Goal: Information Seeking & Learning: Learn about a topic

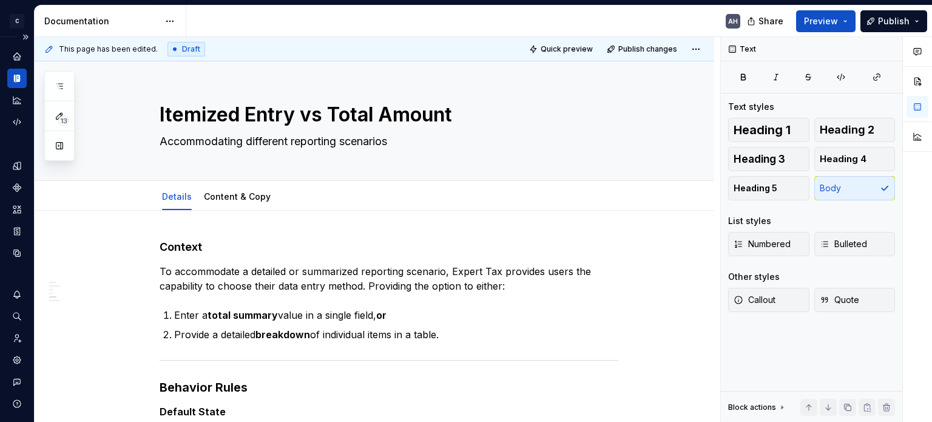
scroll to position [495, 0]
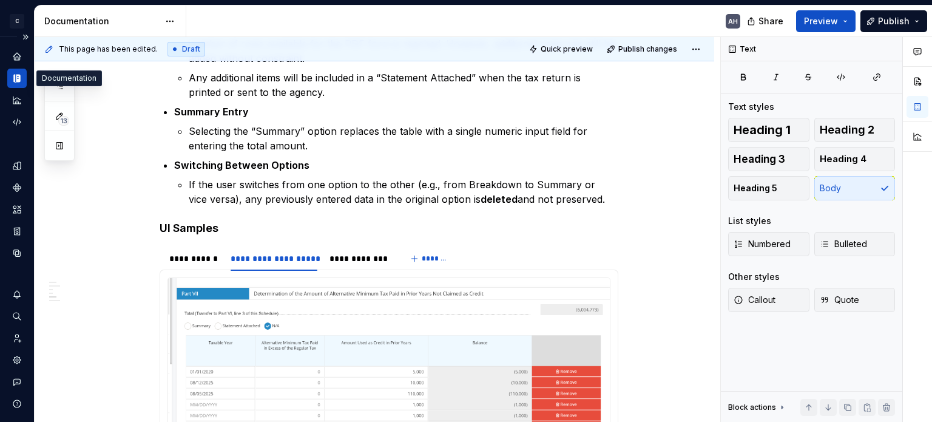
click at [16, 75] on icon "Documentation" at bounding box center [18, 79] width 4 height 8
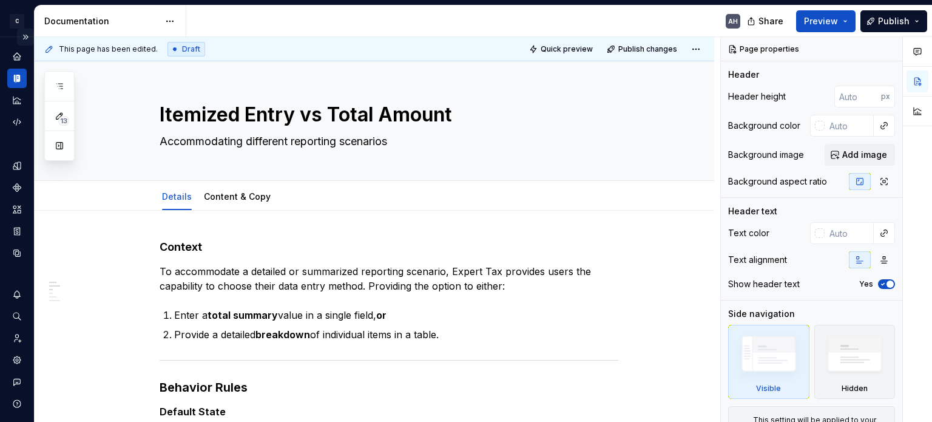
click at [22, 33] on button "Expand sidebar" at bounding box center [25, 37] width 17 height 17
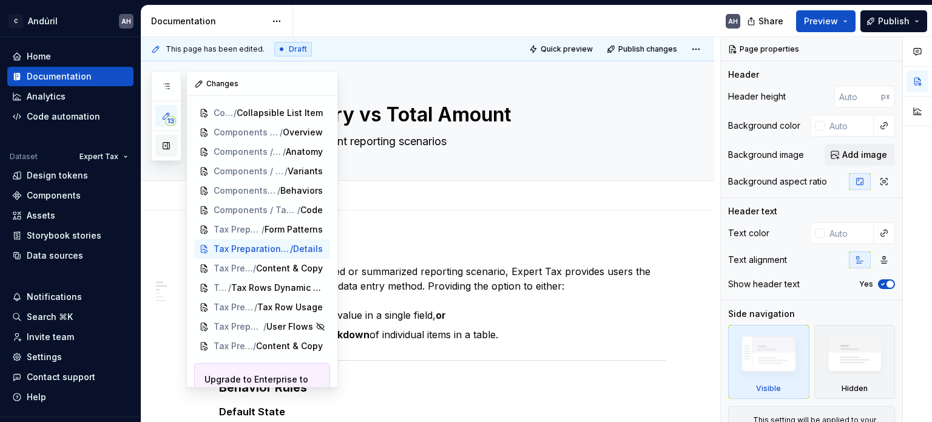
click at [166, 144] on button "button" at bounding box center [166, 146] width 22 height 22
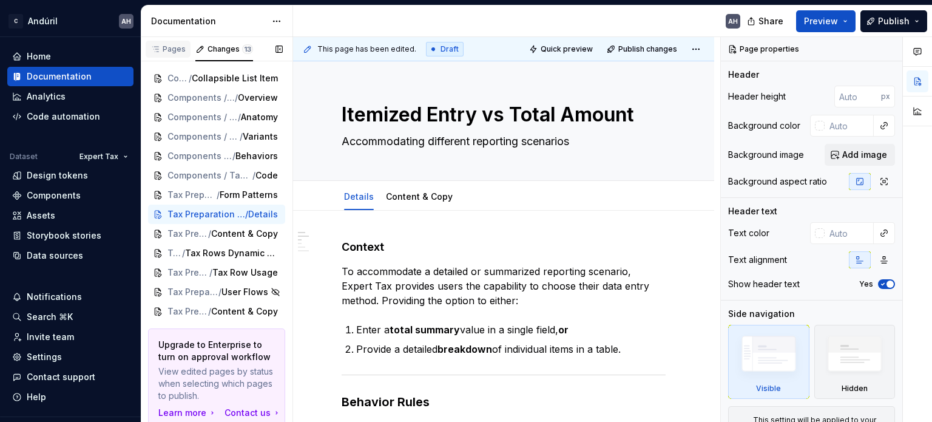
click at [178, 44] on div "Pages" at bounding box center [167, 49] width 35 height 10
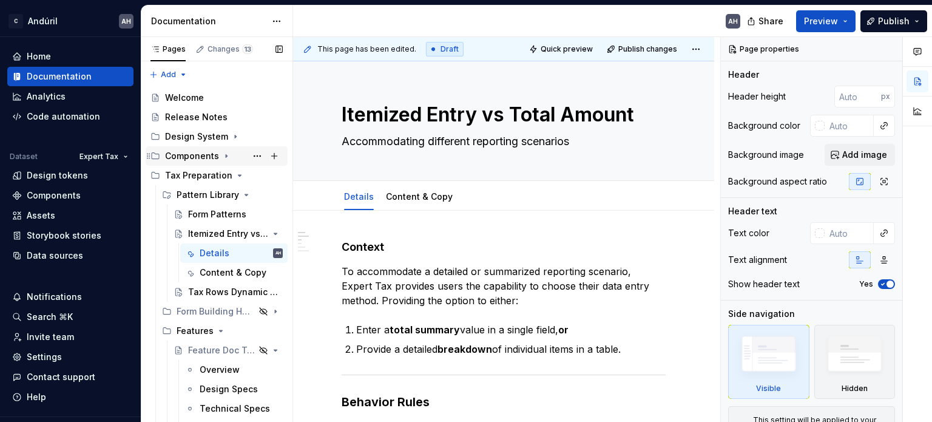
click at [226, 155] on icon "Page tree" at bounding box center [226, 156] width 1 height 3
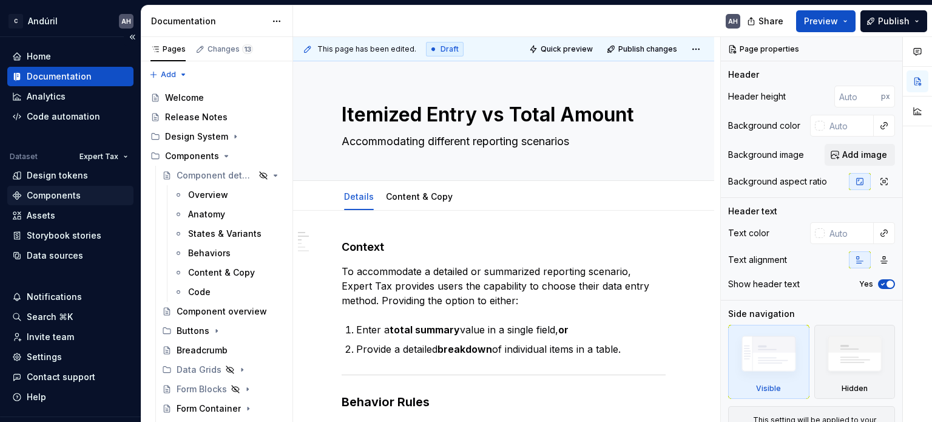
click at [66, 192] on div "Components" at bounding box center [54, 195] width 54 height 12
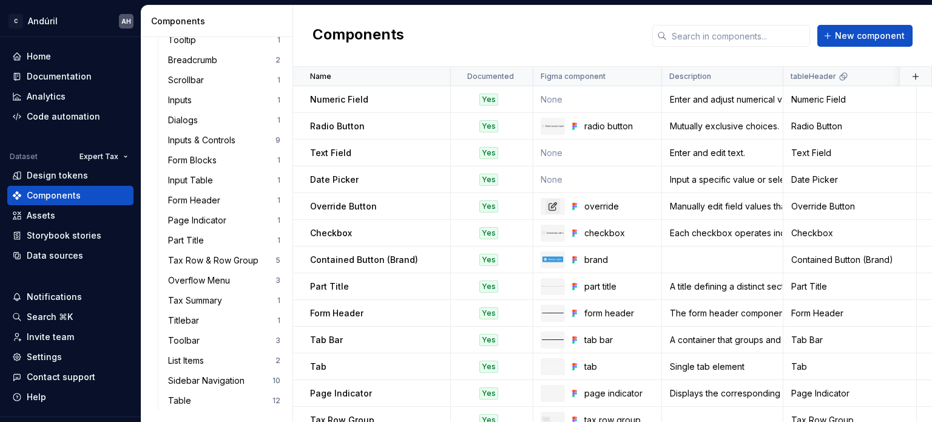
scroll to position [182, 0]
click at [357, 203] on p "Override Button" at bounding box center [343, 206] width 67 height 12
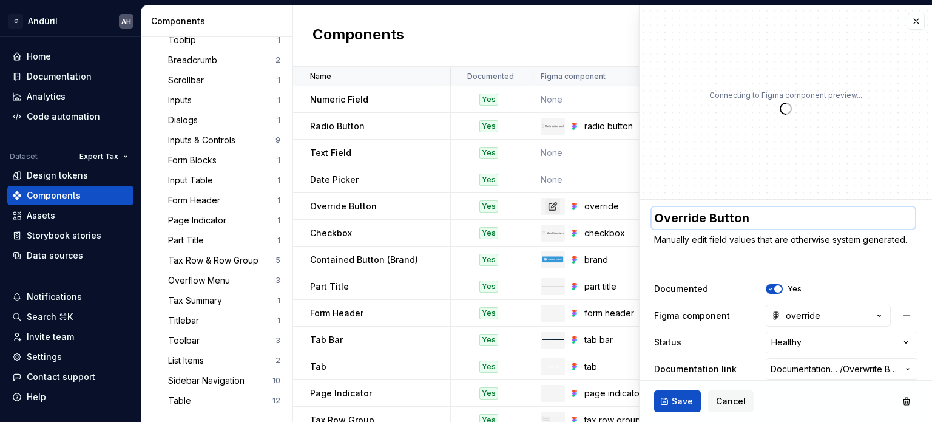
click at [667, 218] on textarea "Override Button" at bounding box center [783, 218] width 263 height 22
type textarea "*"
type textarea "OButton"
type textarea "*"
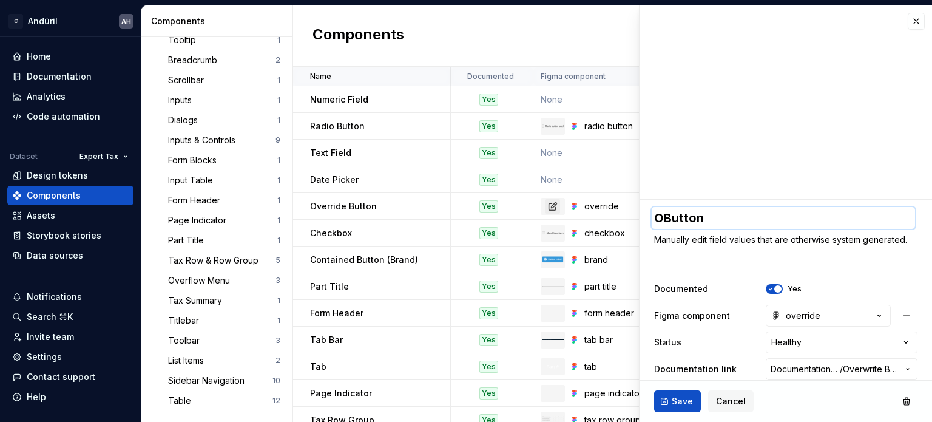
type textarea "OvButton"
type textarea "*"
type textarea "OveButton"
type textarea "*"
type textarea "OverButton"
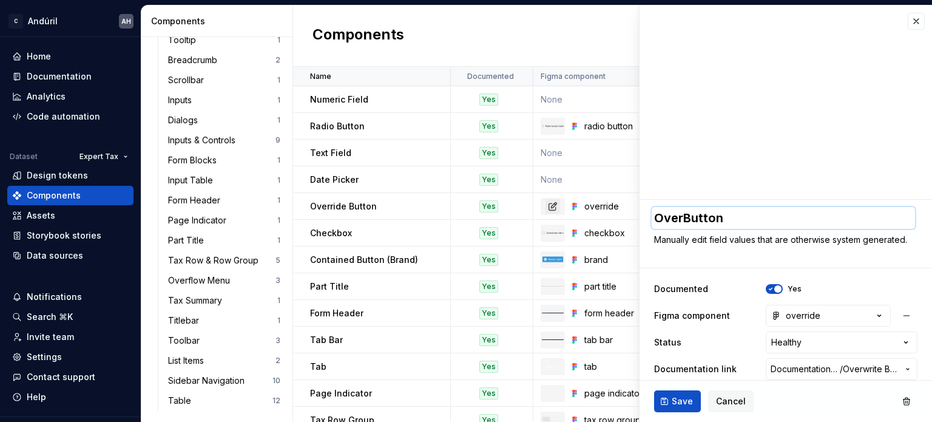
type textarea "*"
type textarea "OverwButton"
type textarea "*"
type textarea "OverwrButton"
type textarea "*"
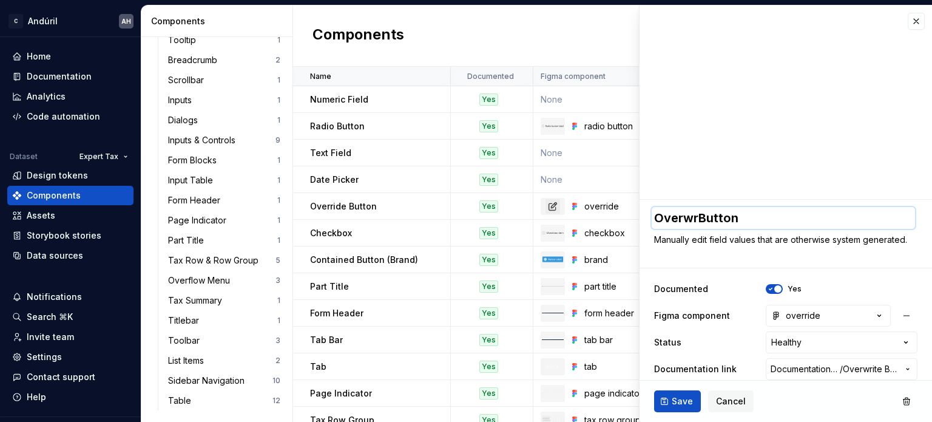
type textarea "OverwriButton"
type textarea "*"
type textarea "OverwritButton"
type textarea "*"
type textarea "Overwrite Button"
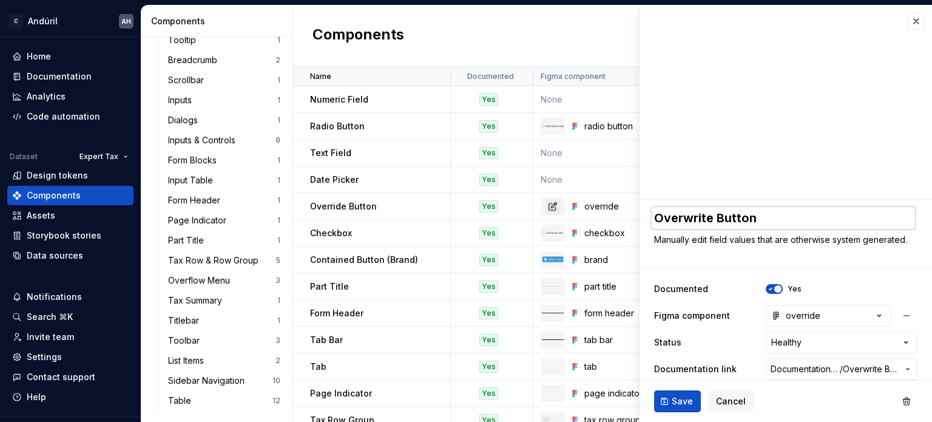
type textarea "*"
type textarea "Overwrite Button"
click at [677, 399] on span "Save" at bounding box center [682, 401] width 21 height 12
type textarea "*"
type textarea "Overwrite Button"
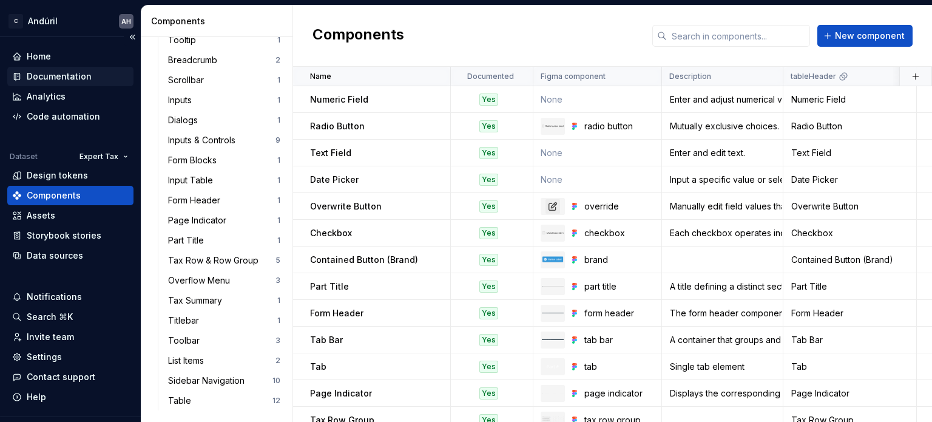
click at [45, 72] on div "Documentation" at bounding box center [59, 76] width 65 height 12
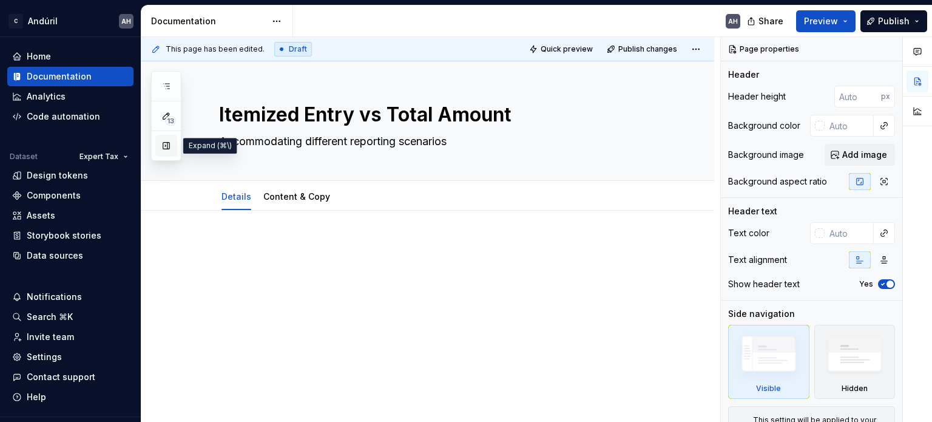
click at [161, 144] on button "button" at bounding box center [166, 146] width 22 height 22
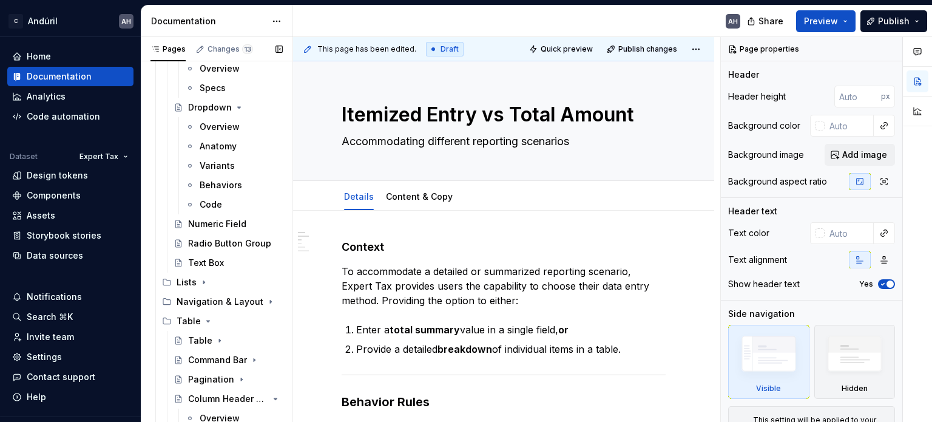
scroll to position [425, 0]
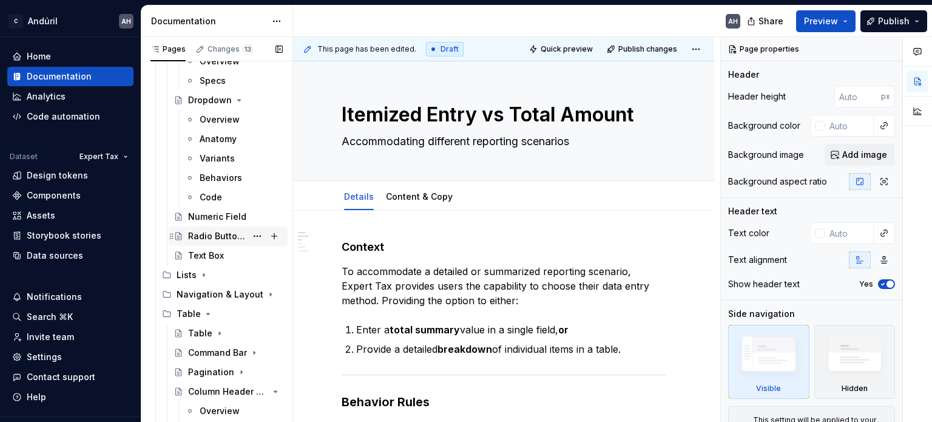
click at [236, 97] on icon "Page tree" at bounding box center [239, 100] width 10 height 10
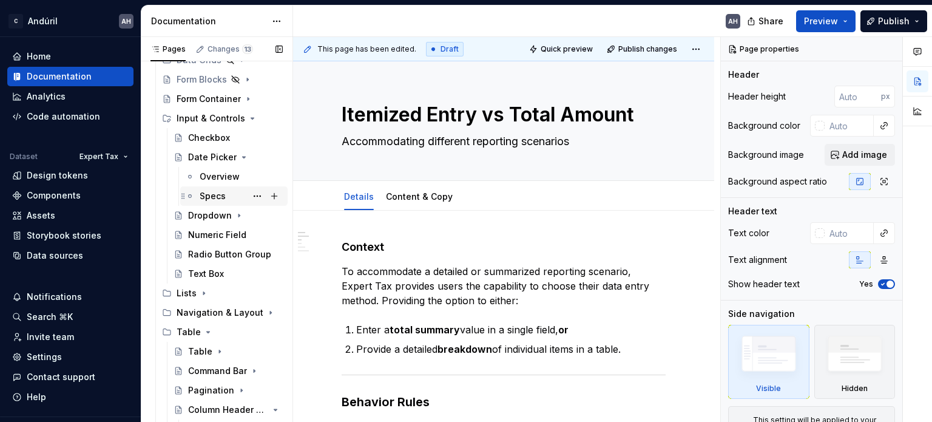
scroll to position [303, 0]
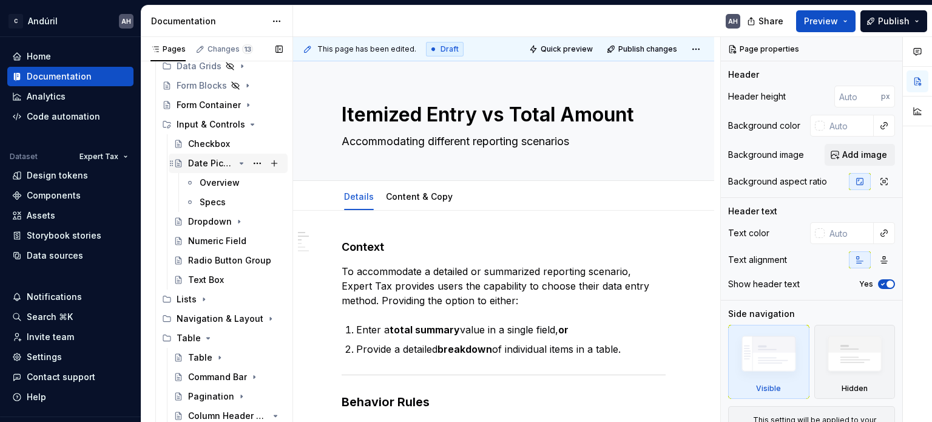
click at [240, 163] on icon "Page tree" at bounding box center [241, 163] width 3 height 1
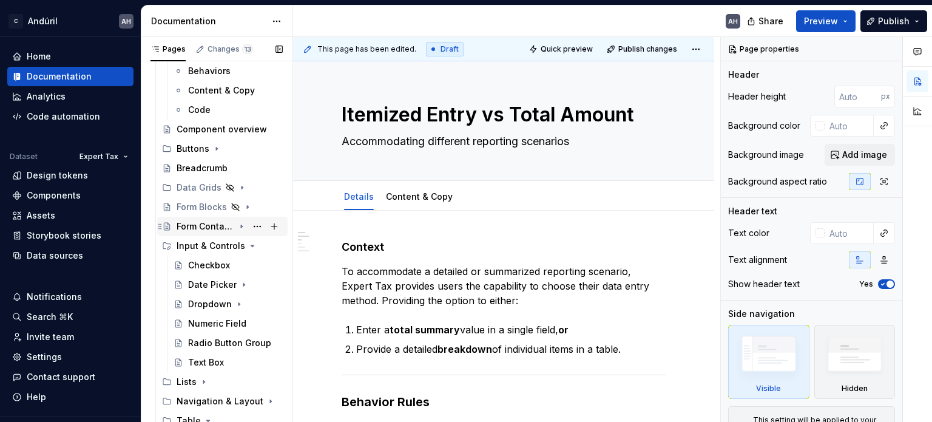
scroll to position [61, 0]
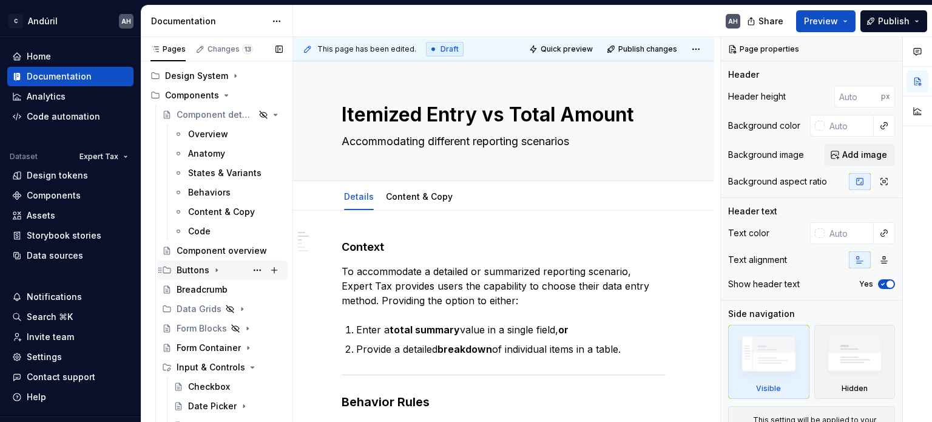
click at [215, 267] on icon "Page tree" at bounding box center [217, 270] width 10 height 10
click at [219, 308] on div "Overwrite Button" at bounding box center [217, 309] width 58 height 12
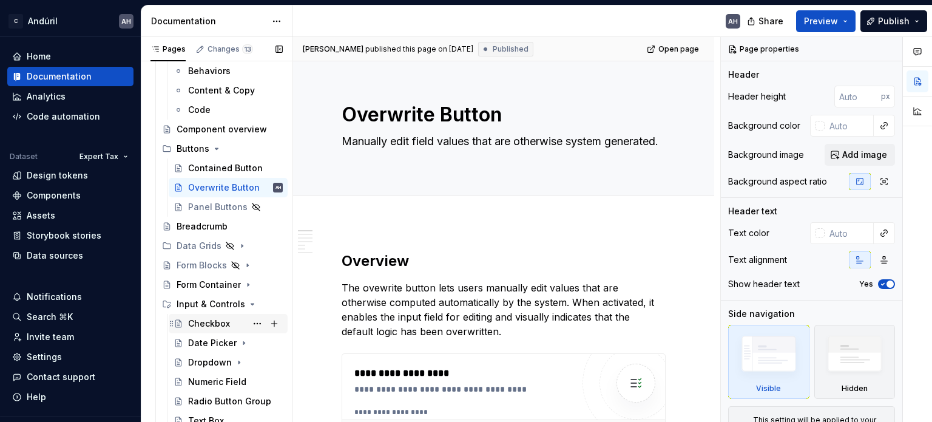
click at [206, 324] on div "Checkbox" at bounding box center [209, 323] width 42 height 12
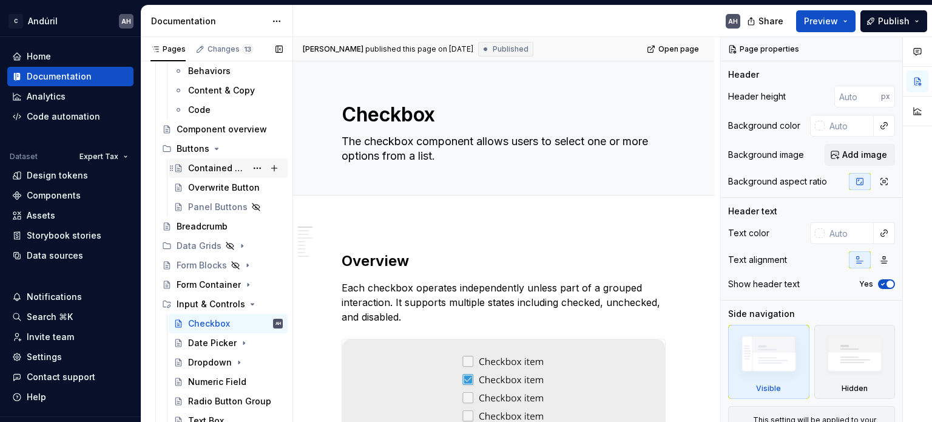
click at [182, 166] on icon "Page tree" at bounding box center [179, 168] width 10 height 10
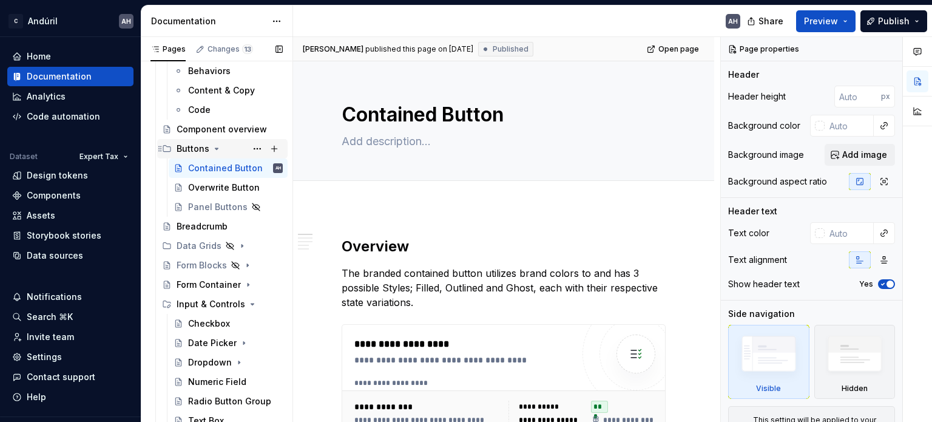
click at [216, 148] on icon "Page tree" at bounding box center [216, 148] width 3 height 1
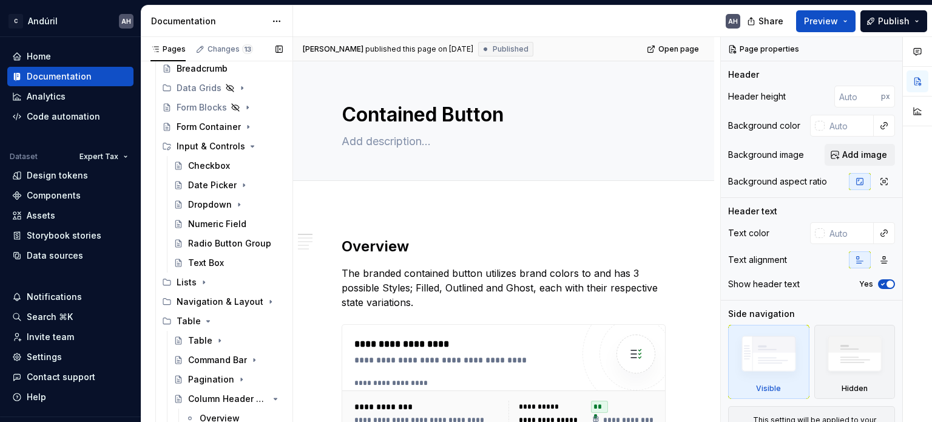
scroll to position [303, 0]
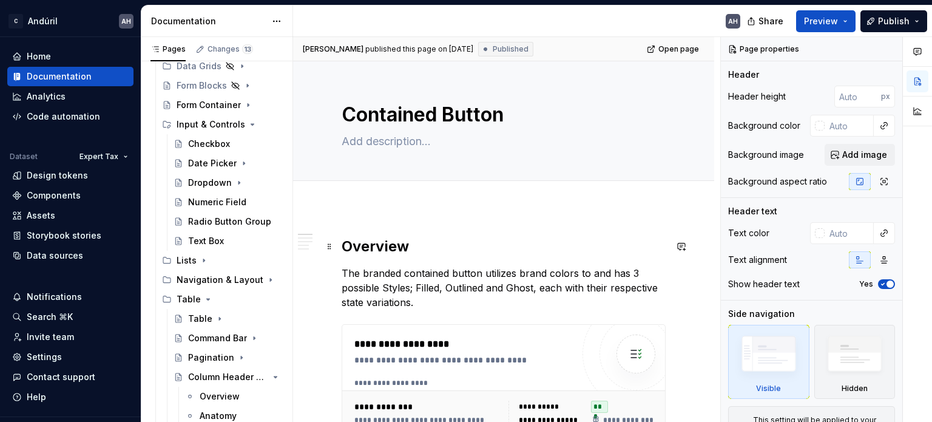
click at [453, 254] on h2 "Overview" at bounding box center [504, 246] width 324 height 19
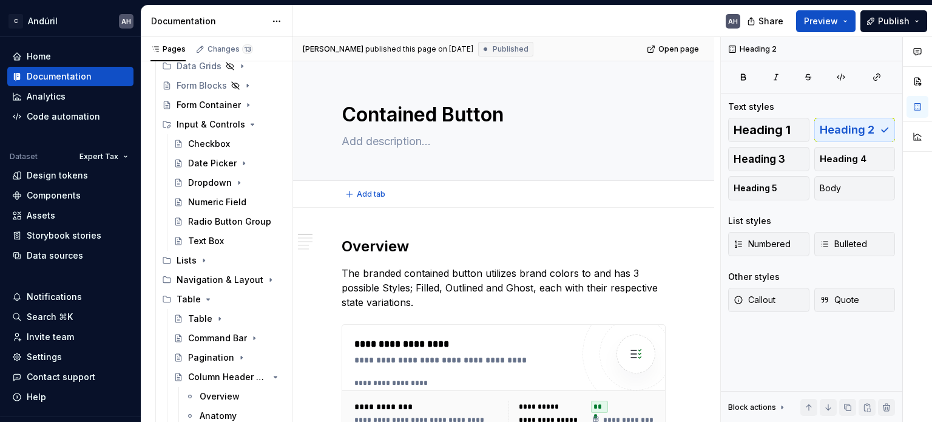
click at [393, 205] on div "Add tab" at bounding box center [503, 194] width 421 height 27
click at [485, 242] on h2 "Overview" at bounding box center [504, 246] width 324 height 19
click at [205, 297] on icon "Page tree" at bounding box center [208, 299] width 10 height 10
click at [336, 251] on div "**********" at bounding box center [506, 229] width 427 height 385
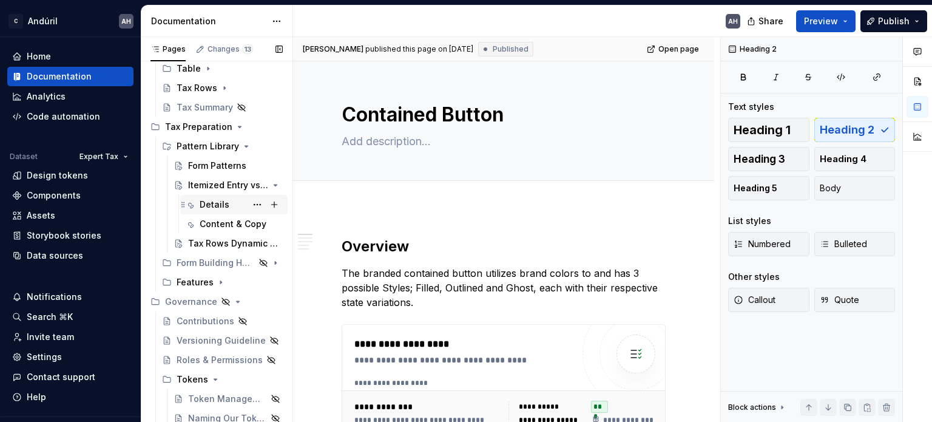
scroll to position [536, 0]
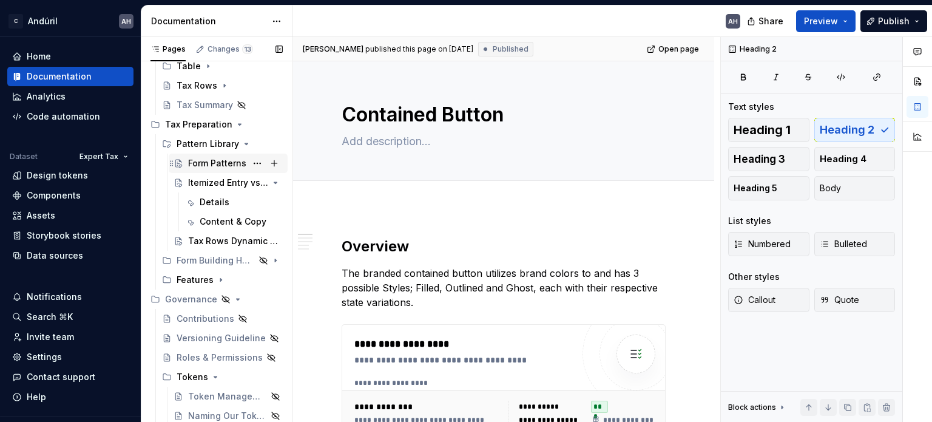
click at [200, 161] on div "Form Patterns" at bounding box center [217, 163] width 58 height 12
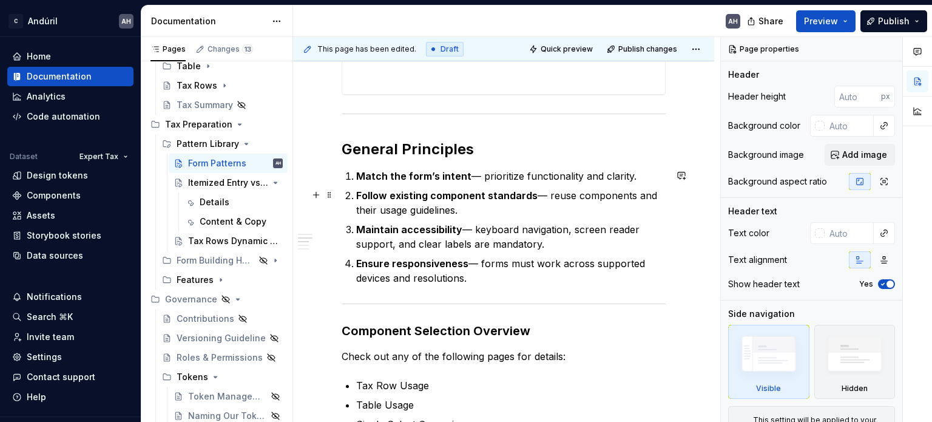
scroll to position [485, 0]
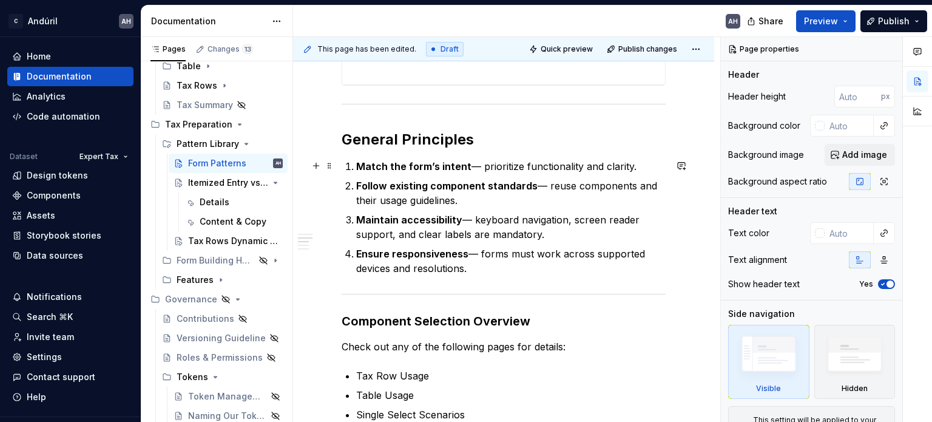
click at [630, 163] on p "Match the form’s intent — prioritize functionality and clarity." at bounding box center [510, 166] width 309 height 15
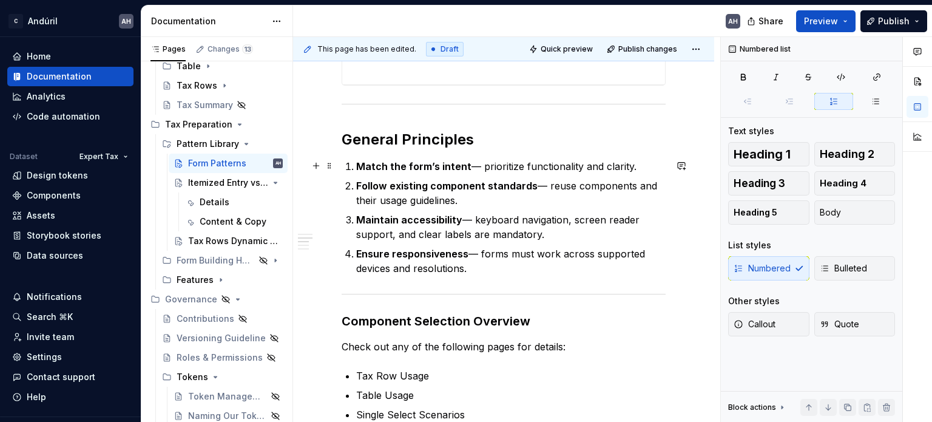
click at [636, 165] on p "Match the form’s intent — prioritize functionality and clarity." at bounding box center [510, 166] width 309 height 15
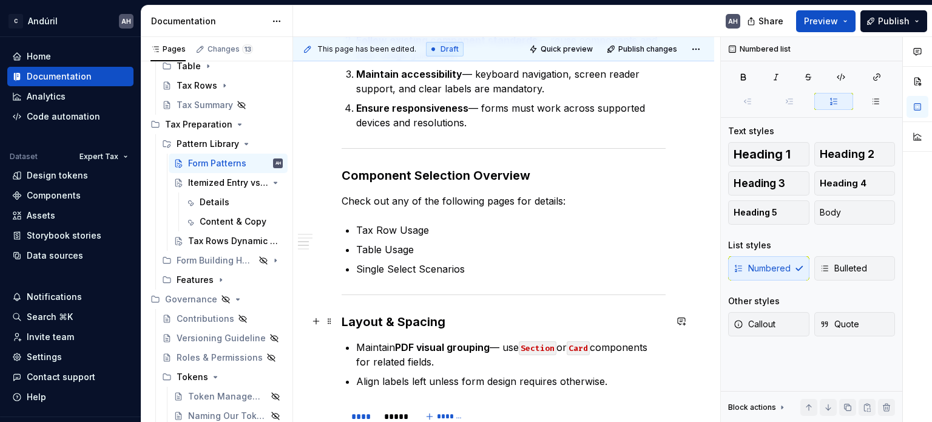
scroll to position [668, 0]
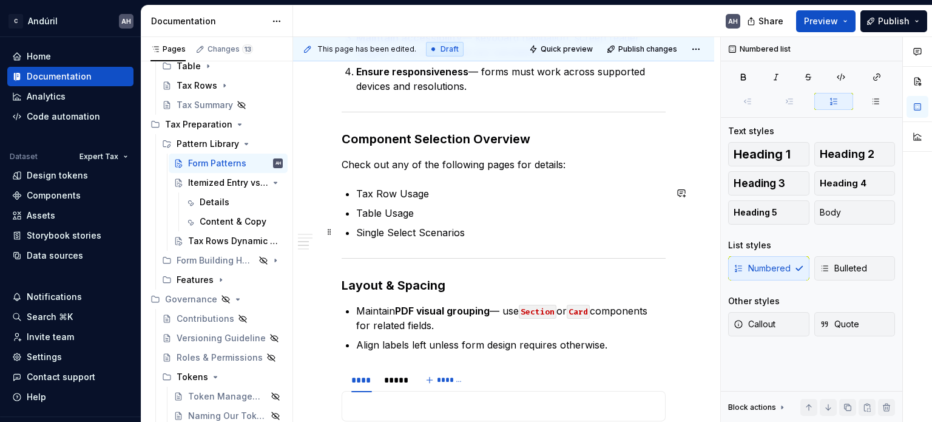
click at [471, 228] on p "Single Select Scenarios" at bounding box center [510, 232] width 309 height 15
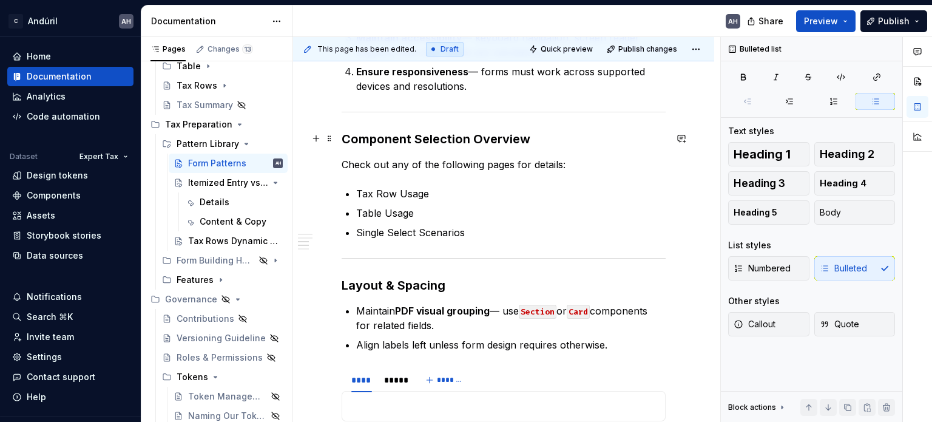
click at [410, 135] on h3 "Component Selection Overview" at bounding box center [504, 138] width 324 height 17
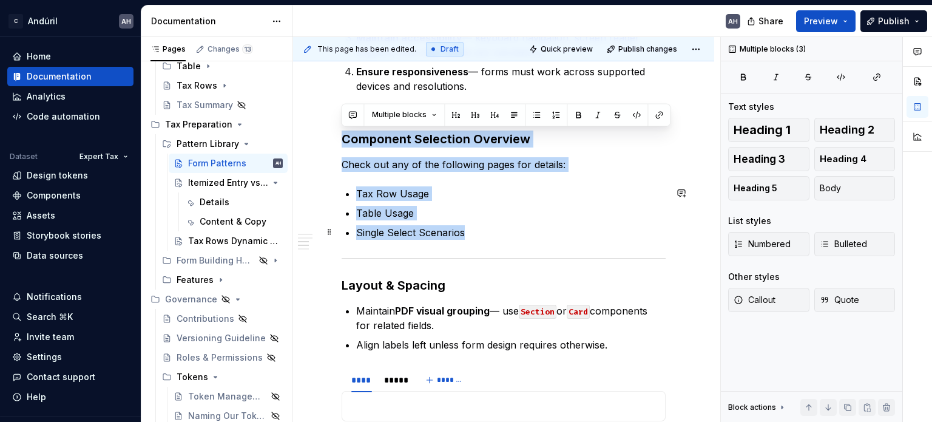
drag, startPoint x: 344, startPoint y: 135, endPoint x: 526, endPoint y: 235, distance: 207.2
click at [526, 235] on div "**********" at bounding box center [504, 34] width 324 height 930
click at [541, 235] on p "Single Select Scenarios" at bounding box center [510, 232] width 309 height 15
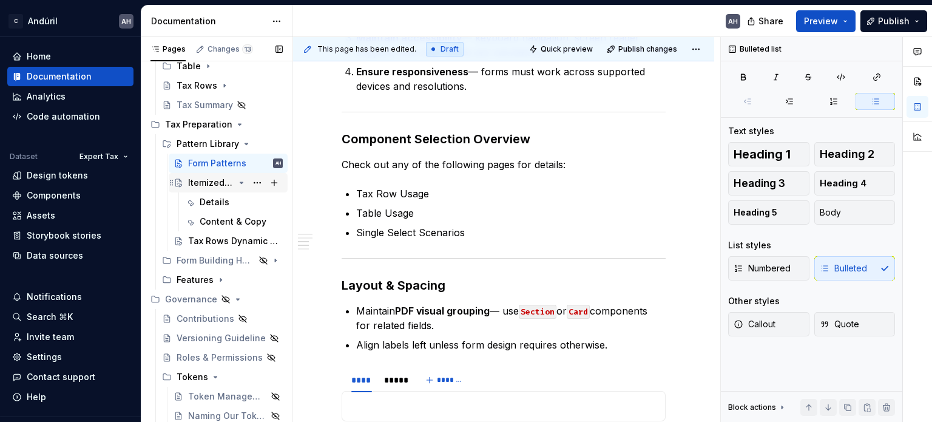
click at [203, 177] on div "Itemized Entry vs Total Amount" at bounding box center [211, 183] width 46 height 12
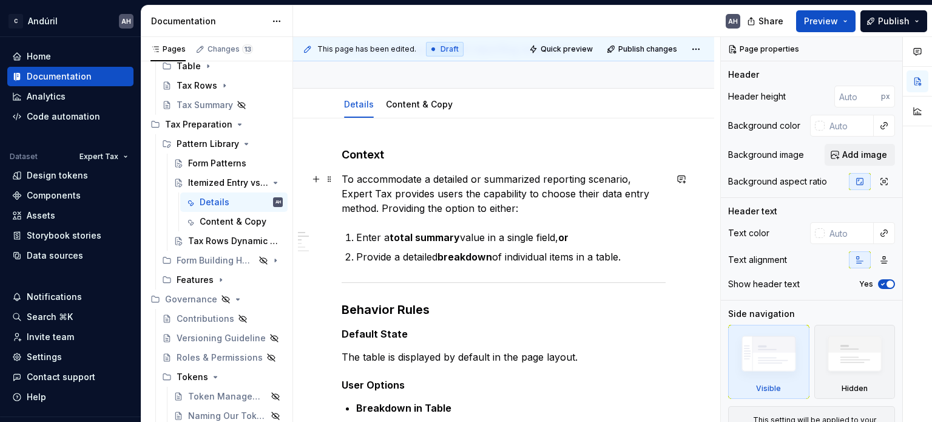
scroll to position [121, 0]
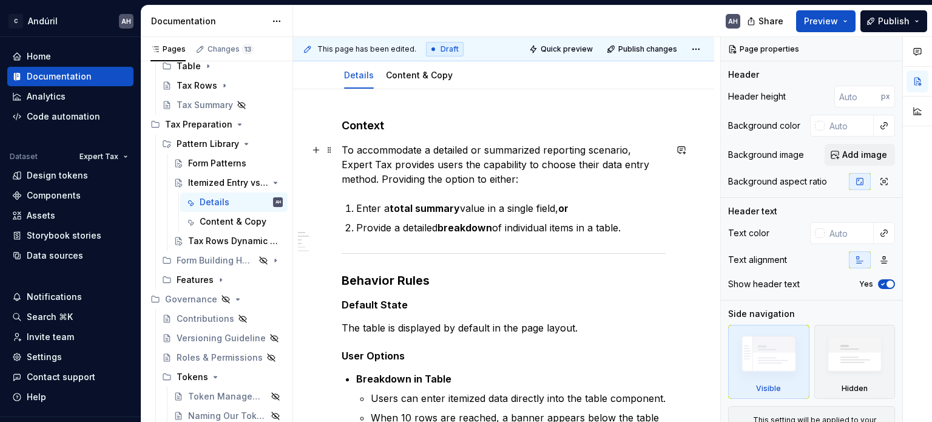
click at [476, 177] on p "To accommodate a detailed or summarized reporting scenario, Expert Tax provides…" at bounding box center [504, 165] width 324 height 44
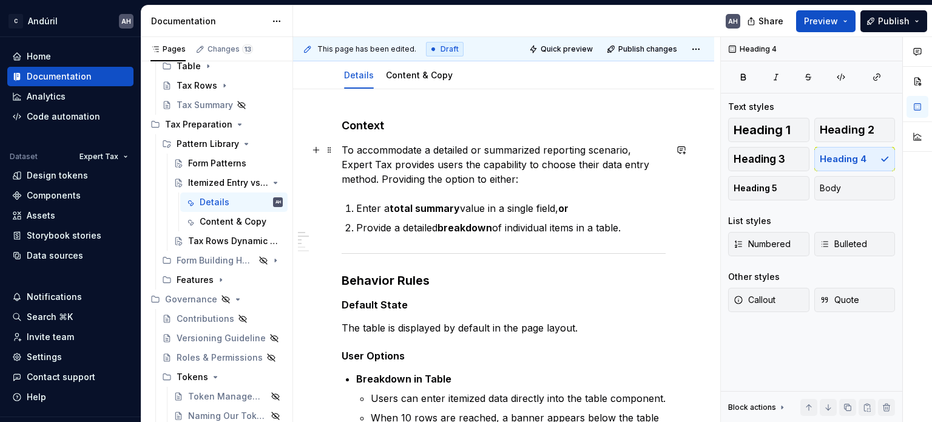
click at [530, 175] on p "To accommodate a detailed or summarized reporting scenario, Expert Tax provides…" at bounding box center [504, 165] width 324 height 44
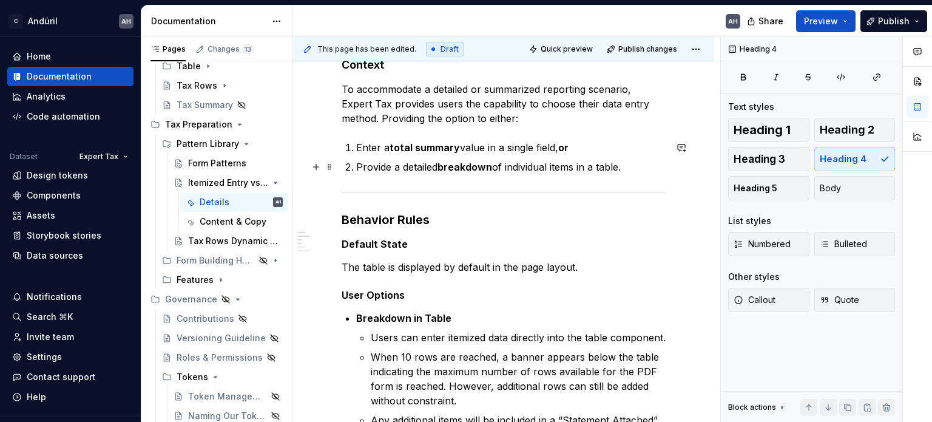
scroll to position [243, 0]
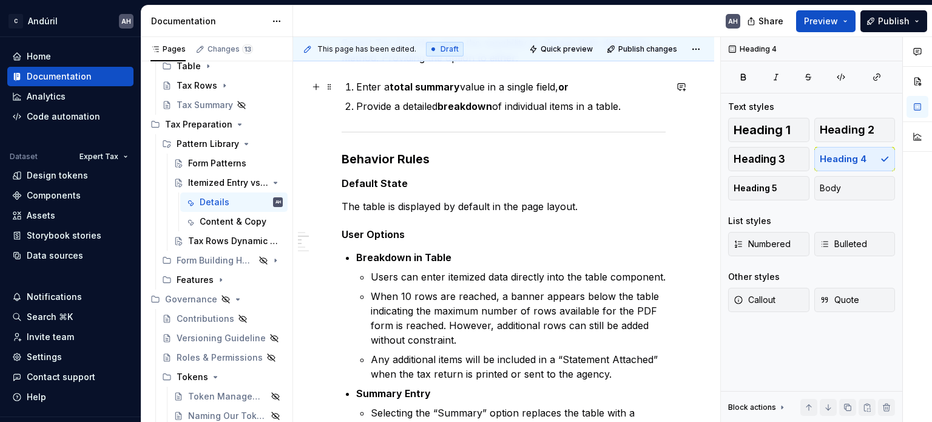
click at [565, 93] on p "Enter a total summary value in a single field, or" at bounding box center [510, 86] width 309 height 15
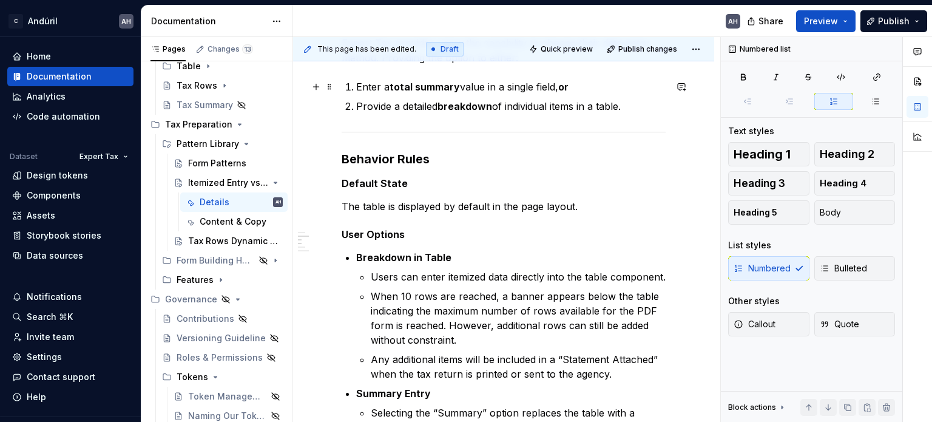
click at [580, 89] on p "Enter a total summary value in a single field, or" at bounding box center [510, 86] width 309 height 15
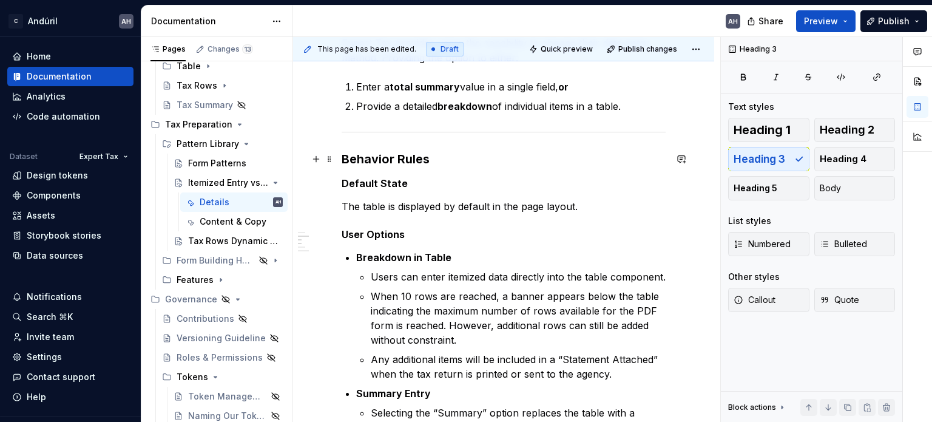
click at [410, 157] on h3 "Behavior Rules" at bounding box center [504, 158] width 324 height 17
click at [458, 157] on h3 "Behavior Rules" at bounding box center [504, 158] width 324 height 17
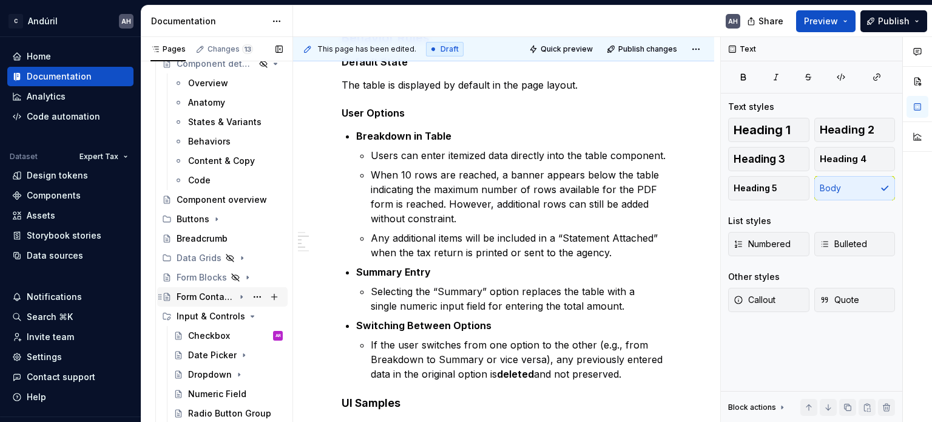
scroll to position [51, 0]
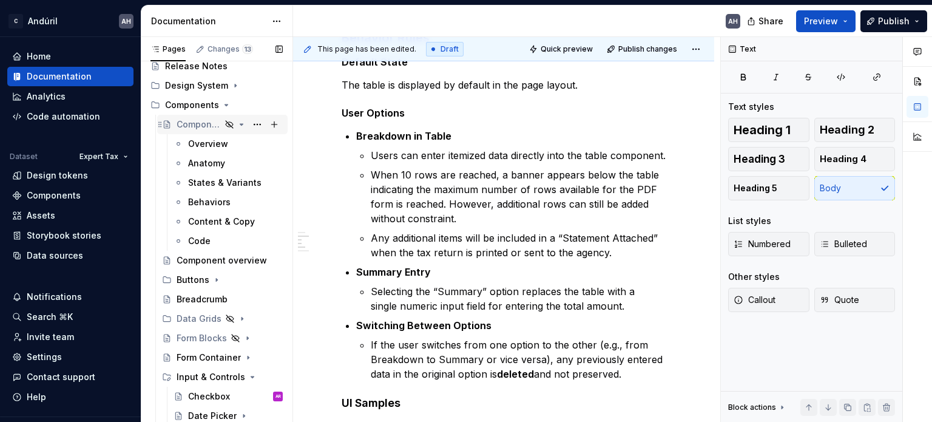
click at [194, 126] on div "Component detail template" at bounding box center [199, 124] width 44 height 12
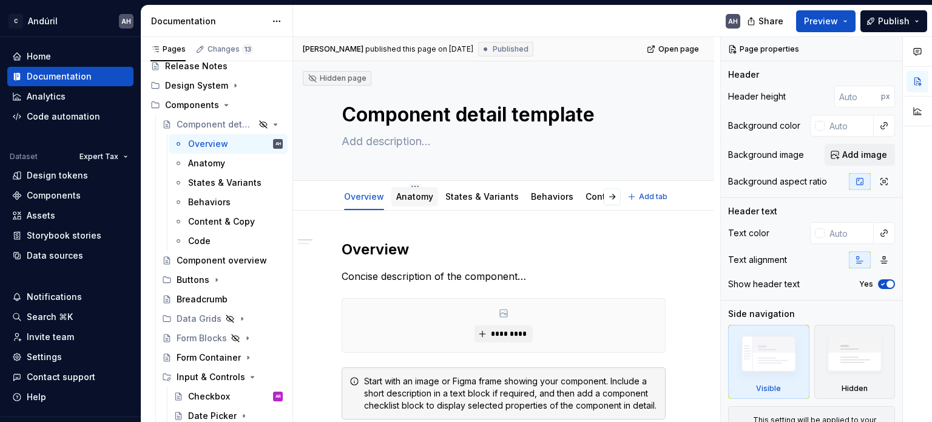
click at [413, 194] on link "Anatomy" at bounding box center [414, 196] width 37 height 10
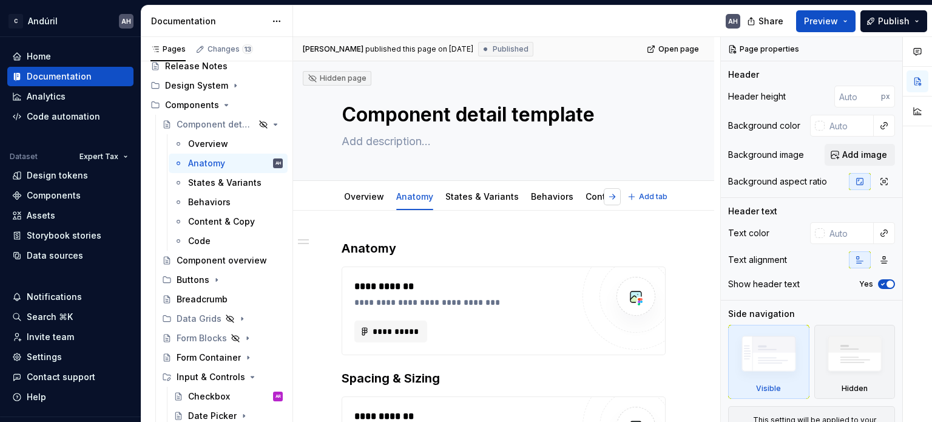
click at [609, 196] on button "button" at bounding box center [612, 196] width 17 height 17
click at [341, 197] on button "button" at bounding box center [343, 196] width 17 height 17
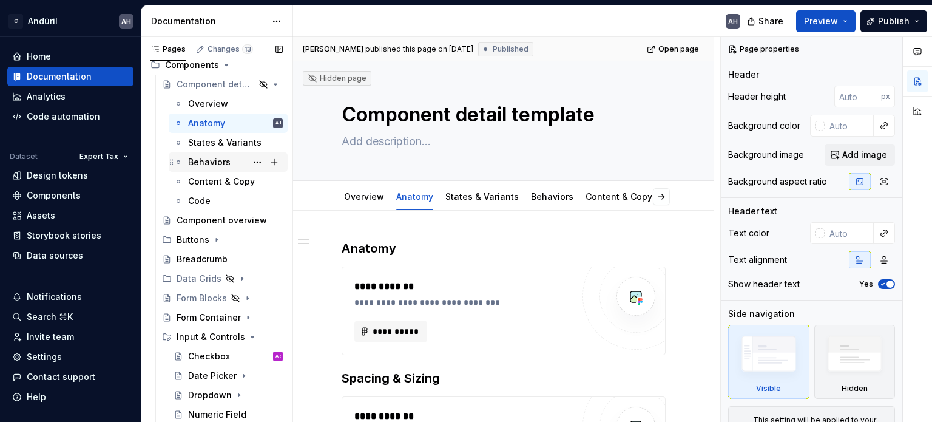
scroll to position [112, 0]
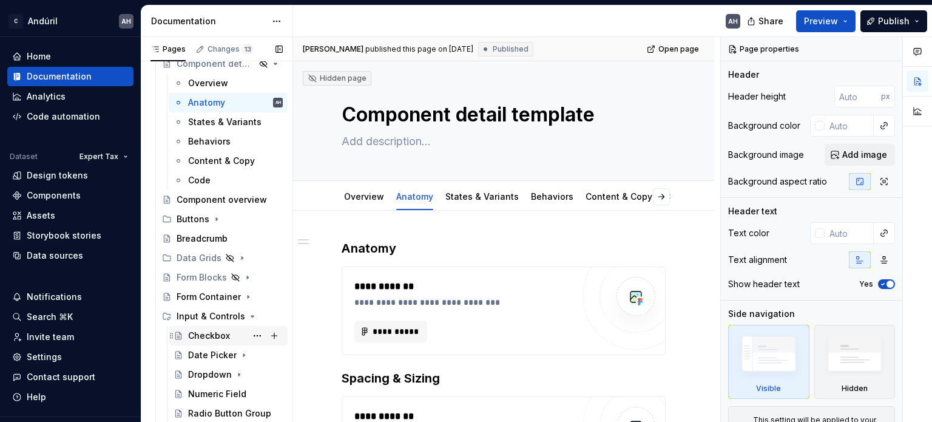
click at [206, 338] on div "Checkbox" at bounding box center [209, 336] width 42 height 12
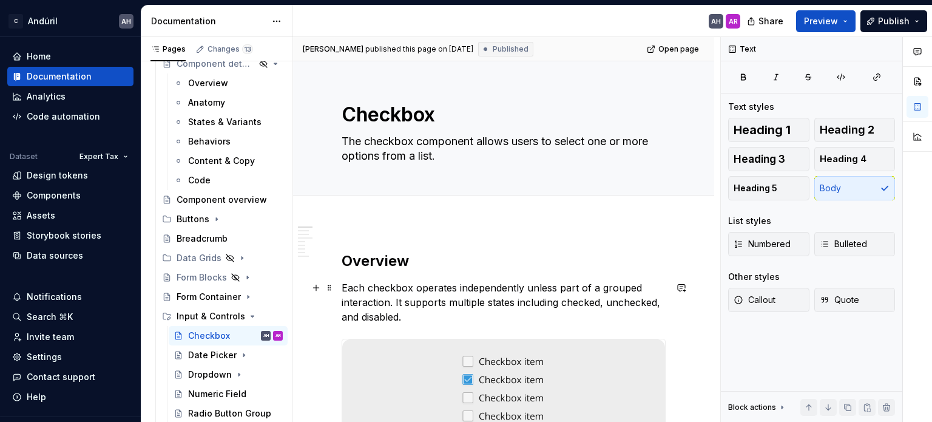
click at [442, 308] on p "Each checkbox operates independently unless part of a grouped interaction. It s…" at bounding box center [504, 302] width 324 height 44
click at [424, 317] on p "Each checkbox operates independently unless part of a grouped interaction. It s…" at bounding box center [504, 302] width 324 height 44
drag, startPoint x: 342, startPoint y: 260, endPoint x: 342, endPoint y: 250, distance: 9.7
click at [342, 259] on h2 "Overview" at bounding box center [504, 260] width 324 height 19
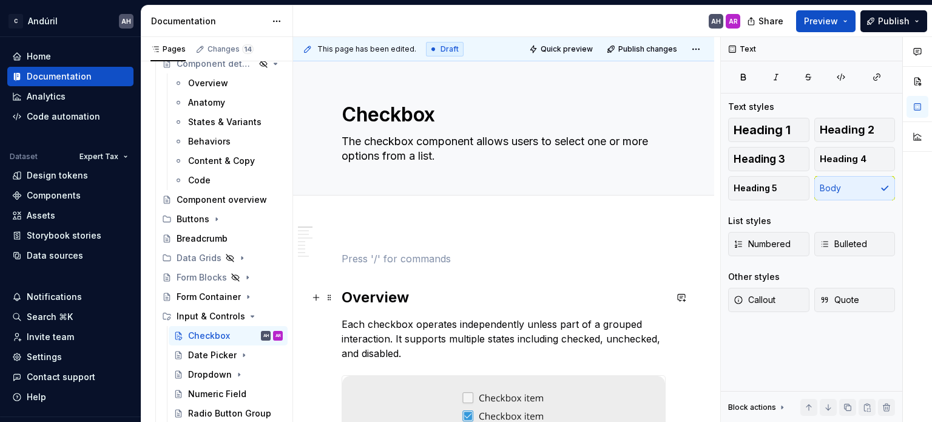
click at [342, 299] on h2 "Overview" at bounding box center [504, 297] width 324 height 19
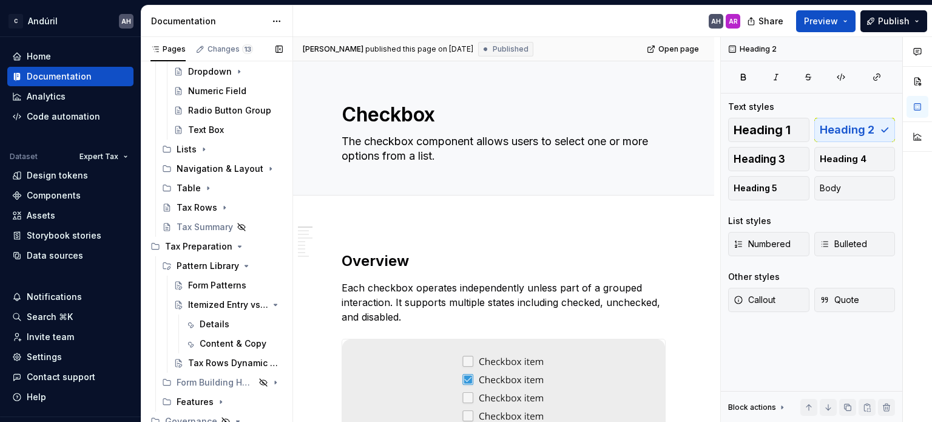
scroll to position [485, 0]
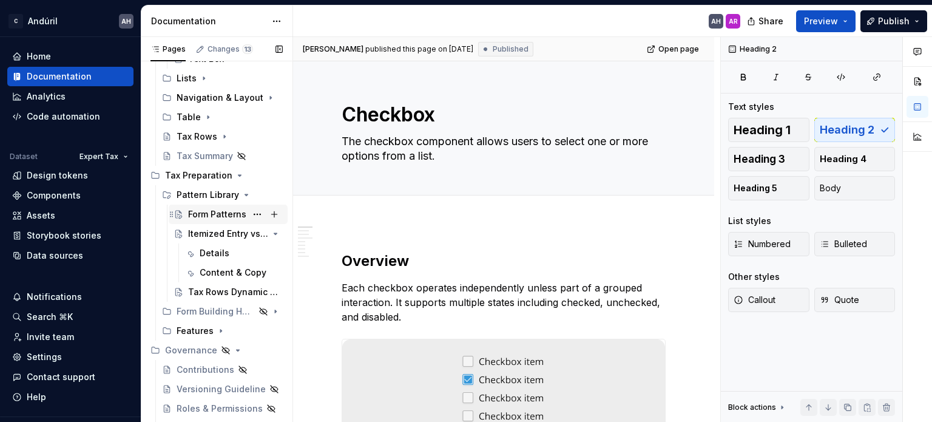
click at [199, 215] on div "Form Patterns" at bounding box center [217, 214] width 58 height 12
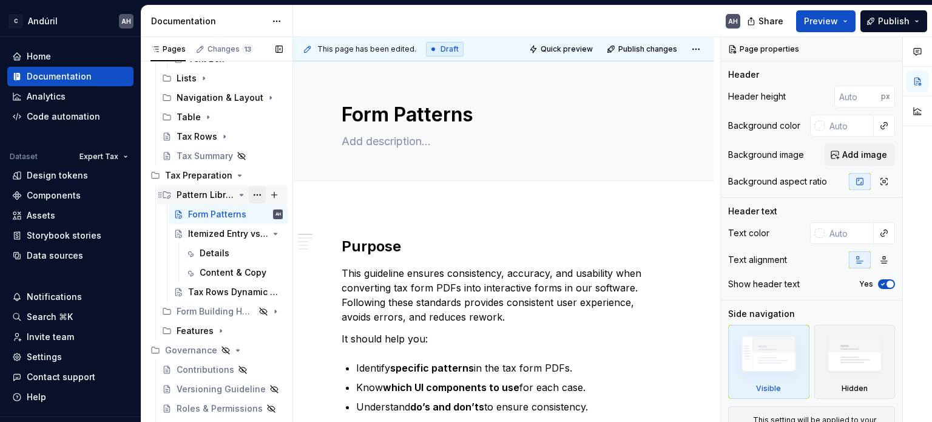
click at [251, 196] on button "Page tree" at bounding box center [257, 194] width 17 height 17
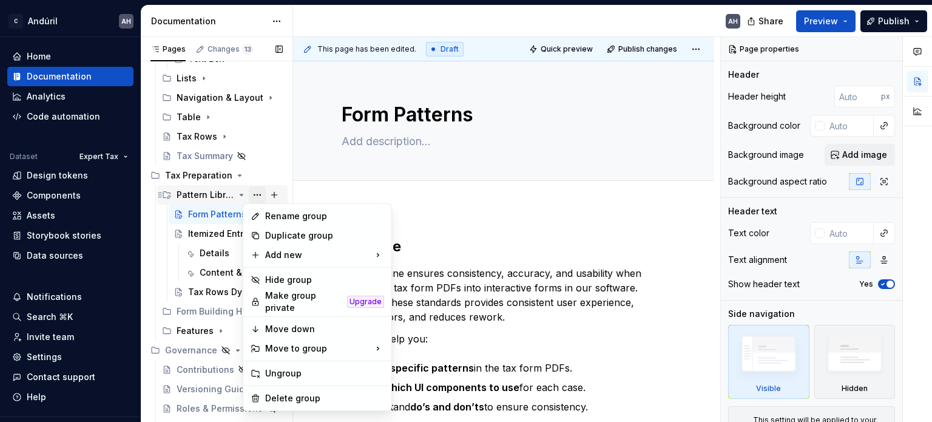
type textarea "*"
click at [285, 218] on div "Rename group" at bounding box center [324, 216] width 119 height 12
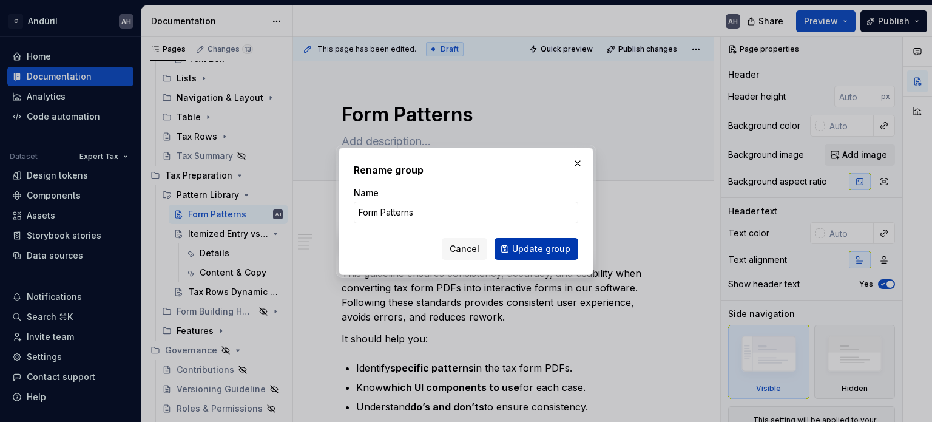
type input "Form Patterns"
click at [526, 254] on span "Update group" at bounding box center [541, 249] width 58 height 12
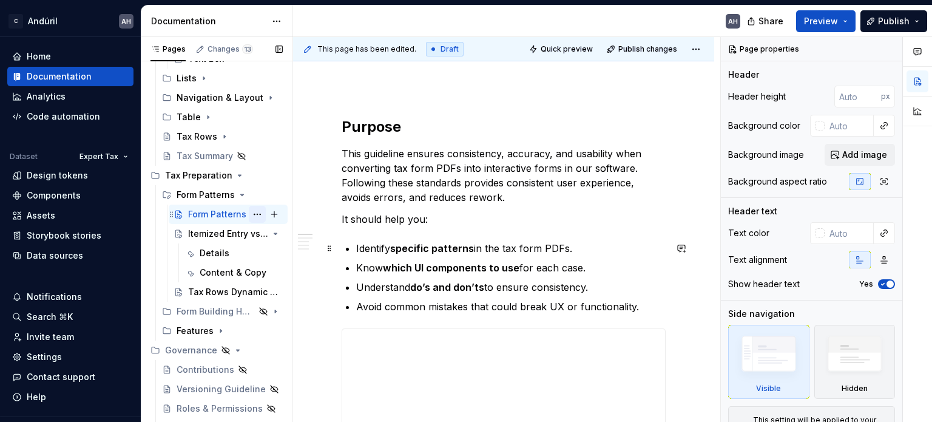
scroll to position [121, 0]
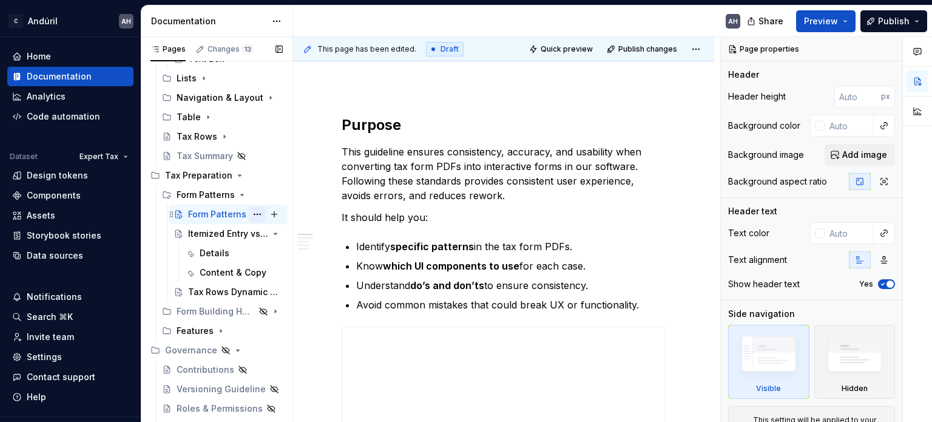
click at [251, 211] on button "Page tree" at bounding box center [257, 214] width 17 height 17
type textarea "*"
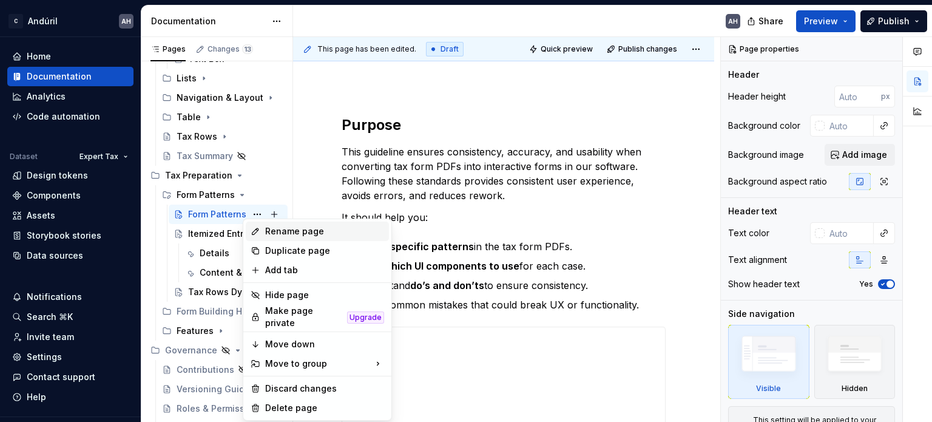
click at [318, 235] on div "Rename page" at bounding box center [324, 231] width 119 height 12
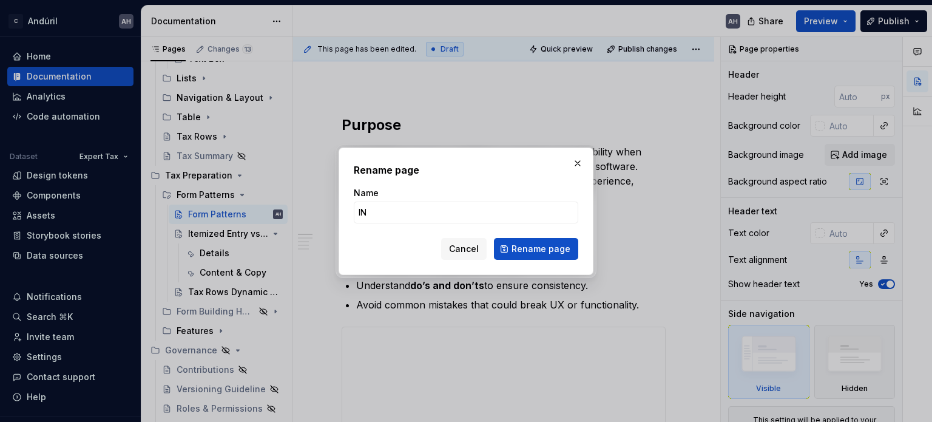
type input "I"
type input "Overview"
click at [539, 246] on span "Rename page" at bounding box center [541, 249] width 59 height 12
type textarea "*"
type textarea "Overview"
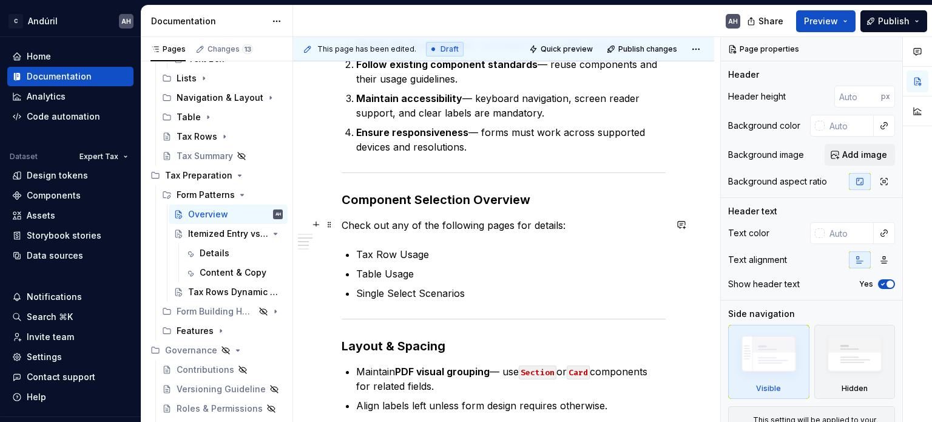
scroll to position [546, 0]
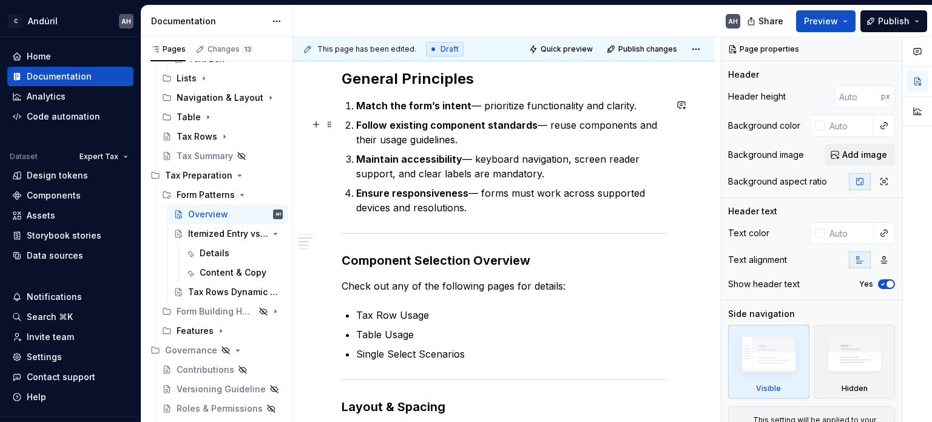
click at [566, 109] on p "Match the form’s intent — prioritize functionality and clarity." at bounding box center [510, 105] width 309 height 15
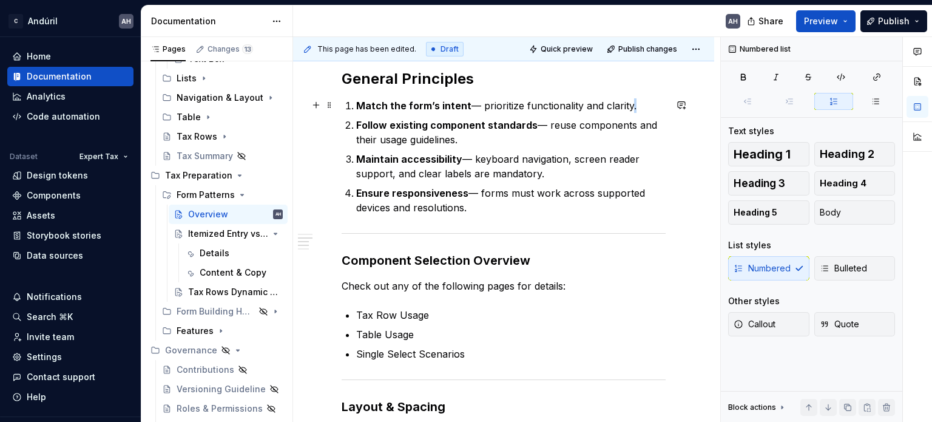
click at [631, 106] on p "Match the form’s intent — prioritize functionality and clarity." at bounding box center [510, 105] width 309 height 15
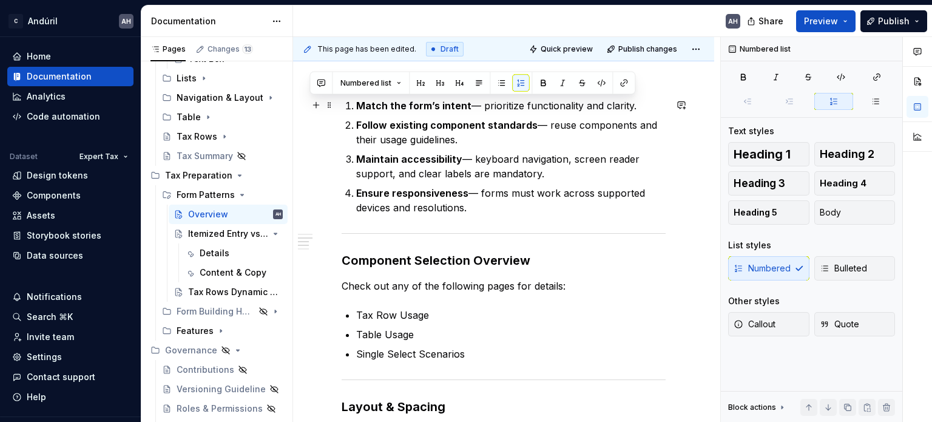
click at [640, 106] on p "Match the form’s intent — prioritize functionality and clarity." at bounding box center [510, 105] width 309 height 15
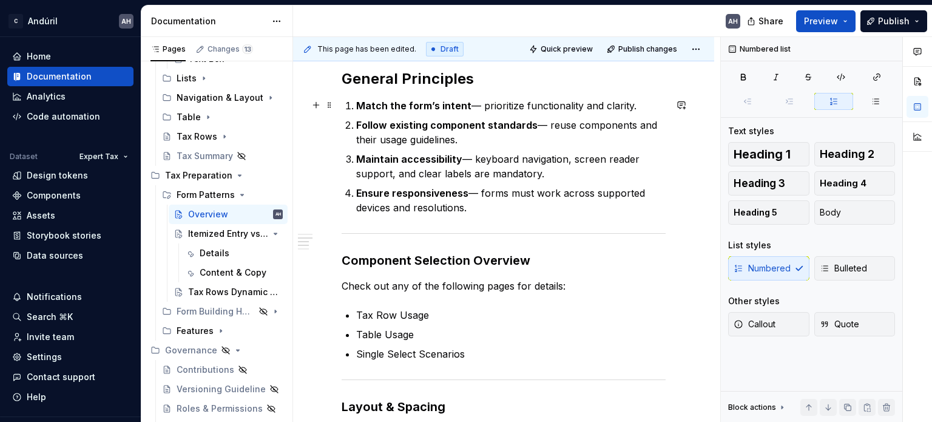
click at [424, 112] on p "Match the form’s intent — prioritize functionality and clarity." at bounding box center [510, 105] width 309 height 15
click at [439, 107] on strong "Match the form’s intent" at bounding box center [413, 106] width 115 height 12
click at [427, 107] on strong "Match the form’s intent" at bounding box center [413, 106] width 115 height 12
click at [459, 108] on strong "Match the form’s intent" at bounding box center [413, 106] width 115 height 12
click at [466, 108] on strong "Match the form’s intent" at bounding box center [413, 106] width 115 height 12
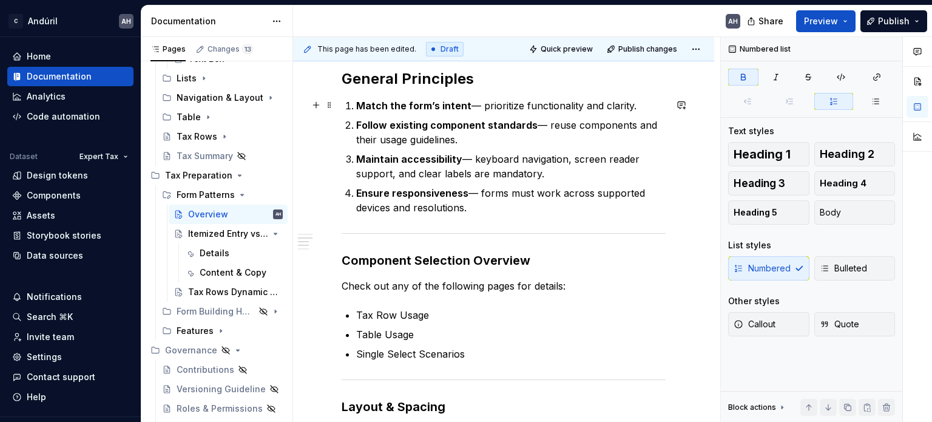
click at [566, 100] on p "Match the form’s intent — prioritize functionality and clarity." at bounding box center [510, 105] width 309 height 15
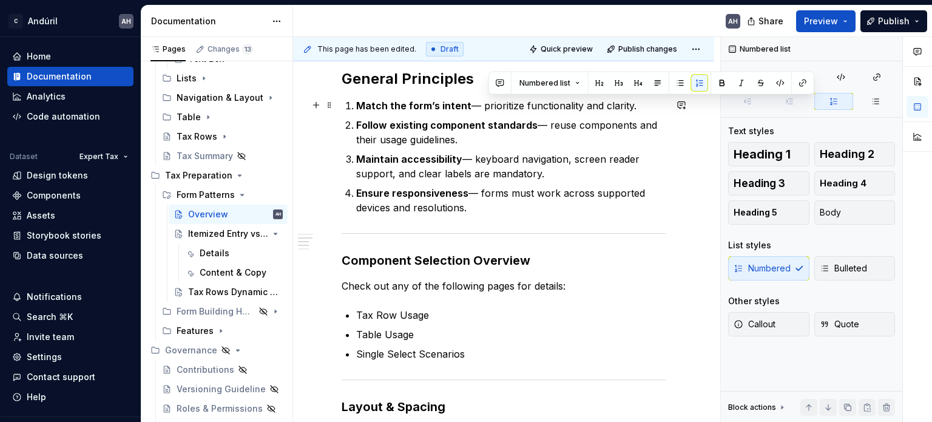
type textarea "*"
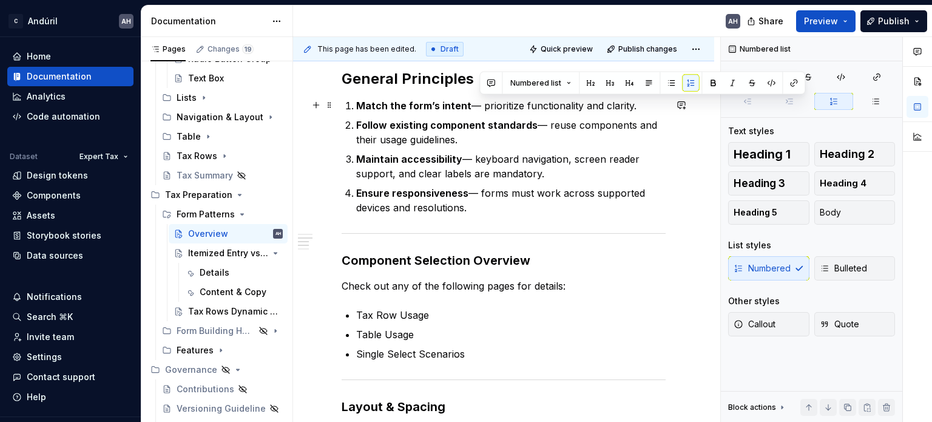
scroll to position [505, 0]
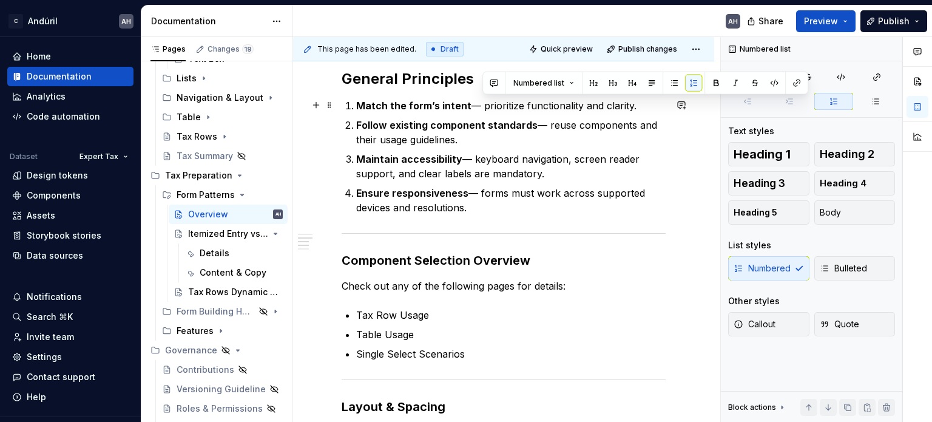
drag, startPoint x: 644, startPoint y: 105, endPoint x: 483, endPoint y: 106, distance: 160.8
click at [483, 106] on p "Match the form’s intent — prioritize functionality and clarity." at bounding box center [510, 105] width 309 height 15
click at [646, 104] on p "Match the form’s intent — prioritize functionality and clarity." at bounding box center [510, 105] width 309 height 15
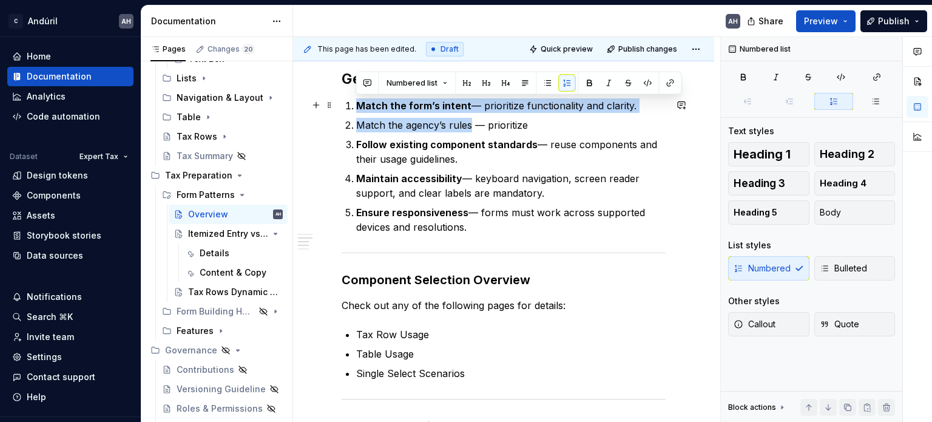
drag, startPoint x: 471, startPoint y: 123, endPoint x: 339, endPoint y: 110, distance: 132.9
click at [339, 110] on div "**********" at bounding box center [503, 221] width 421 height 1120
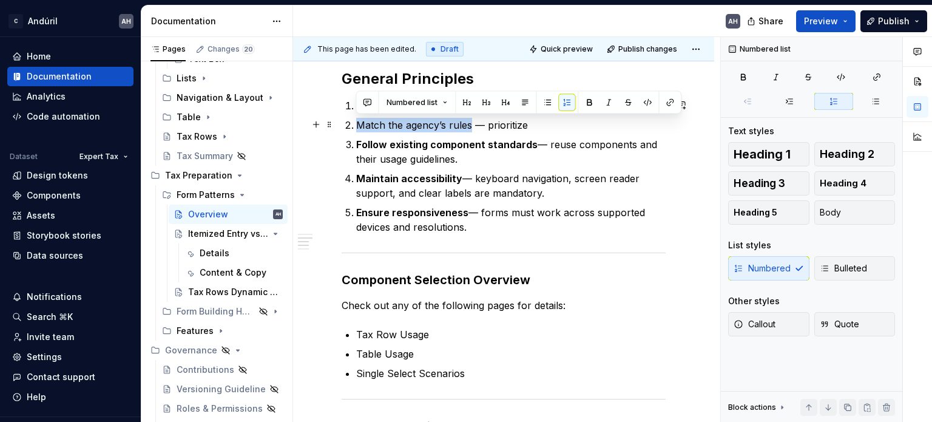
drag, startPoint x: 469, startPoint y: 126, endPoint x: 356, endPoint y: 122, distance: 112.9
click at [356, 122] on p "Match the agency’s rules — prioritize" at bounding box center [510, 125] width 309 height 15
click at [549, 129] on p "Match the agency’s rules — prioritize" at bounding box center [510, 125] width 309 height 15
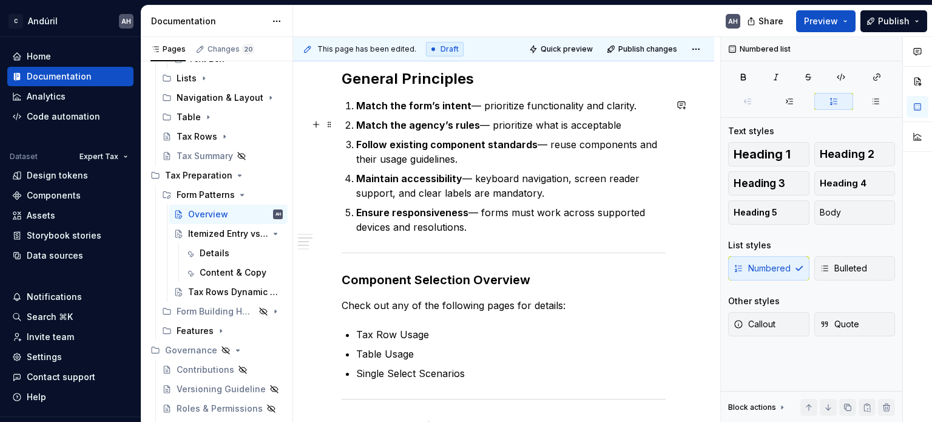
click at [508, 123] on p "Match the agency’s rules — prioritize what is acceptable" at bounding box center [510, 125] width 309 height 15
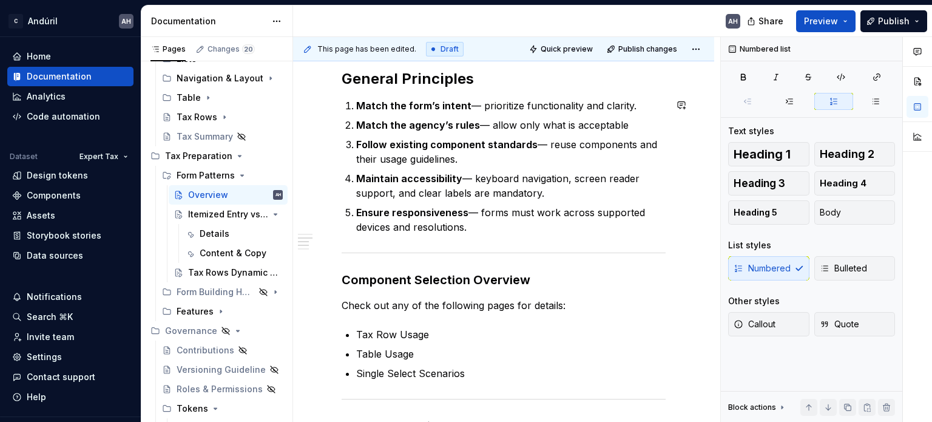
scroll to position [485, 0]
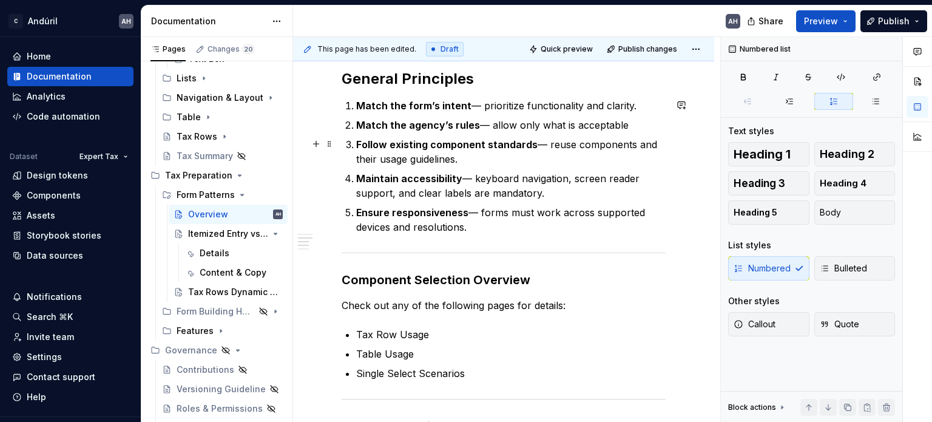
click at [631, 128] on p "Match the agency’s rules — allow only what is acceptable" at bounding box center [510, 125] width 309 height 15
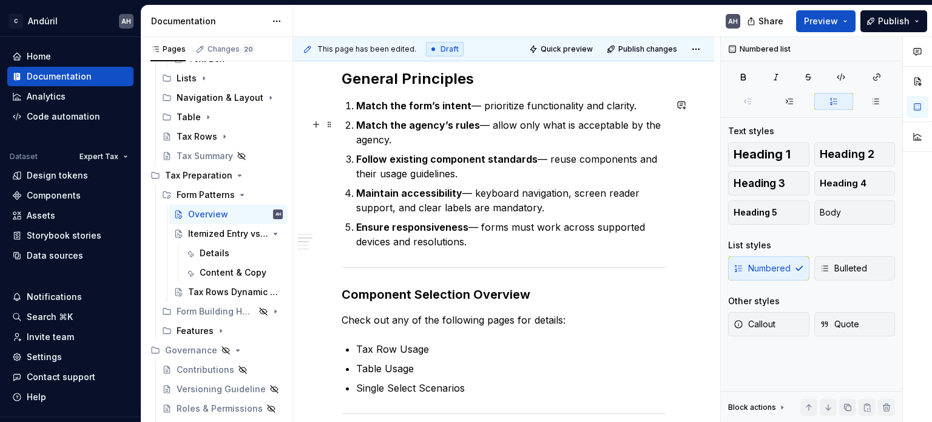
click at [376, 121] on strong "Match the agency’s rules" at bounding box center [418, 125] width 124 height 12
click at [447, 138] on p "Match the agency’s rules — allow only what is acceptable by the agency." at bounding box center [510, 132] width 309 height 29
click at [437, 103] on strong "Match the form’s intent" at bounding box center [413, 106] width 115 height 12
click at [645, 96] on div "**********" at bounding box center [504, 173] width 324 height 964
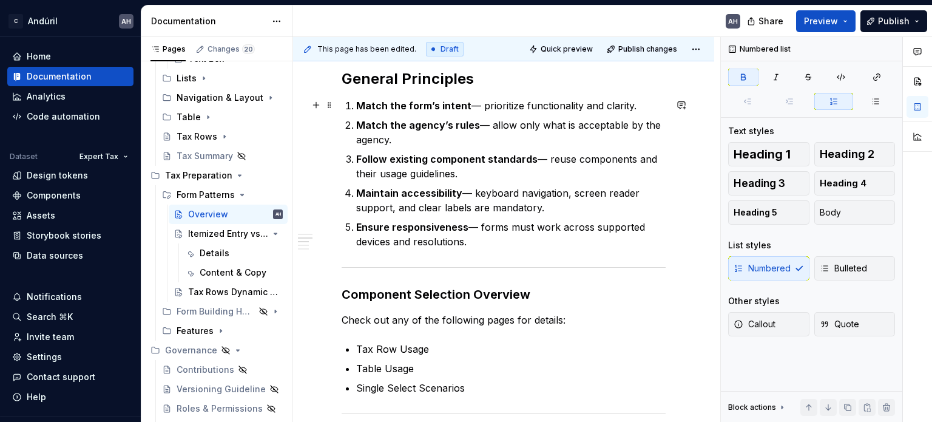
click at [399, 104] on strong "Match the form’s intent" at bounding box center [413, 106] width 115 height 12
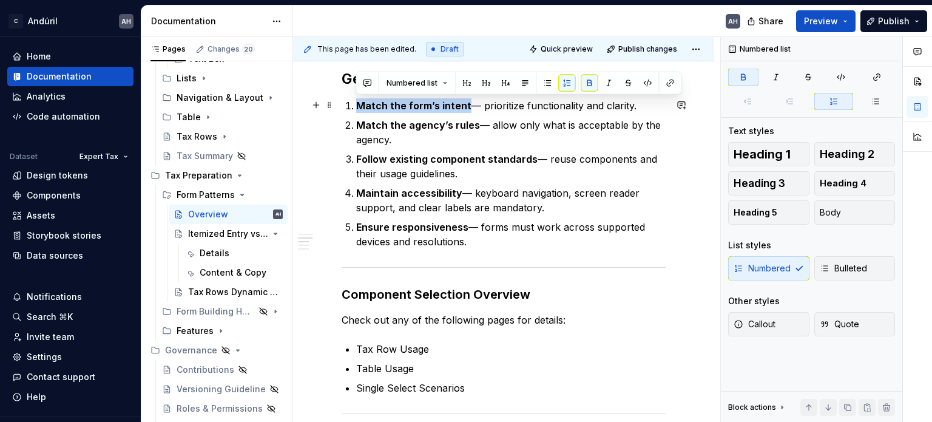
drag, startPoint x: 465, startPoint y: 105, endPoint x: 354, endPoint y: 107, distance: 110.5
click at [356, 107] on li "Match the form’s intent — prioritize functionality and clarity." at bounding box center [510, 105] width 309 height 15
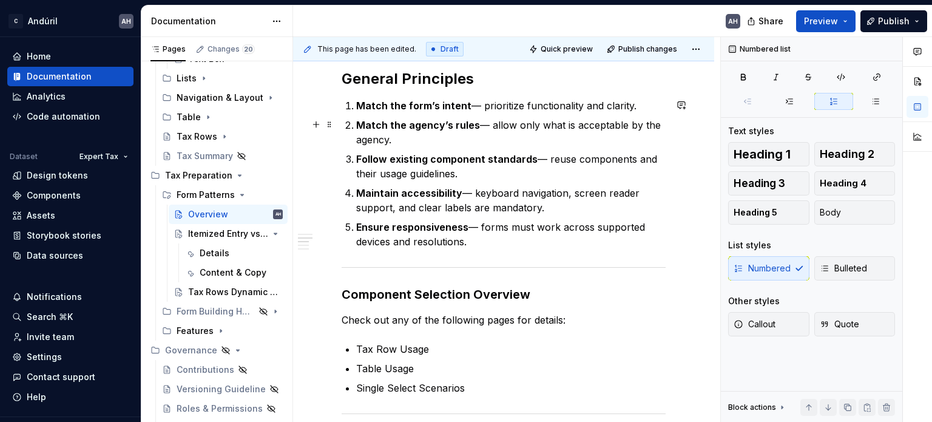
click at [421, 144] on p "Match the agency’s rules — allow only what is acceptable by the agency." at bounding box center [510, 132] width 309 height 29
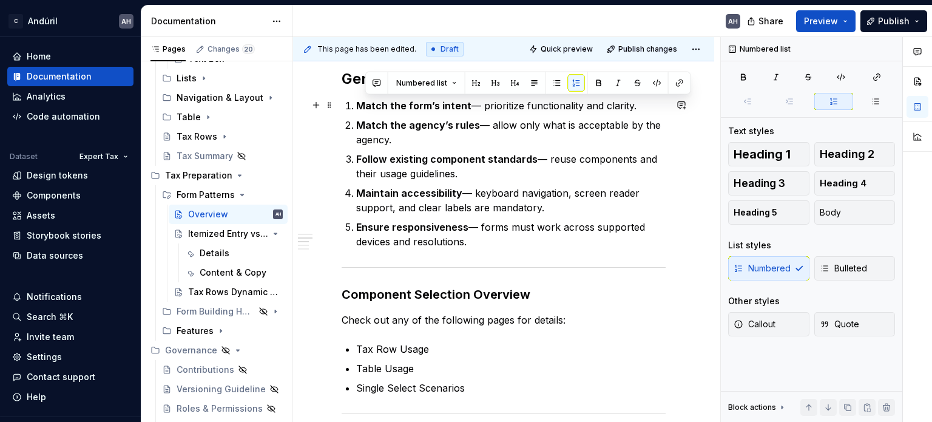
drag, startPoint x: 361, startPoint y: 101, endPoint x: 657, endPoint y: 100, distance: 296.1
click at [657, 100] on p "Match the form’s intent — prioritize functionality and clarity." at bounding box center [510, 105] width 309 height 15
copy p "atch the form’s intent — prioritize functionality and clarity."
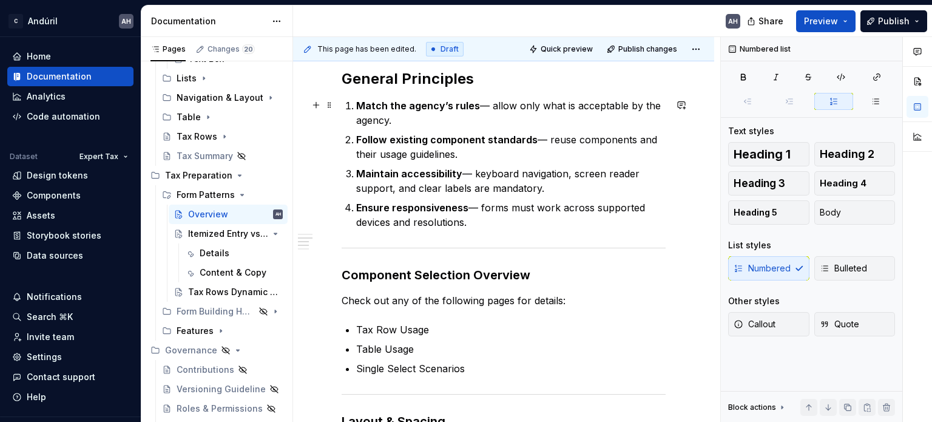
click at [463, 124] on p "Match the agency’s rules — allow only what is acceptable by the agency." at bounding box center [510, 112] width 309 height 29
click at [417, 137] on strong "Follow existing component standards" at bounding box center [446, 140] width 181 height 12
click at [538, 134] on p "Follow existing component standards — reuse components and their usage guidelin…" at bounding box center [510, 146] width 309 height 29
click at [436, 151] on p "Follow existing component standards — reuse components and their usage guidelin…" at bounding box center [510, 146] width 309 height 29
click at [490, 174] on p "Maintain accessibility — keyboard navigation, screen reader support, and clear …" at bounding box center [510, 180] width 309 height 29
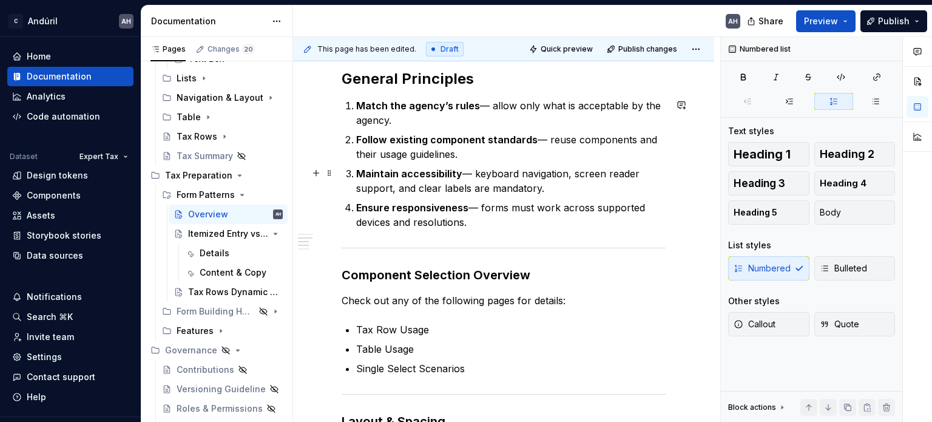
click at [564, 191] on p "Maintain accessibility — keyboard navigation, screen reader support, and clear …" at bounding box center [510, 180] width 309 height 29
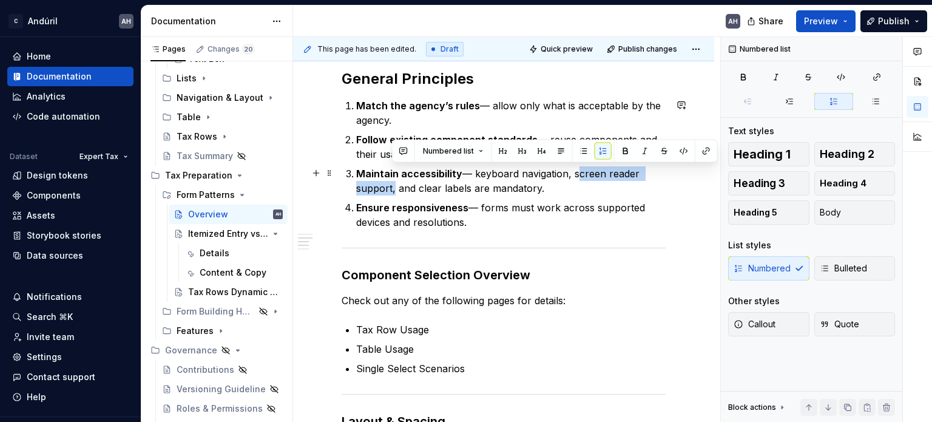
drag, startPoint x: 571, startPoint y: 172, endPoint x: 392, endPoint y: 184, distance: 179.4
click at [392, 184] on p "Maintain accessibility — keyboard navigation, screen reader support, and clear …" at bounding box center [510, 180] width 309 height 29
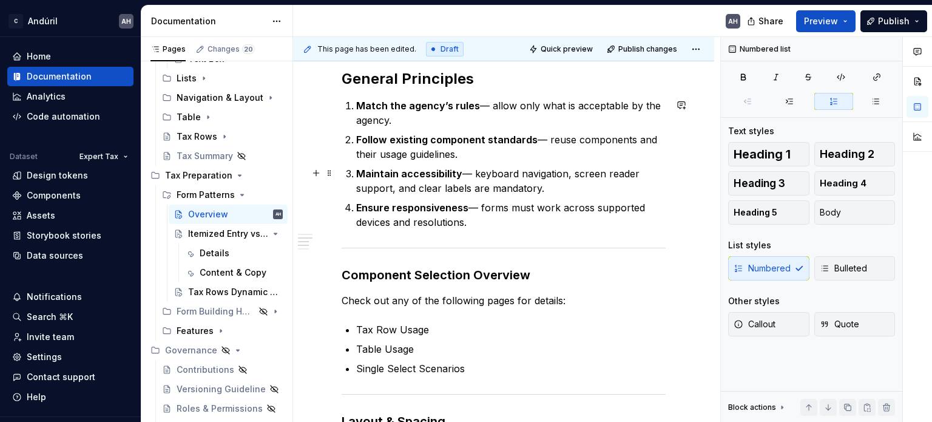
click at [566, 184] on p "Maintain accessibility — keyboard navigation, screen reader support, and clear …" at bounding box center [510, 180] width 309 height 29
click at [430, 189] on p "Maintain accessibility — keyboard navigation, screen reader support, and clear …" at bounding box center [510, 180] width 309 height 29
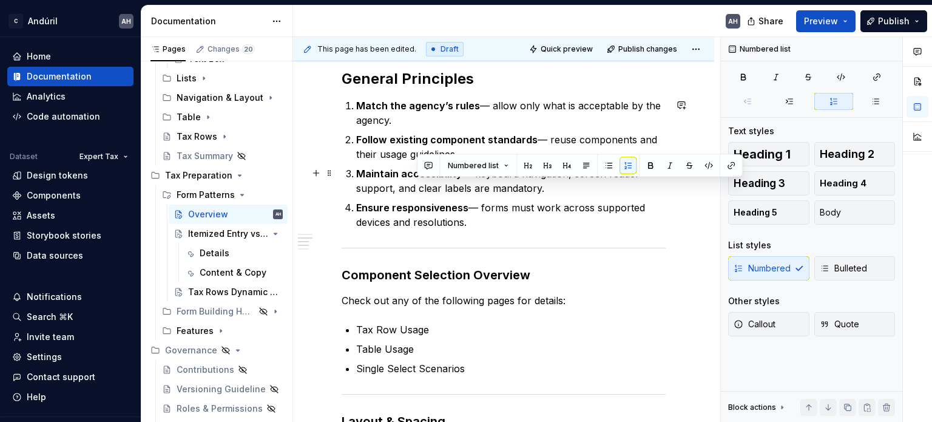
click at [580, 186] on p "Maintain accessibility — keyboard navigation, screen reader support, and clear …" at bounding box center [510, 180] width 309 height 29
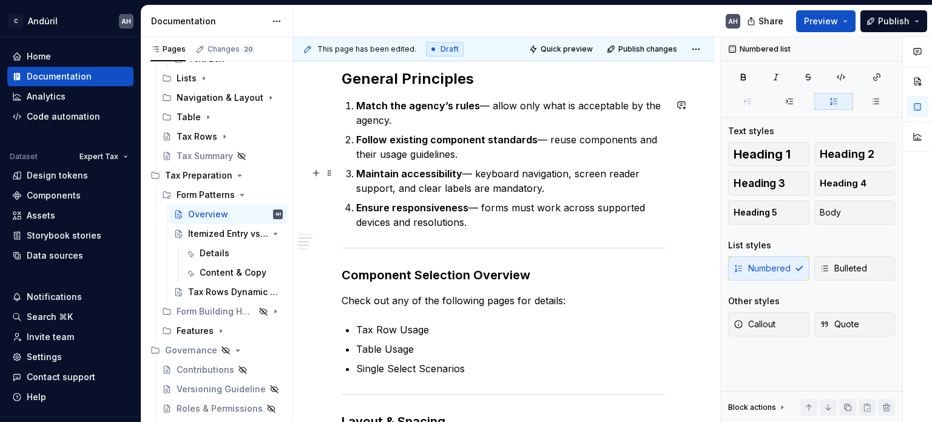
click at [470, 186] on p "Maintain accessibility — keyboard navigation, screen reader support, and clear …" at bounding box center [510, 180] width 309 height 29
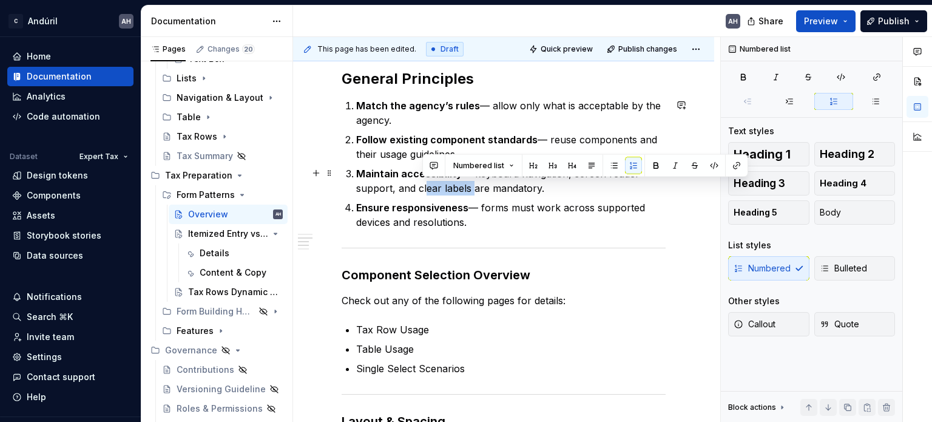
drag, startPoint x: 421, startPoint y: 190, endPoint x: 470, endPoint y: 190, distance: 49.2
click at [470, 190] on p "Maintain accessibility — keyboard navigation, screen reader support, and clear …" at bounding box center [510, 180] width 309 height 29
click at [538, 189] on p "Maintain accessibility — keyboard navigation, screen reader support, and clear …" at bounding box center [510, 180] width 309 height 29
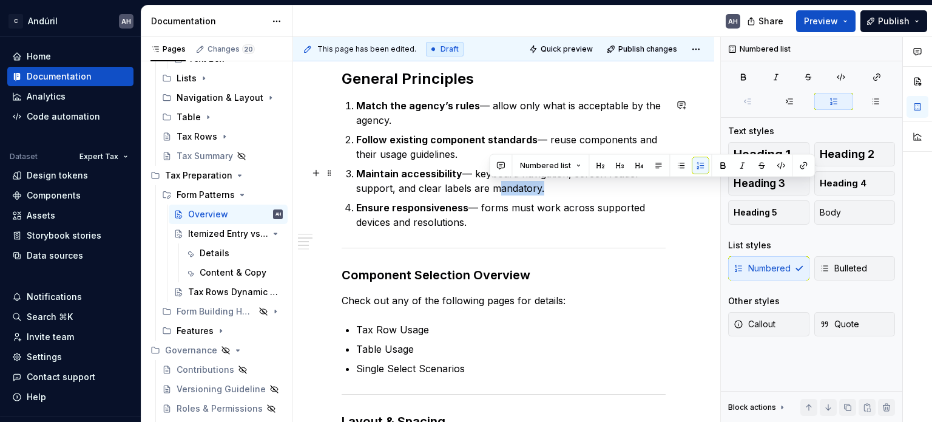
drag, startPoint x: 536, startPoint y: 190, endPoint x: 489, endPoint y: 192, distance: 46.8
click at [489, 192] on p "Maintain accessibility — keyboard navigation, screen reader support, and clear …" at bounding box center [510, 180] width 309 height 29
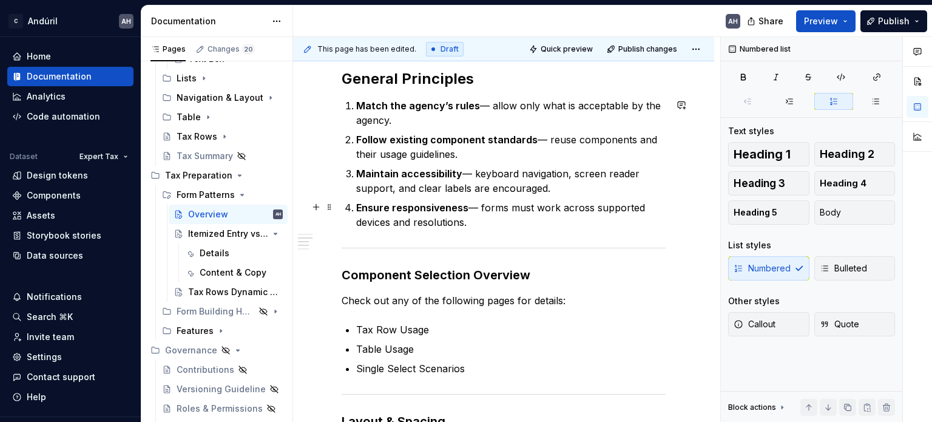
click at [487, 220] on p "Ensure responsiveness — forms must work across supported devices and resolution…" at bounding box center [510, 214] width 309 height 29
click at [506, 188] on p "Maintain accessibility — keyboard navigation, screen reader support, and clear …" at bounding box center [510, 180] width 309 height 29
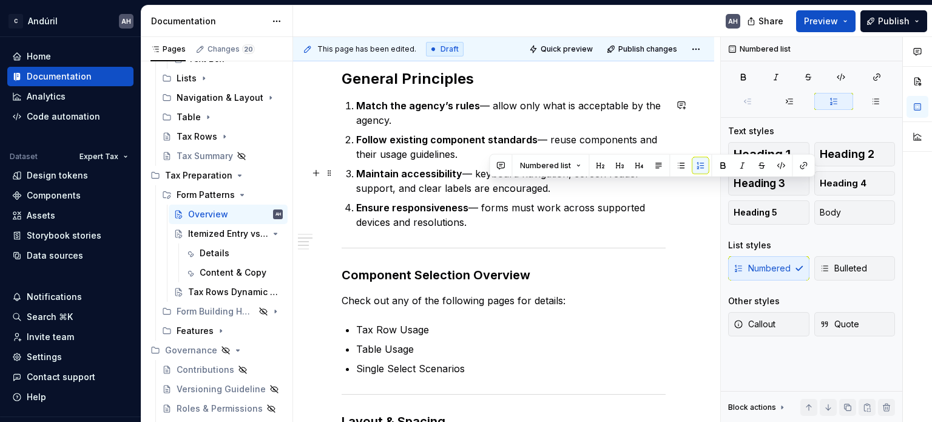
click at [506, 188] on p "Maintain accessibility — keyboard navigation, screen reader support, and clear …" at bounding box center [510, 180] width 309 height 29
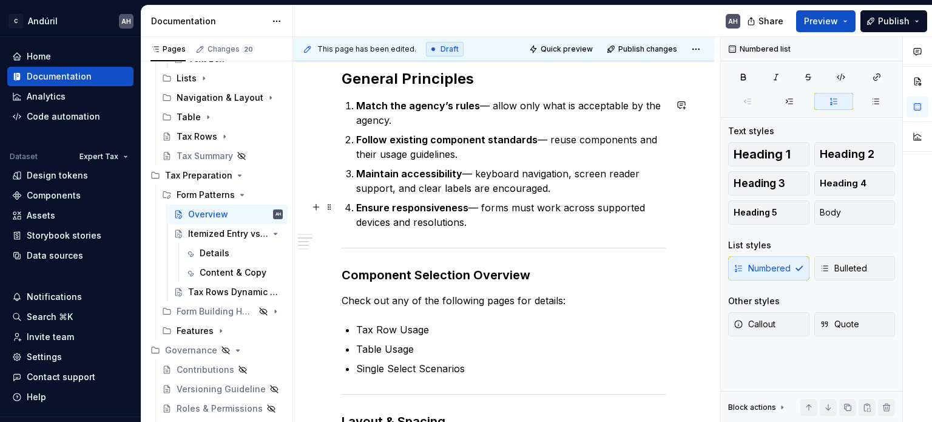
click at [493, 221] on p "Ensure responsiveness — forms must work across supported devices and resolution…" at bounding box center [510, 214] width 309 height 29
click at [507, 222] on p "Ensure responsiveness — forms must work across supported devices and resolution…" at bounding box center [510, 214] width 309 height 29
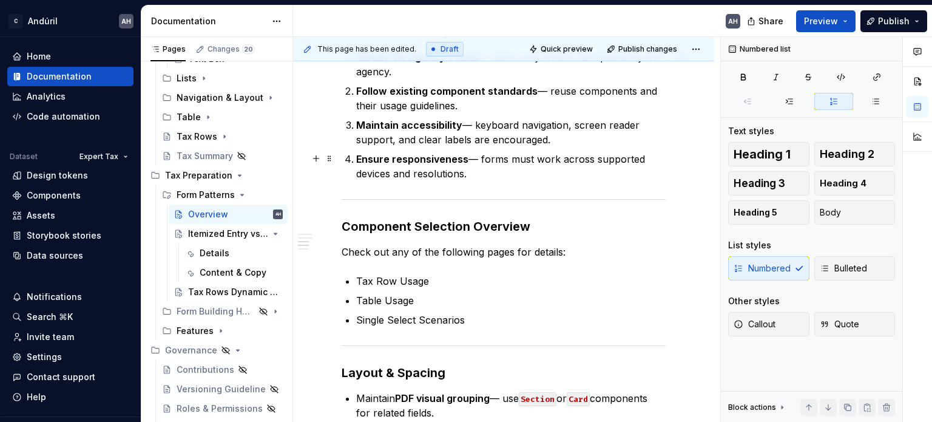
scroll to position [607, 0]
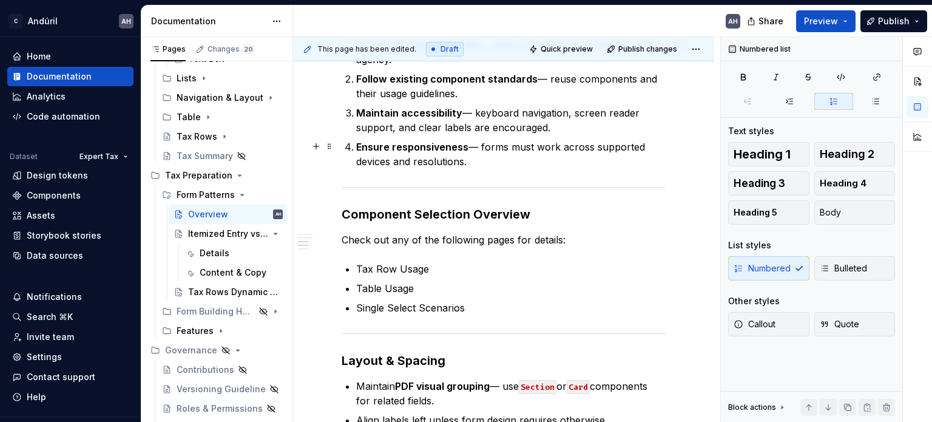
click at [570, 158] on p "Ensure responsiveness — forms must work across supported devices and resolution…" at bounding box center [510, 154] width 309 height 29
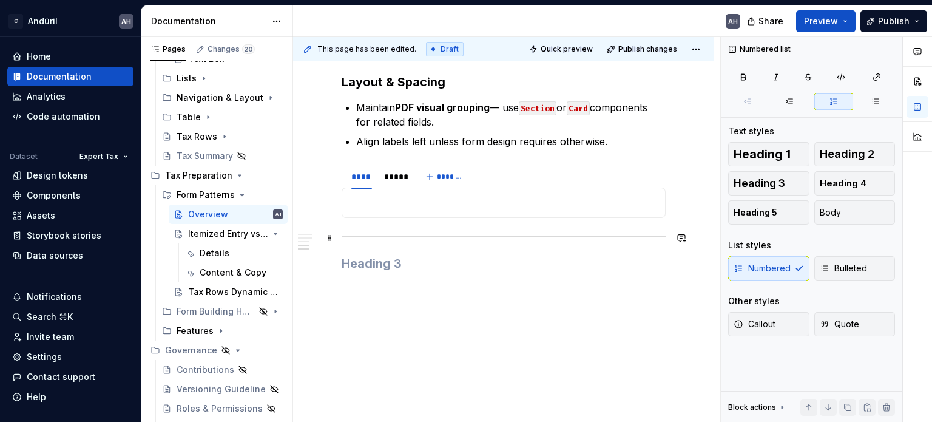
scroll to position [899, 0]
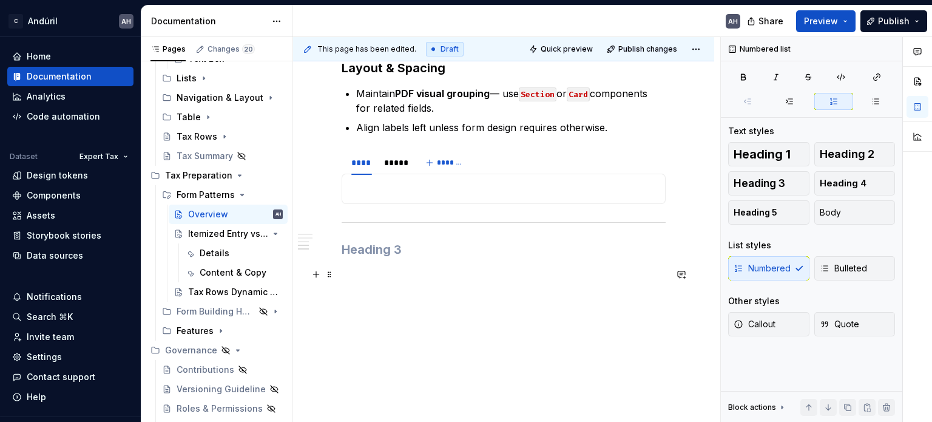
click at [399, 280] on p at bounding box center [504, 275] width 324 height 15
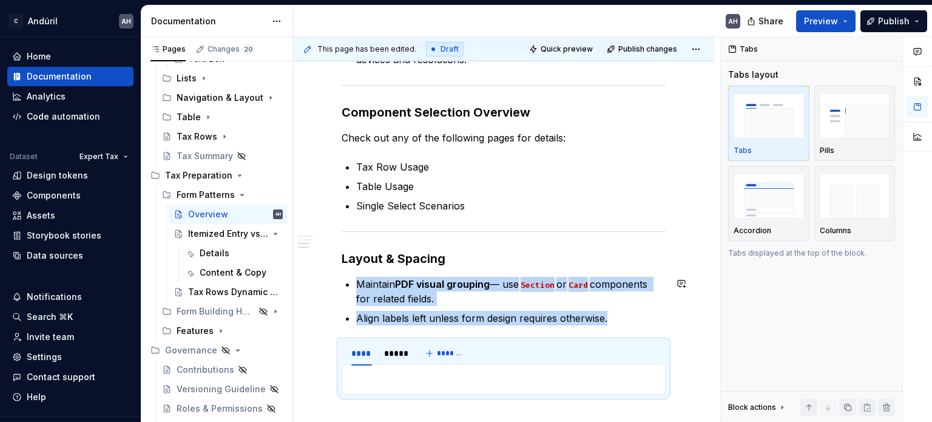
scroll to position [830, 0]
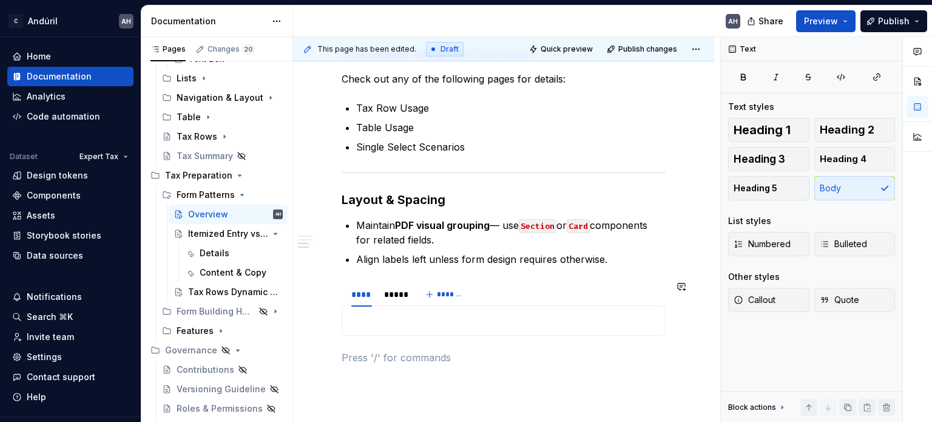
scroll to position [648, 0]
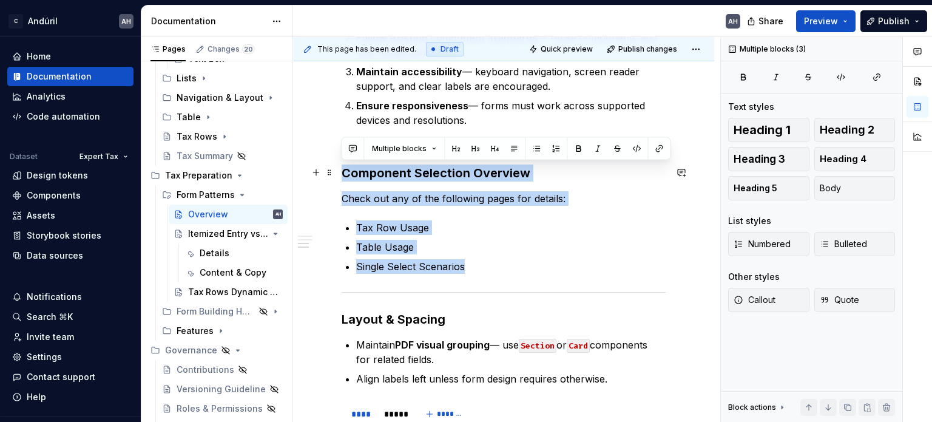
drag, startPoint x: 477, startPoint y: 264, endPoint x: 342, endPoint y: 167, distance: 166.1
click at [342, 167] on div "**********" at bounding box center [504, 37] width 324 height 896
copy div "Component Selection Overview Check out any of the following pages for details: …"
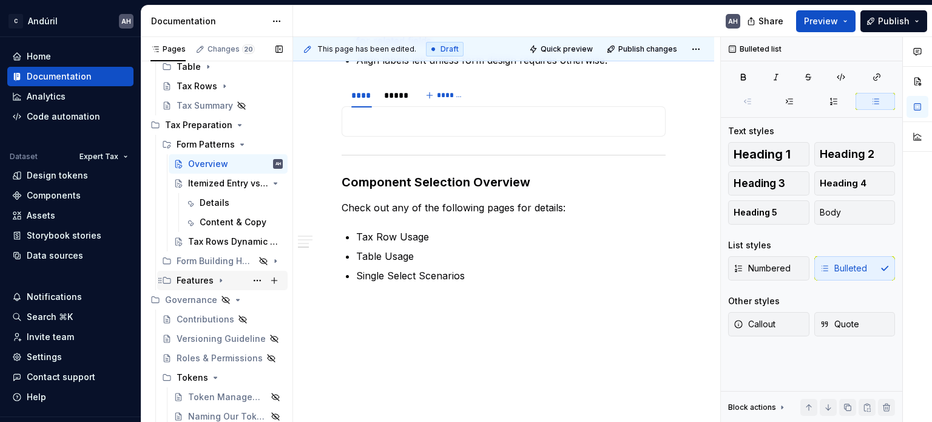
scroll to position [536, 0]
click at [182, 316] on div "Contributions" at bounding box center [205, 319] width 56 height 12
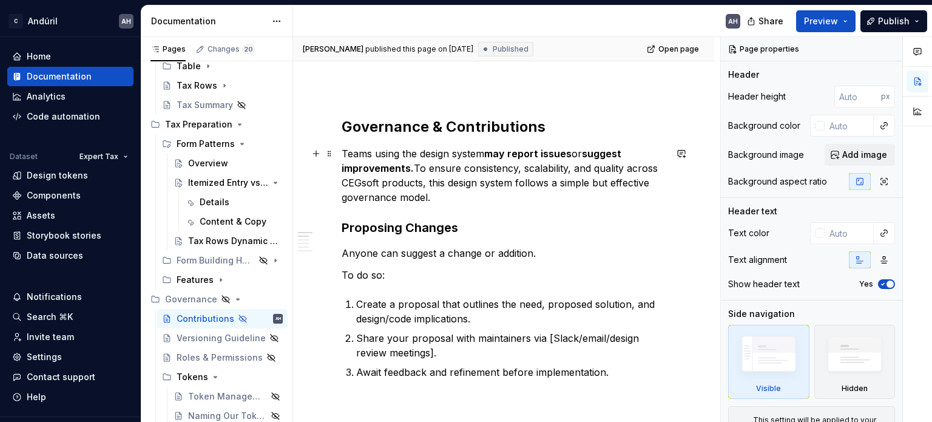
scroll to position [121, 0]
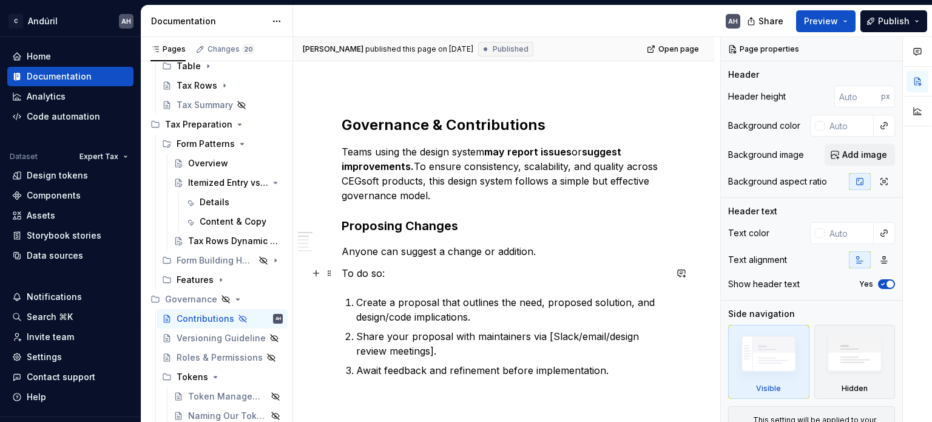
click at [465, 270] on p "To do so:" at bounding box center [504, 273] width 324 height 15
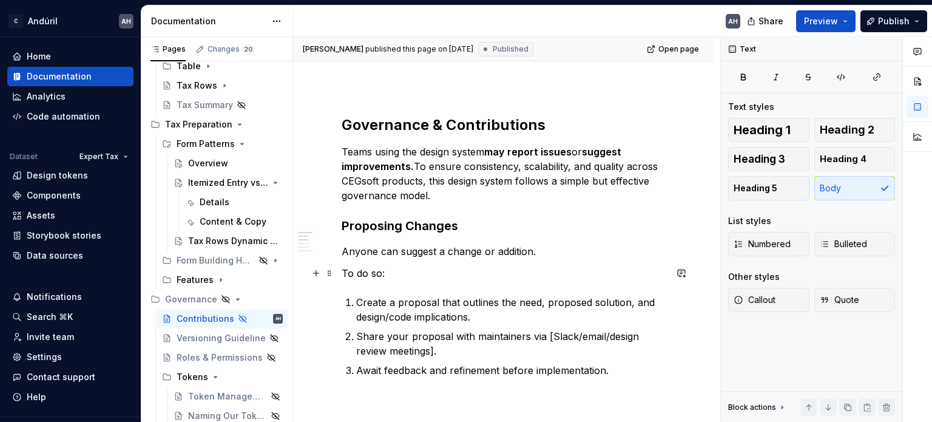
scroll to position [182, 0]
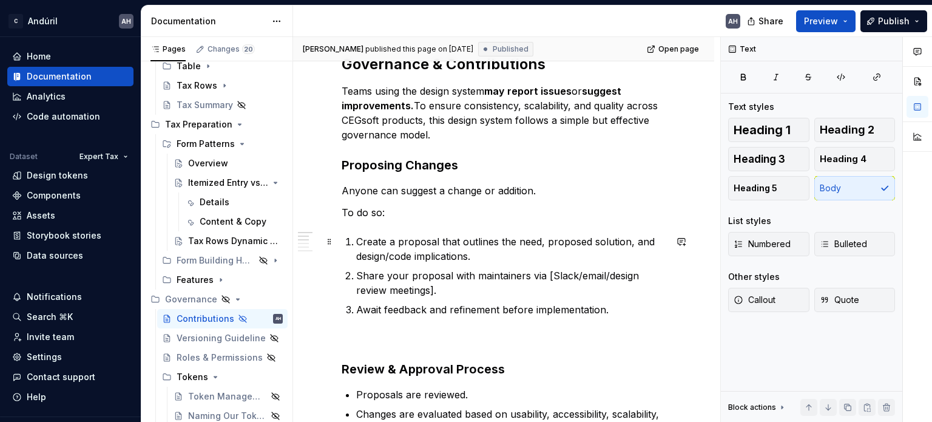
click at [577, 246] on p "Create a proposal that outlines the need, proposed solution, and design/code im…" at bounding box center [510, 248] width 309 height 29
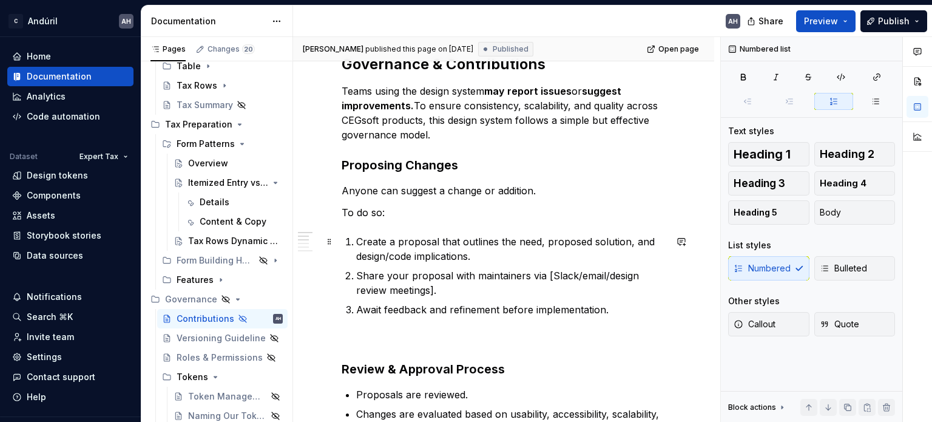
click at [527, 253] on p "Create a proposal that outlines the need, proposed solution, and design/code im…" at bounding box center [510, 248] width 309 height 29
click at [544, 272] on p "Share your proposal with maintainers via [Slack/email/design review meetings]." at bounding box center [510, 282] width 309 height 29
click at [529, 276] on p "Share your proposal with maintainers via [Slack/email/design review meetings]." at bounding box center [510, 282] width 309 height 29
click at [544, 275] on p "Share your proposal with maintainers via [Slack/email/design review meetings]." at bounding box center [510, 282] width 309 height 29
click at [527, 291] on p "Share your proposal with maintainers via [Slack/email/design review meetings]." at bounding box center [510, 282] width 309 height 29
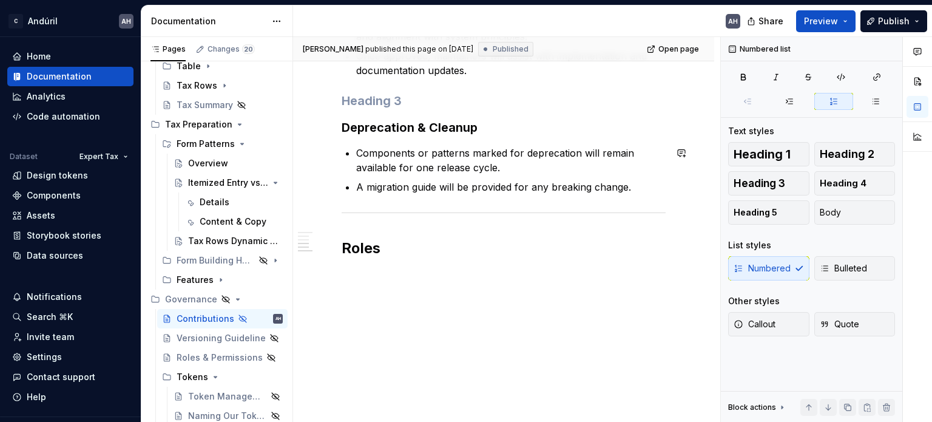
scroll to position [575, 0]
click at [518, 171] on p "Components or patterns marked for deprecation will remain available for one rel…" at bounding box center [510, 159] width 309 height 29
click at [396, 186] on p "A migration guide will be provided for any breaking change." at bounding box center [510, 186] width 309 height 15
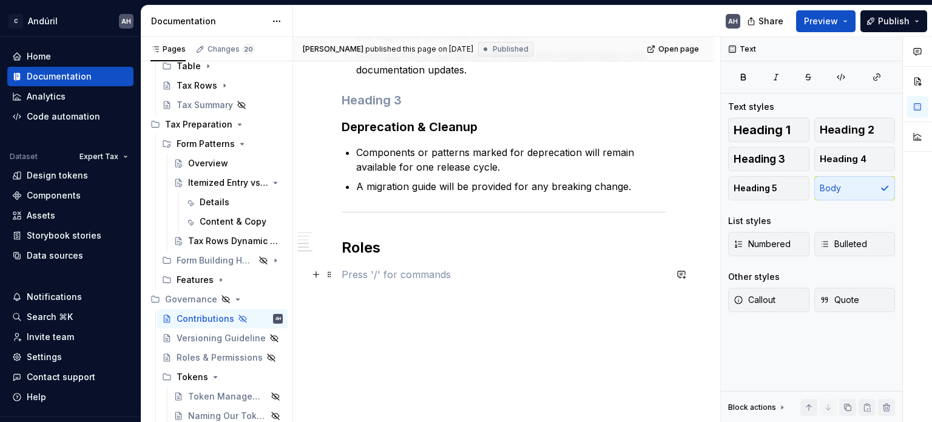
click at [420, 269] on p at bounding box center [504, 274] width 324 height 15
click at [196, 358] on div "Roles & Permissions" at bounding box center [205, 357] width 56 height 12
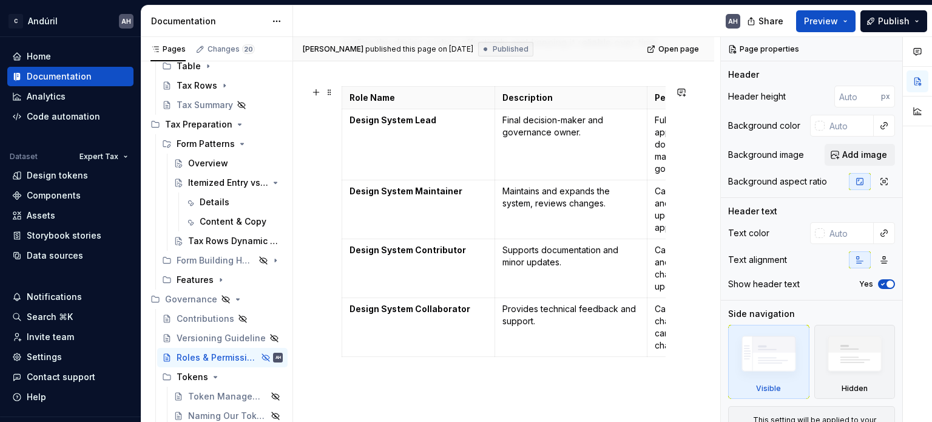
scroll to position [364, 0]
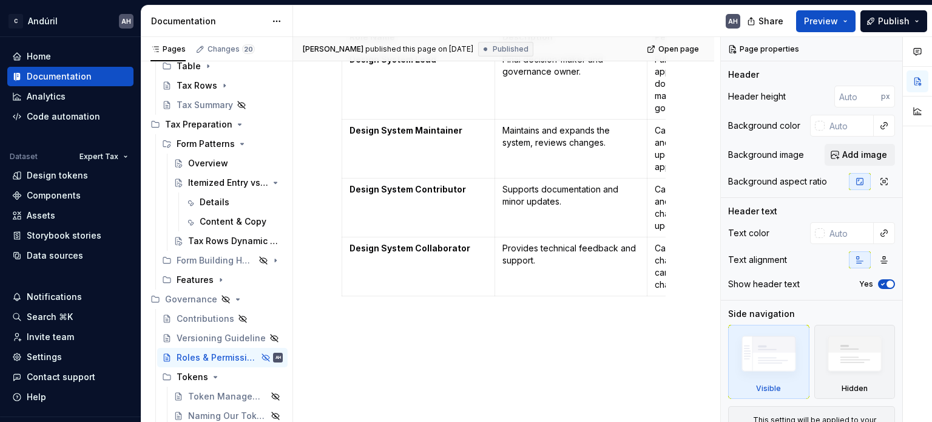
type textarea "*"
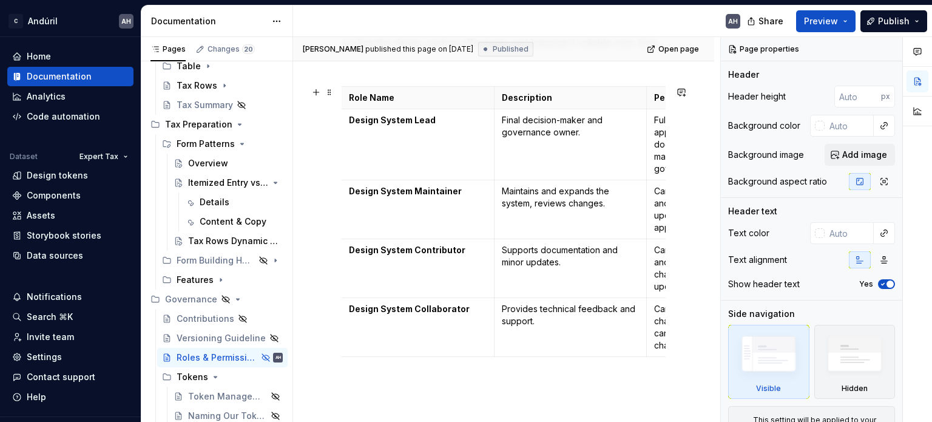
scroll to position [0, 0]
click at [444, 96] on p "Role Name" at bounding box center [419, 98] width 138 height 12
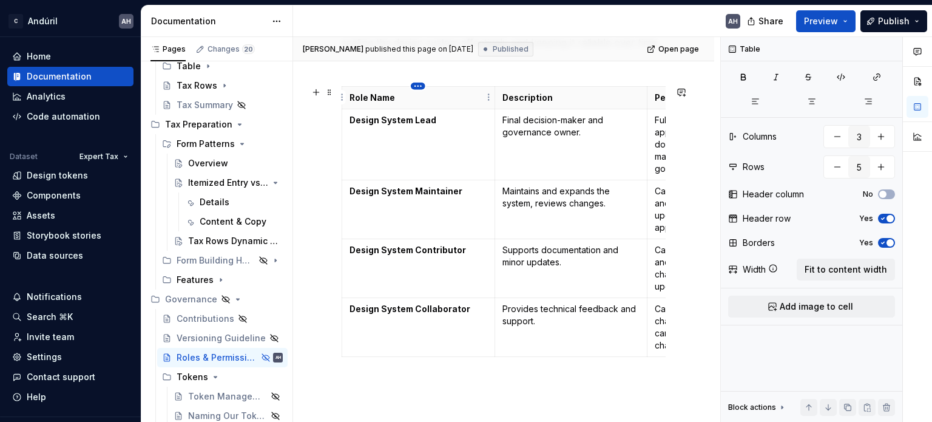
click at [410, 87] on th "Role Name" at bounding box center [418, 98] width 153 height 22
click at [415, 86] on html "C Andúril AH Home Documentation Analytics Code automation Dataset Expert Tax De…" at bounding box center [466, 211] width 932 height 422
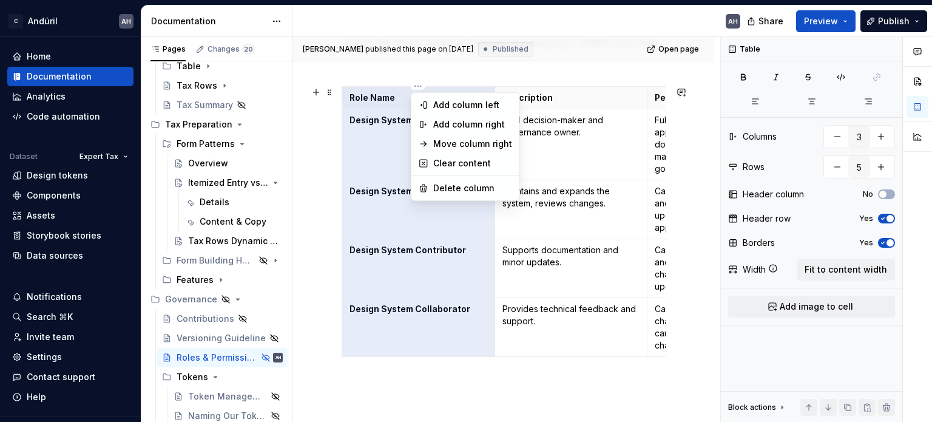
click at [587, 93] on html "C Andúril AH Home Documentation Analytics Code automation Dataset Expert Tax De…" at bounding box center [466, 211] width 932 height 422
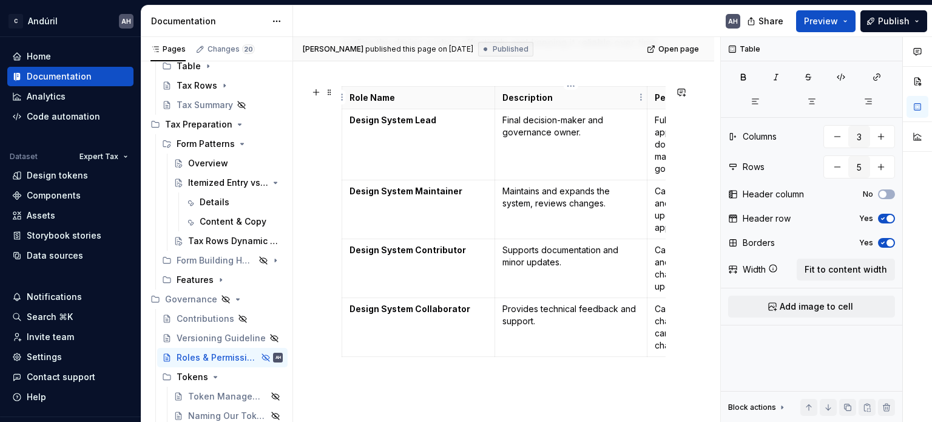
click at [581, 98] on p "Description" at bounding box center [571, 98] width 138 height 12
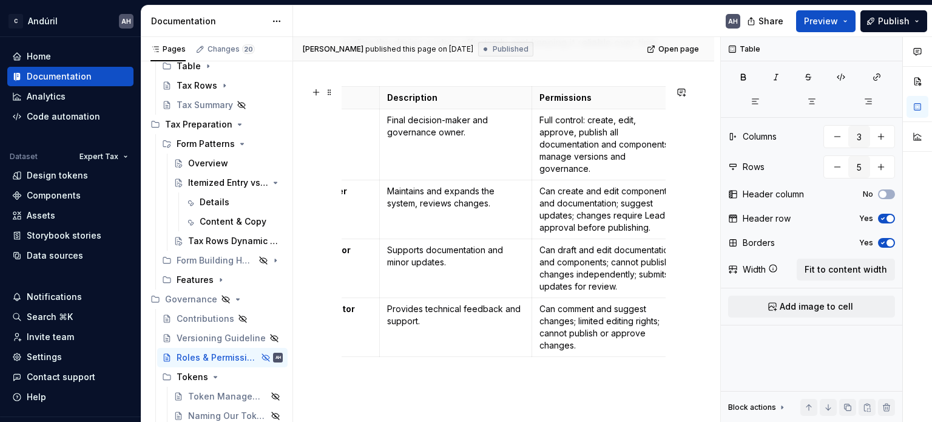
scroll to position [0, 134]
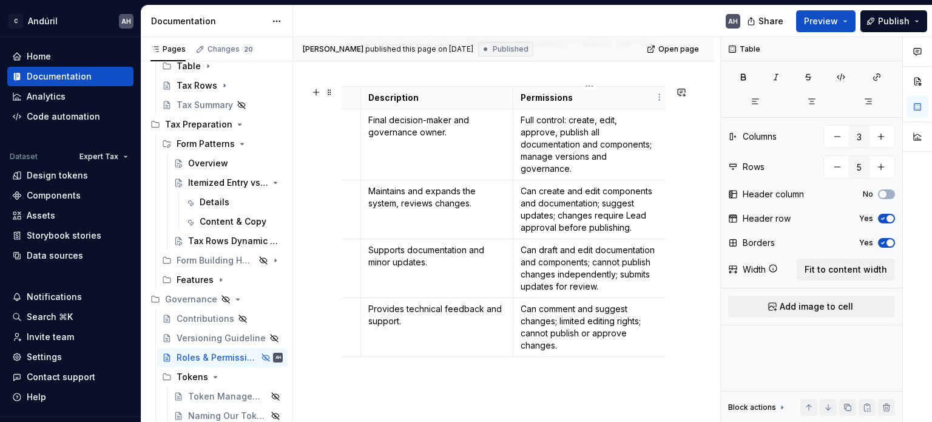
click at [591, 98] on p "Permissions" at bounding box center [590, 98] width 138 height 12
click at [591, 85] on div "Overview Clearly defining roles and permissions within the design system ensure…" at bounding box center [504, 172] width 324 height 479
click at [589, 99] on p "Permissions" at bounding box center [590, 98] width 138 height 12
click at [590, 87] on html "C Andúril AH Home Documentation Analytics Code automation Dataset Expert Tax De…" at bounding box center [466, 211] width 932 height 422
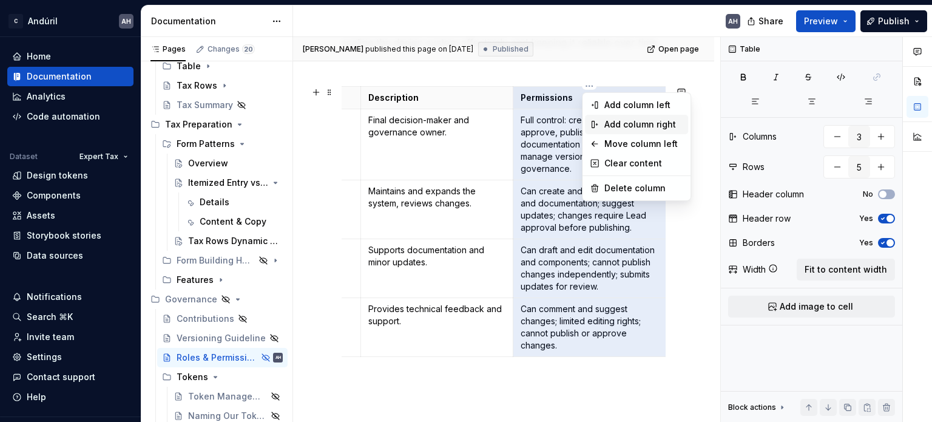
click at [627, 122] on div "Add column right" at bounding box center [643, 124] width 79 height 12
type input "4"
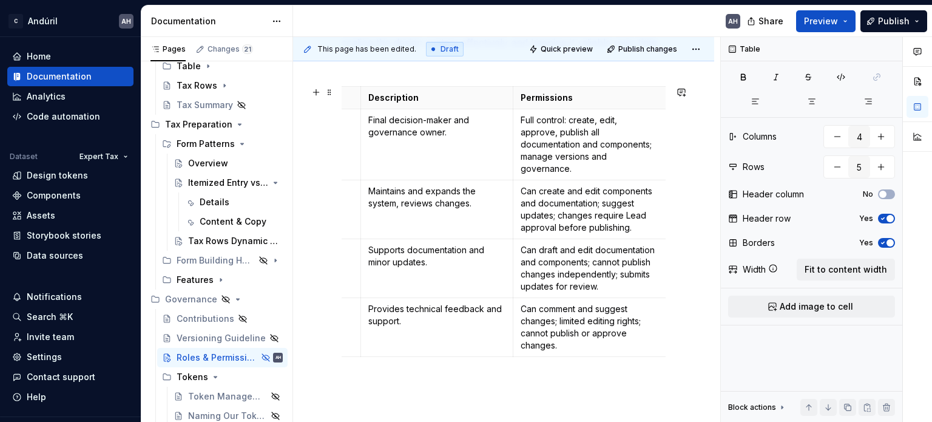
scroll to position [0, 152]
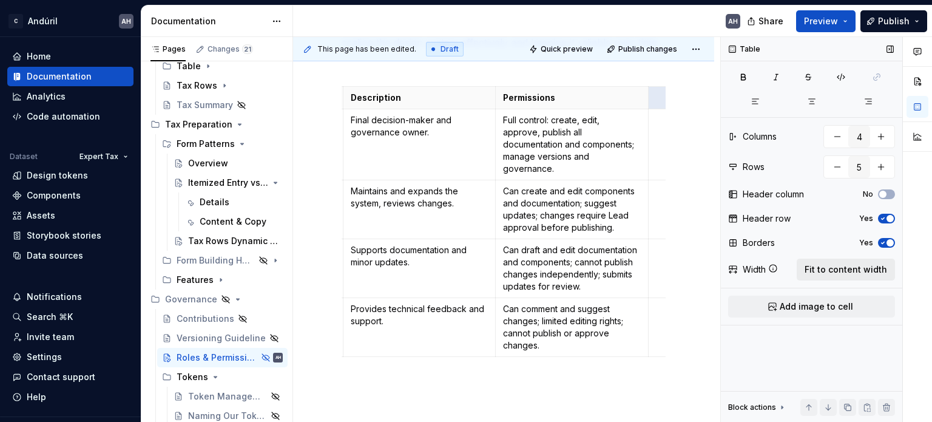
click at [839, 266] on span "Fit to content width" at bounding box center [846, 269] width 83 height 12
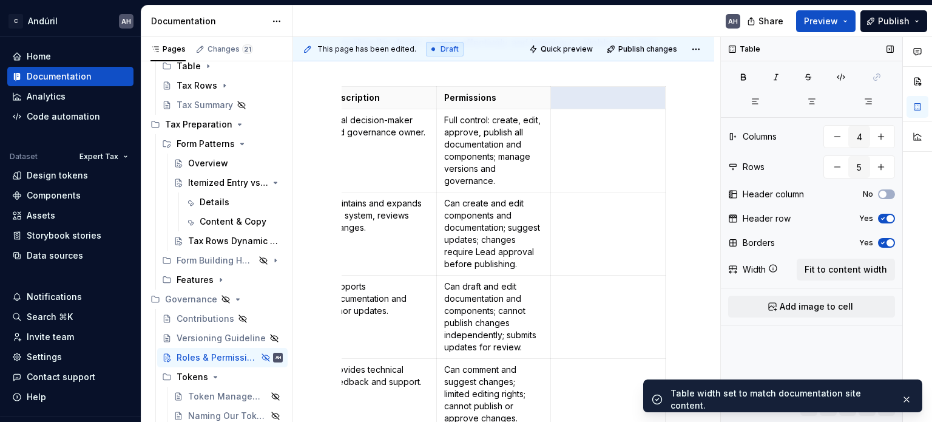
scroll to position [0, 134]
type textarea "*"
click at [580, 93] on p at bounding box center [609, 98] width 100 height 12
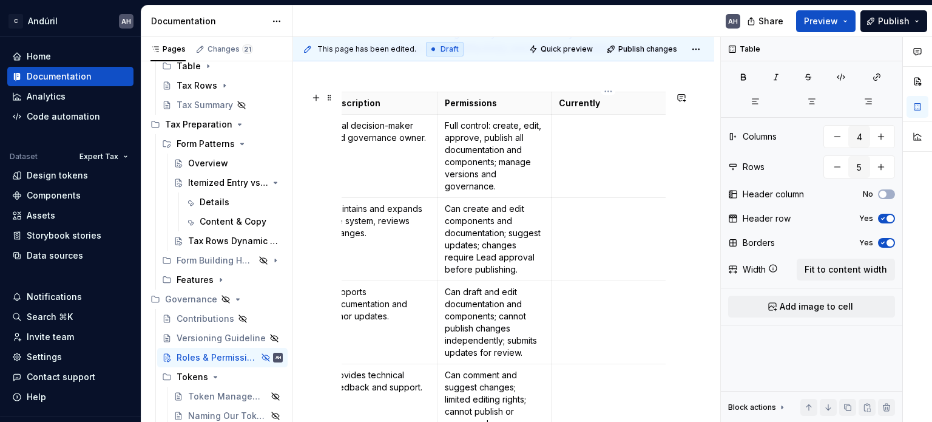
click at [585, 150] on td at bounding box center [609, 156] width 115 height 83
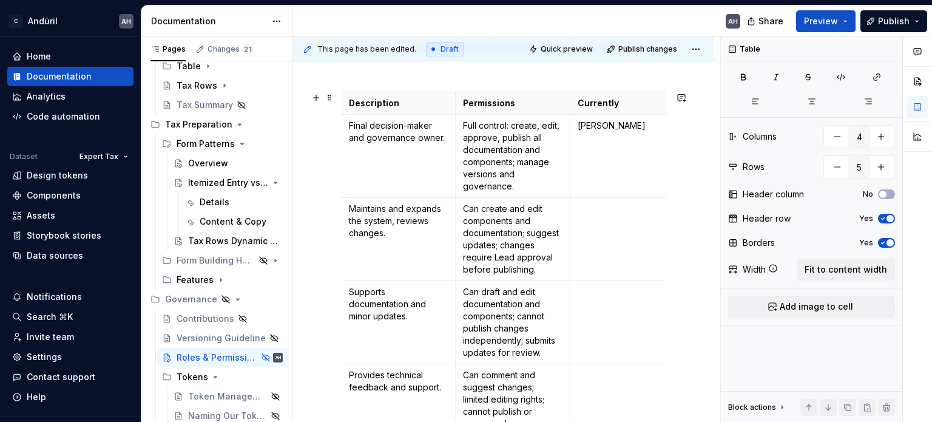
scroll to position [0, 121]
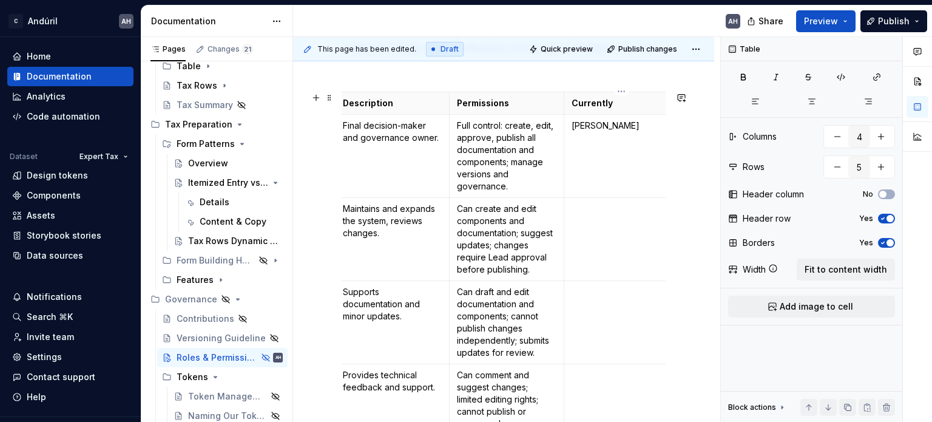
click at [592, 235] on td at bounding box center [621, 239] width 115 height 83
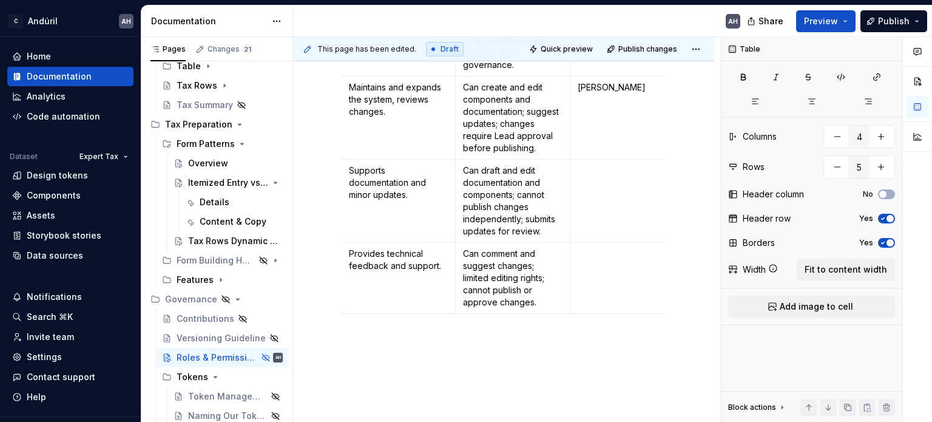
scroll to position [0, 134]
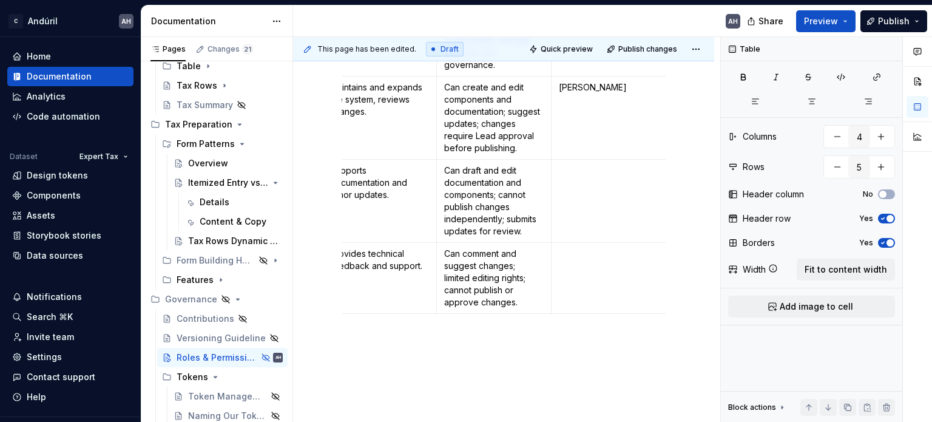
click at [606, 177] on p at bounding box center [609, 170] width 100 height 12
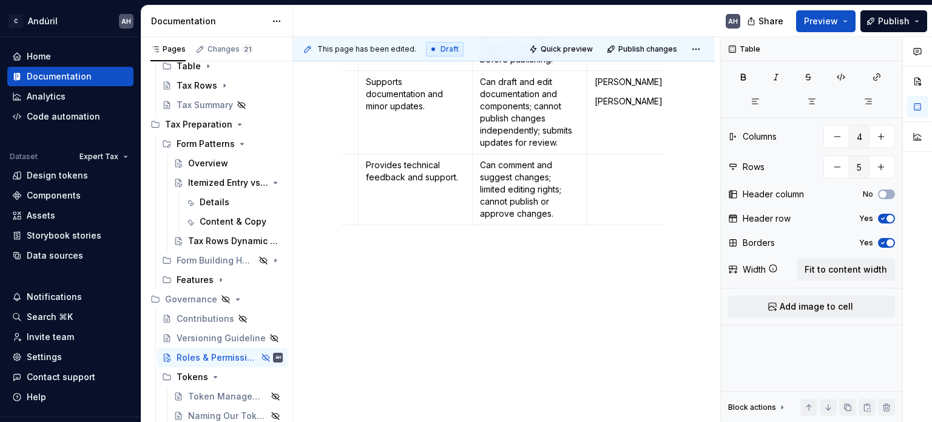
scroll to position [467, 0]
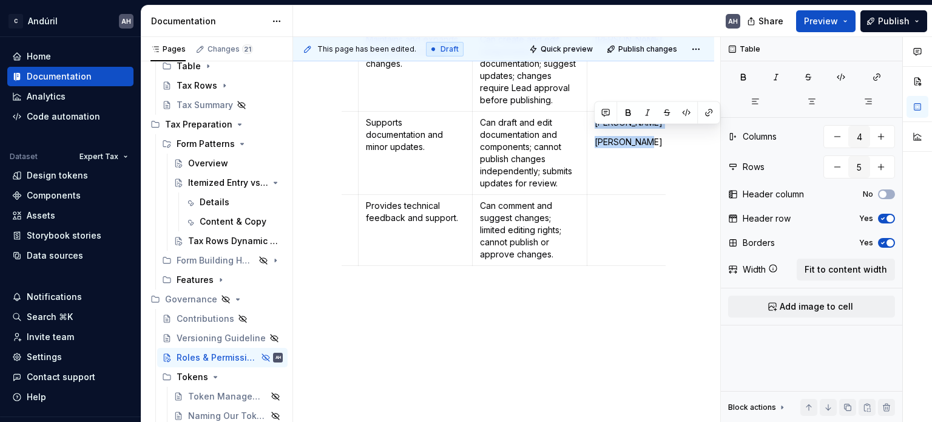
drag, startPoint x: 647, startPoint y: 155, endPoint x: 594, endPoint y: 133, distance: 57.1
click at [594, 133] on td "[PERSON_NAME] [PERSON_NAME]" at bounding box center [644, 153] width 115 height 83
copy td "[PERSON_NAME] [PERSON_NAME]"
click at [604, 244] on td at bounding box center [644, 230] width 115 height 71
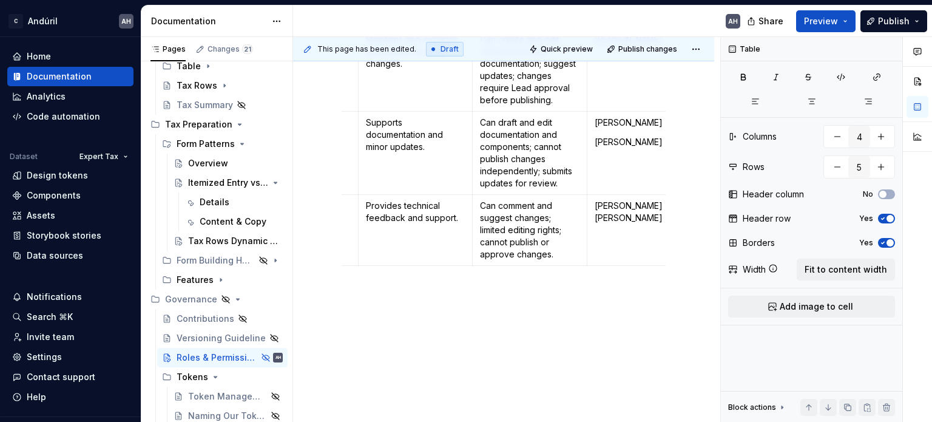
click at [643, 143] on td "[PERSON_NAME] [PERSON_NAME]" at bounding box center [644, 153] width 115 height 83
click at [634, 214] on p "[PERSON_NAME] [PERSON_NAME]" at bounding box center [645, 212] width 100 height 24
click at [638, 216] on p "[PERSON_NAME] [PERSON_NAME]" at bounding box center [645, 212] width 100 height 24
click at [634, 148] on p "[PERSON_NAME]" at bounding box center [645, 142] width 100 height 12
drag, startPoint x: 626, startPoint y: 150, endPoint x: 595, endPoint y: 137, distance: 33.5
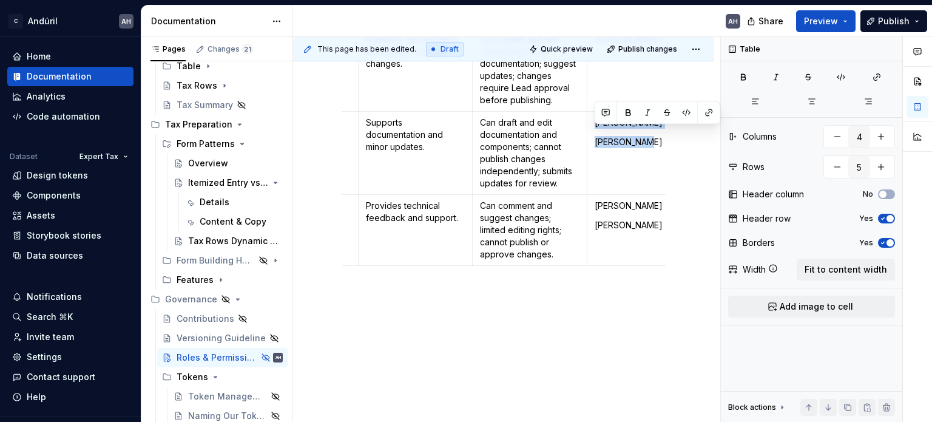
click at [595, 137] on td "[PERSON_NAME] [PERSON_NAME]" at bounding box center [644, 153] width 115 height 83
click at [597, 336] on div "Overview Clearly defining roles and permissions within the design system ensure…" at bounding box center [504, 52] width 324 height 567
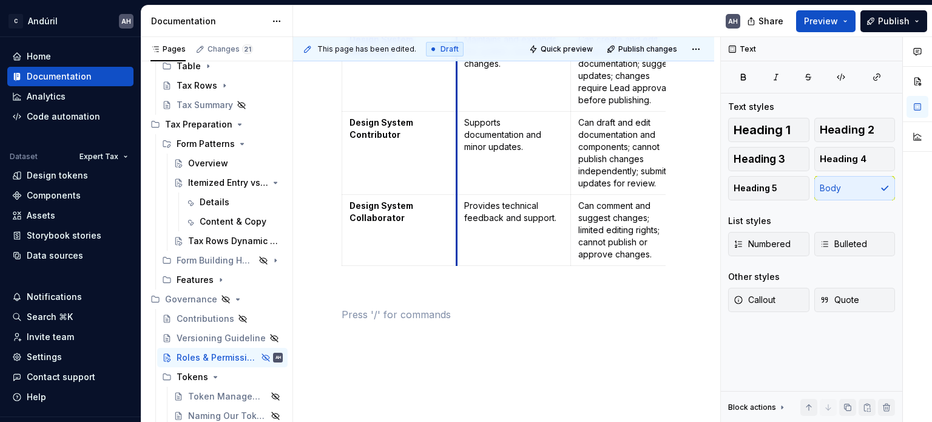
scroll to position [346, 0]
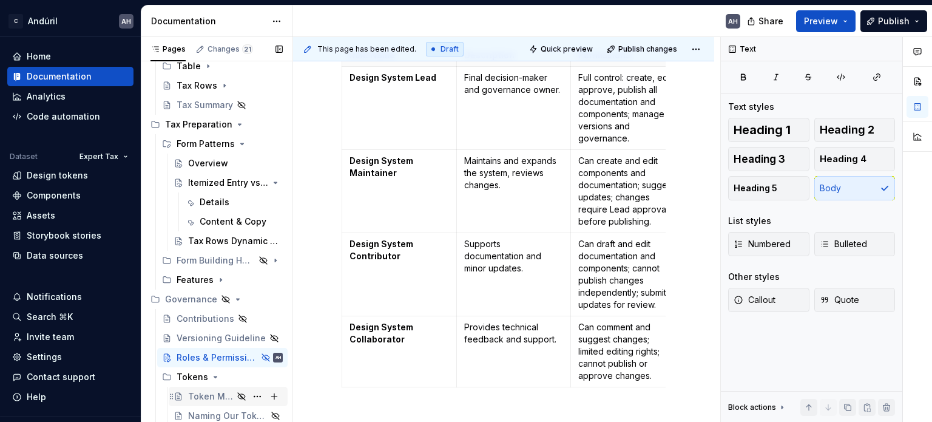
click at [195, 394] on div "Token Management" at bounding box center [210, 396] width 45 height 12
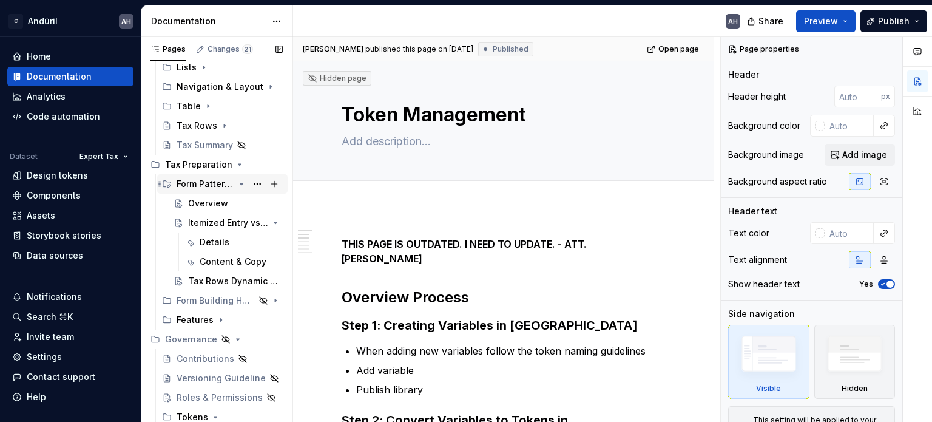
scroll to position [476, 0]
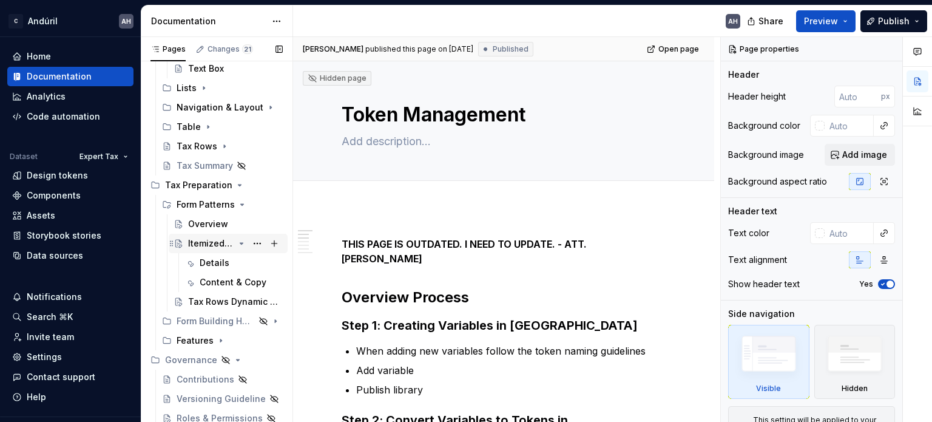
click at [208, 240] on div "Itemized Entry vs Total Amount" at bounding box center [211, 243] width 46 height 12
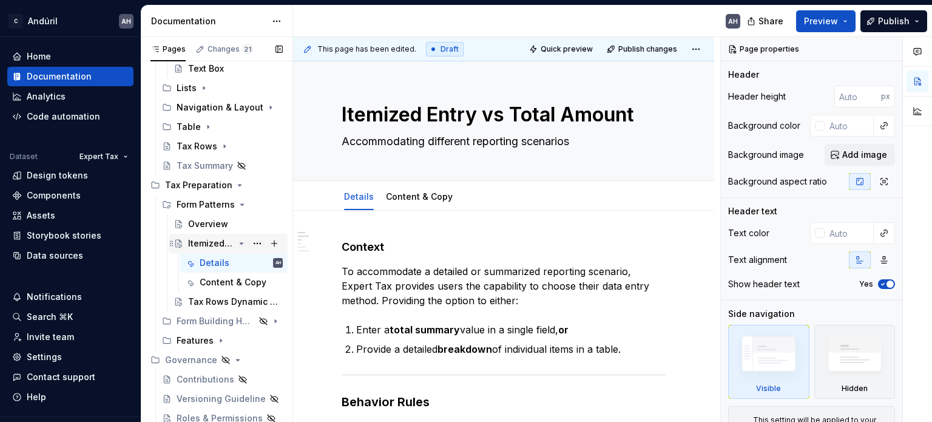
click at [240, 243] on icon "Page tree" at bounding box center [241, 243] width 3 height 1
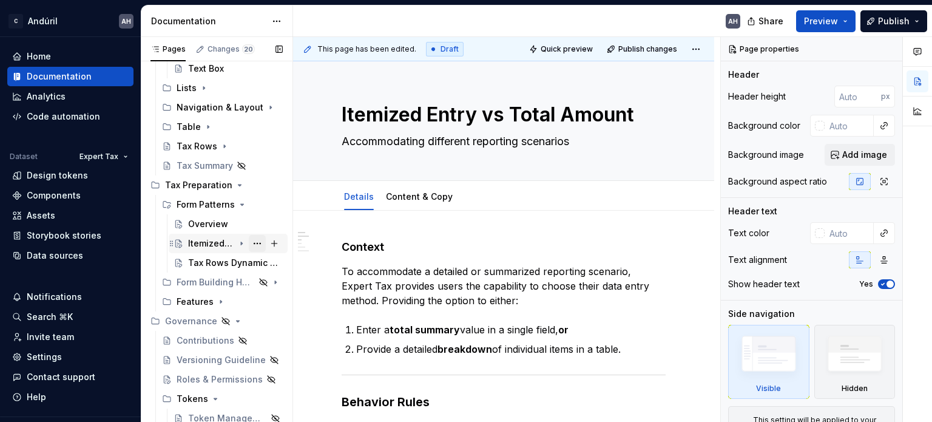
click at [250, 244] on button "Page tree" at bounding box center [257, 243] width 17 height 17
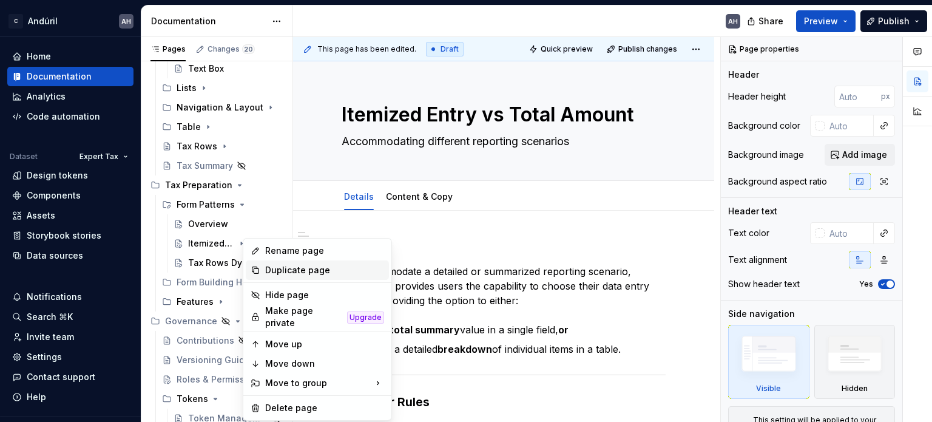
click at [281, 269] on div "Duplicate page" at bounding box center [324, 270] width 119 height 12
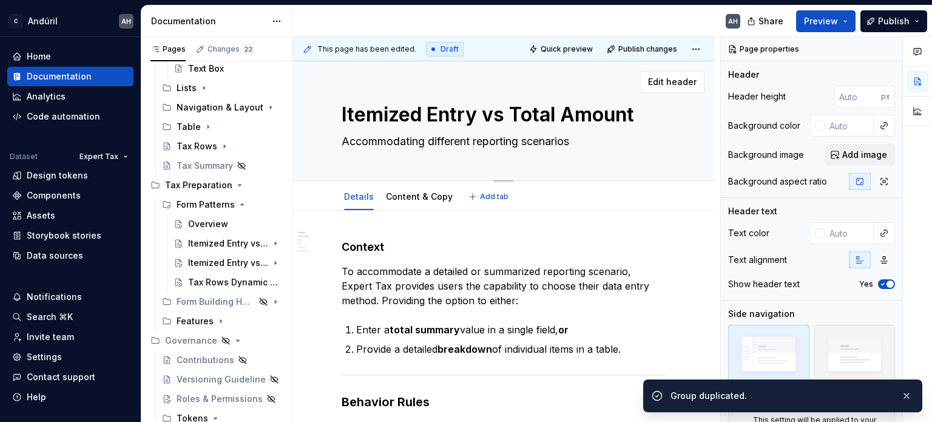
click at [413, 123] on textarea "Itemized Entry vs Total Amount" at bounding box center [501, 114] width 324 height 29
type textarea "*"
type textarea "S"
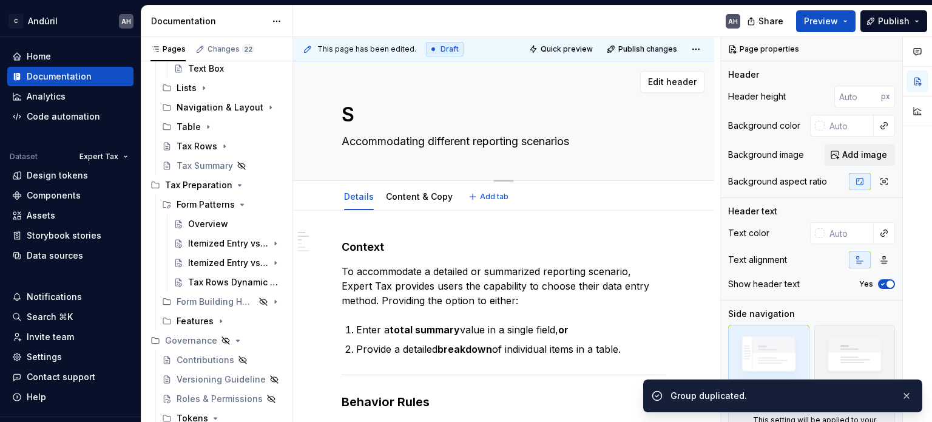
type textarea "*"
type textarea "St"
type textarea "*"
type textarea "Stat"
type textarea "*"
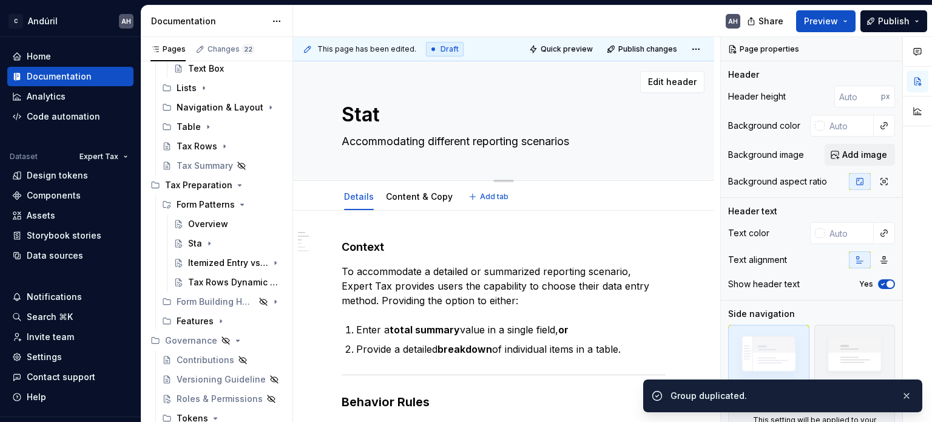
type textarea "State"
type textarea "*"
type textarea "Statem"
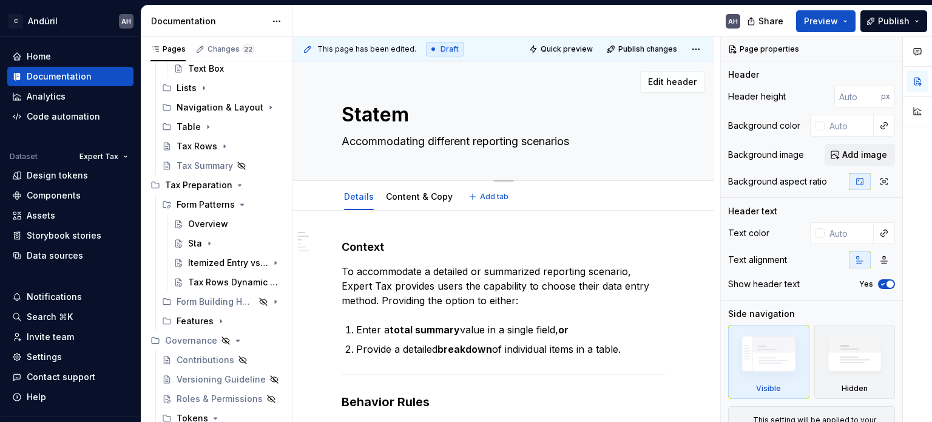
type textarea "*"
type textarea "Stateme"
type textarea "*"
type textarea "Statemen"
type textarea "*"
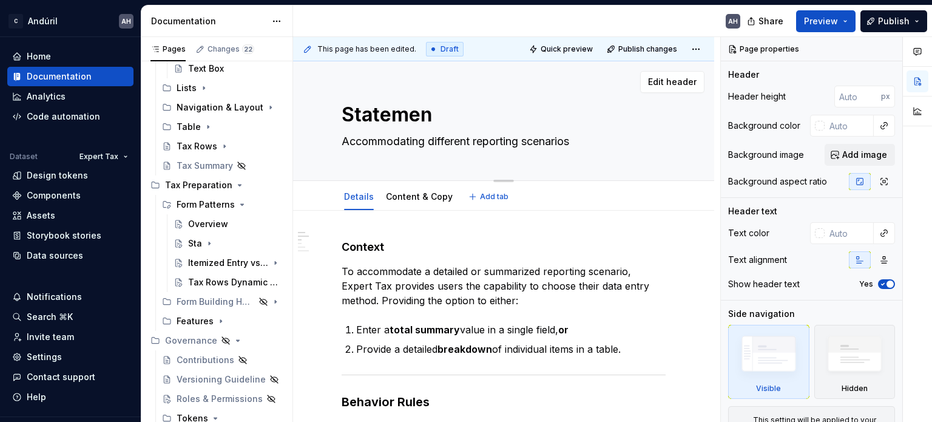
type textarea "Statement"
type textarea "*"
type textarea "Statement"
type textarea "*"
type textarea "Statement A"
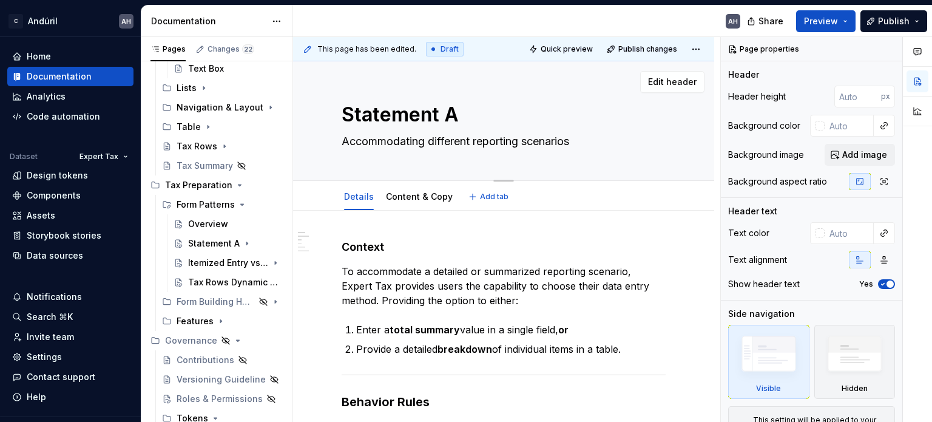
type textarea "*"
type textarea "Statement At"
type textarea "*"
type textarea "Statement Att"
type textarea "*"
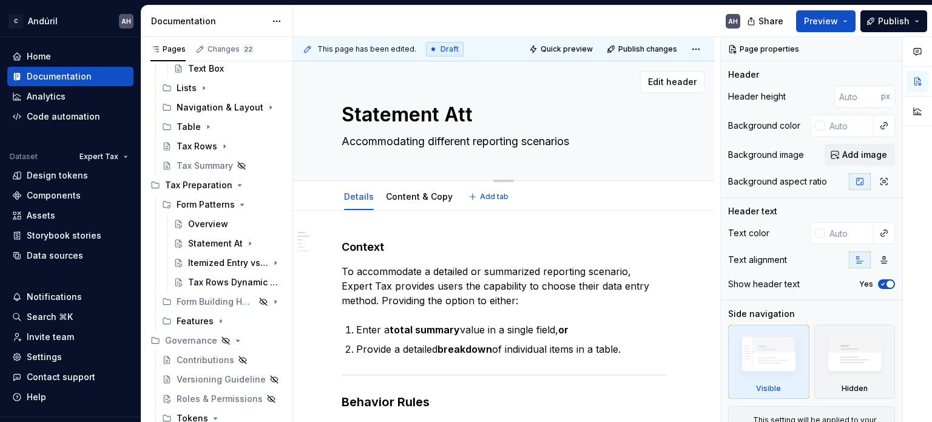
type textarea "Statement Atta"
type textarea "*"
type textarea "Statement Attach"
type textarea "*"
type textarea "Statement Attache"
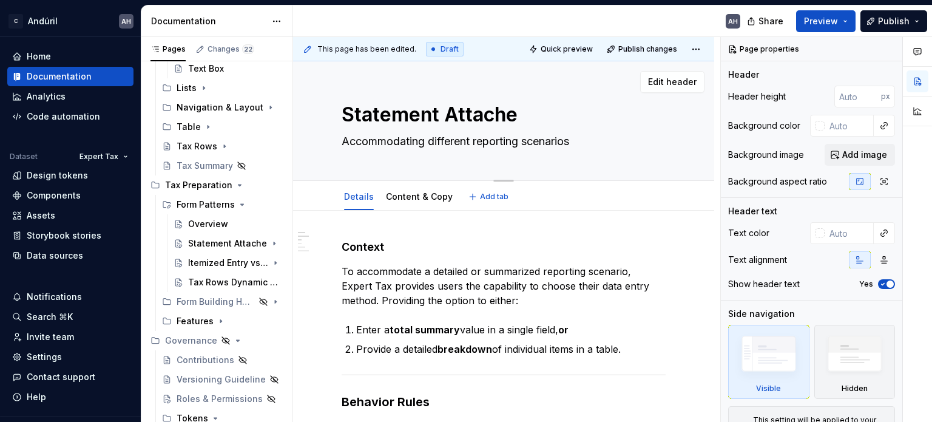
type textarea "*"
type textarea "Statement Attached"
type textarea "*"
type textarea "Statement Attached"
click at [416, 140] on textarea "Accommodating different reporting scenarios" at bounding box center [501, 141] width 324 height 19
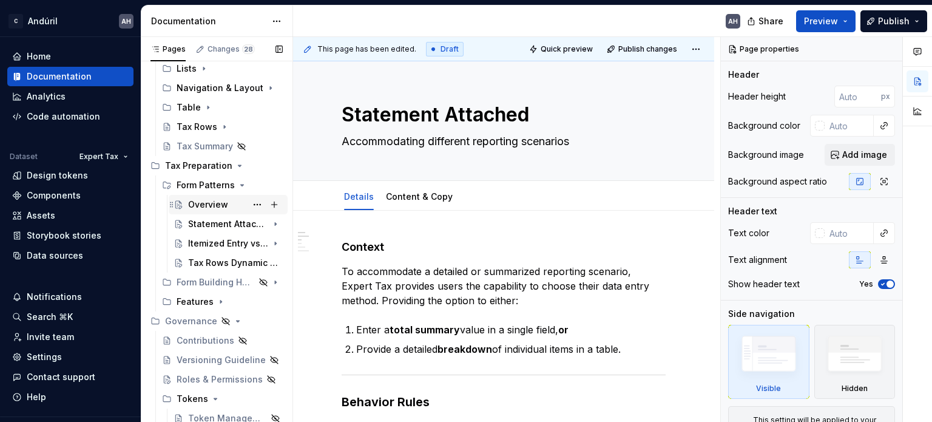
scroll to position [476, 0]
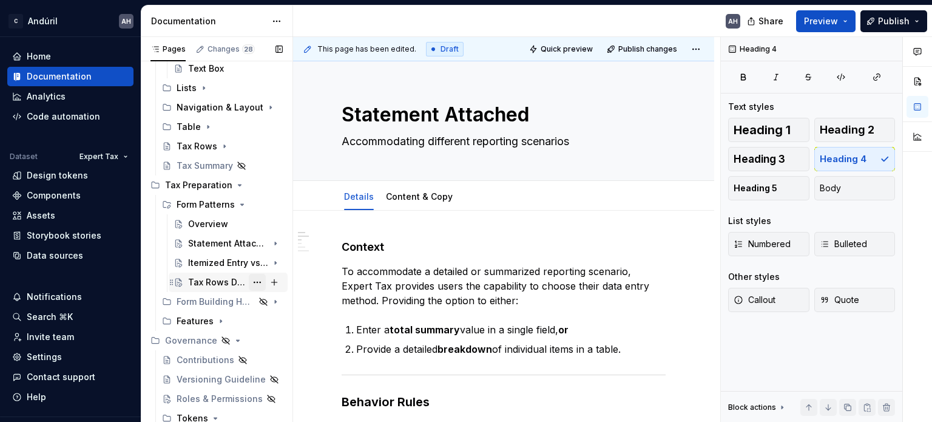
scroll to position [517, 0]
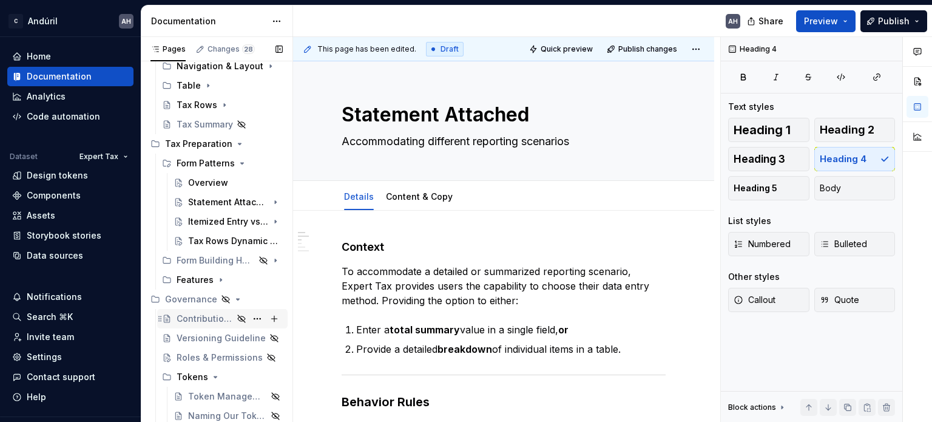
click at [189, 325] on div "Contributions" at bounding box center [230, 318] width 106 height 17
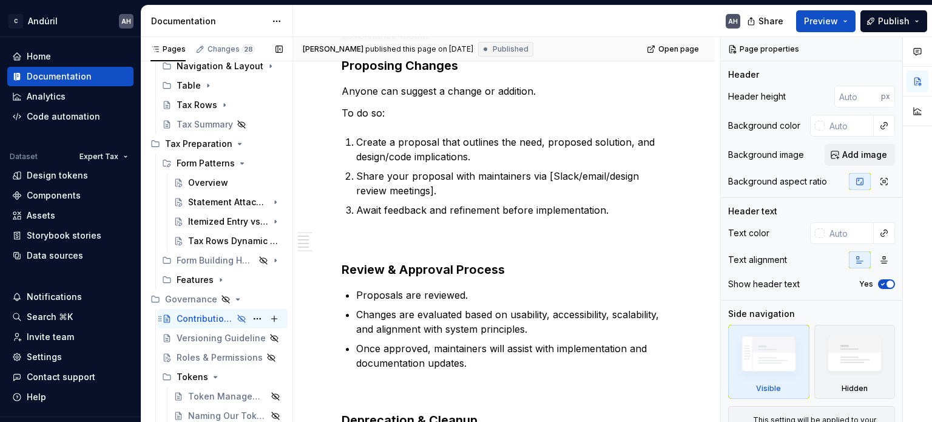
scroll to position [303, 0]
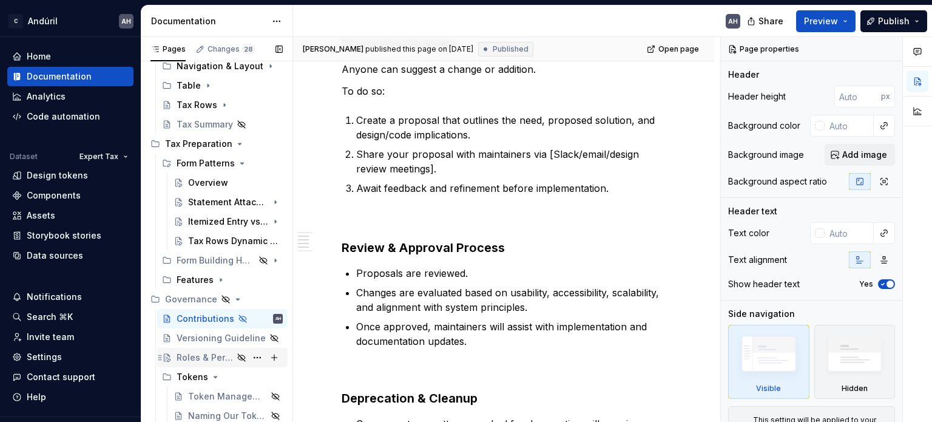
click at [191, 354] on div "Roles & Permissions" at bounding box center [205, 357] width 56 height 12
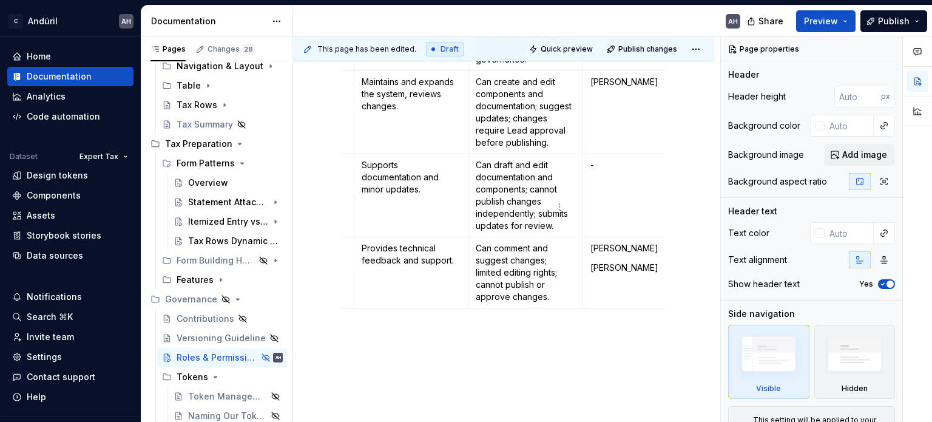
scroll to position [0, 121]
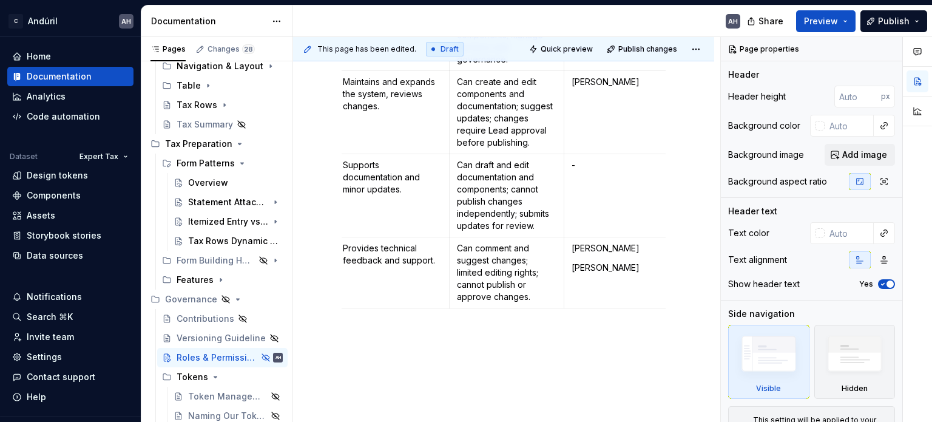
click at [606, 183] on td "-" at bounding box center [621, 195] width 115 height 83
type textarea "*"
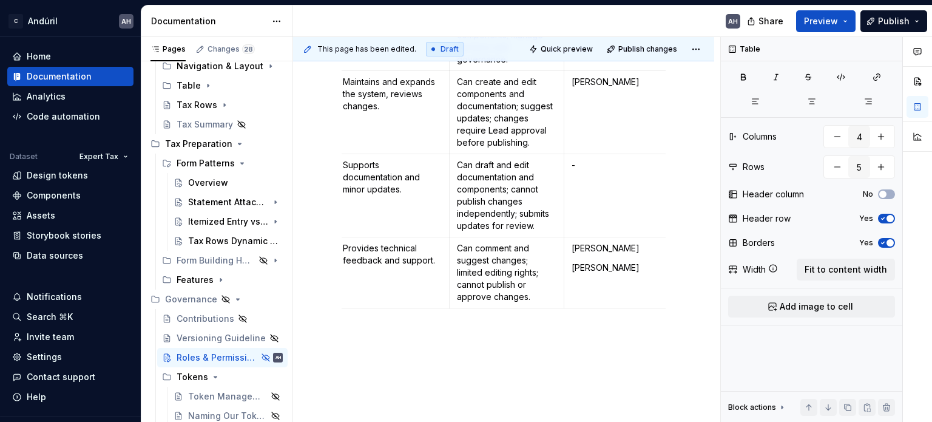
click at [597, 171] on p "-" at bounding box center [622, 165] width 100 height 12
click at [504, 176] on p "Can draft and edit documentation and components; cannot publish changes indepen…" at bounding box center [507, 195] width 100 height 73
click at [516, 189] on p "Can draft and edit documentation and components; cannot publish changes indepen…" at bounding box center [507, 195] width 100 height 73
click at [526, 189] on p "Can draft and edit documentation and components; cannot publish changes indepen…" at bounding box center [507, 195] width 100 height 73
click at [522, 189] on p "Can draft and edit documentation and components; cannot publish changes indepen…" at bounding box center [507, 195] width 100 height 73
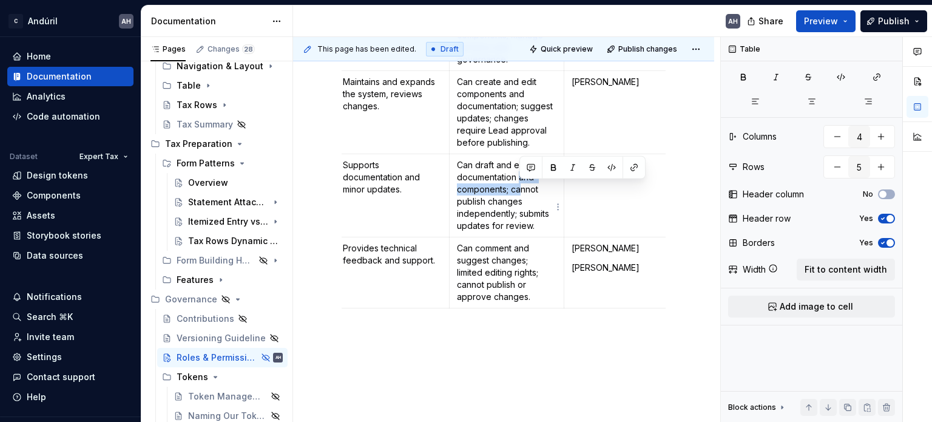
drag, startPoint x: 518, startPoint y: 188, endPoint x: 522, endPoint y: 200, distance: 12.7
click at [522, 200] on p "Can draft and edit documentation and components; cannot publish changes indepen…" at bounding box center [507, 195] width 100 height 73
click at [535, 213] on p "Can draft and edit documentation and components; cannot publish changes indepen…" at bounding box center [507, 195] width 100 height 73
click at [617, 171] on p "-" at bounding box center [622, 165] width 100 height 12
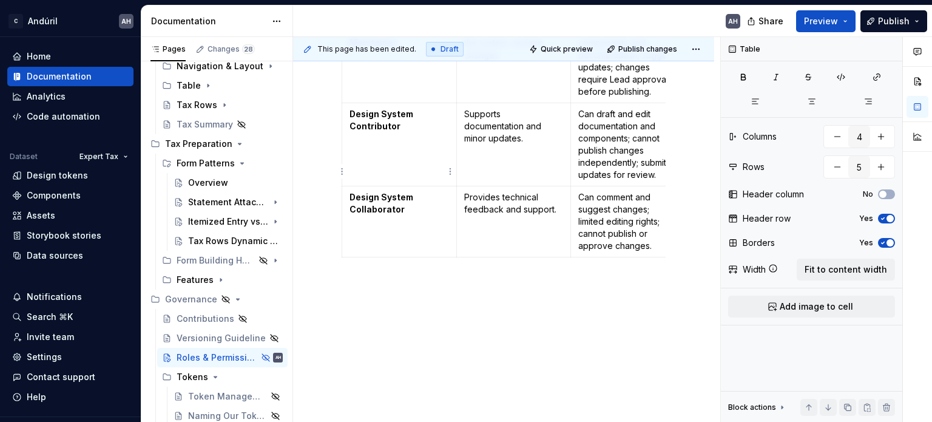
scroll to position [485, 0]
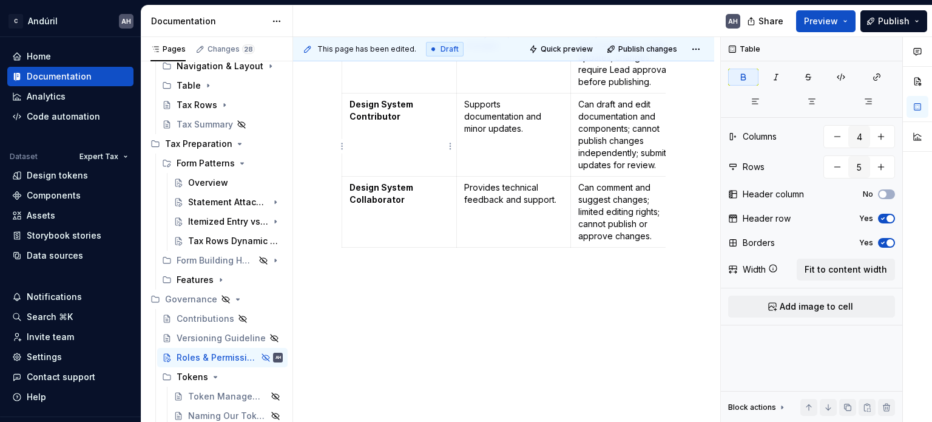
click at [399, 123] on p "Design System Contributor" at bounding box center [400, 110] width 100 height 24
click at [339, 148] on html "C Andúril AH Home Documentation Analytics Code automation Dataset Expert Tax De…" at bounding box center [466, 211] width 932 height 422
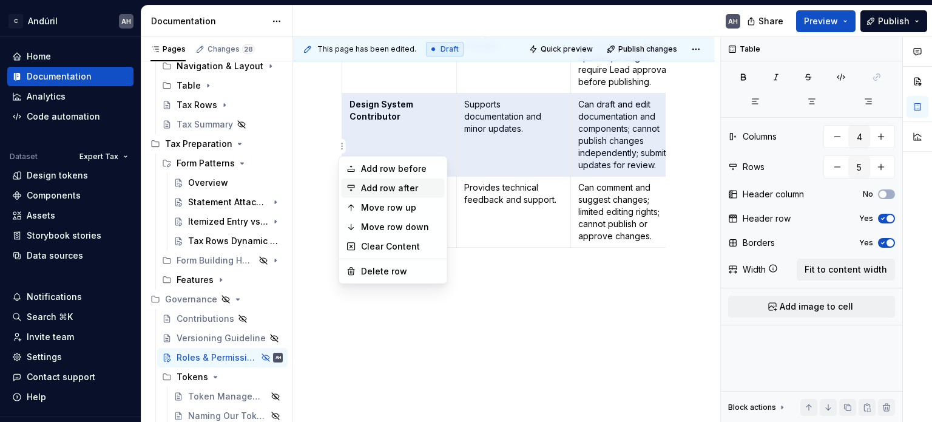
click at [382, 184] on div "Add row after" at bounding box center [400, 188] width 79 height 12
type input "6"
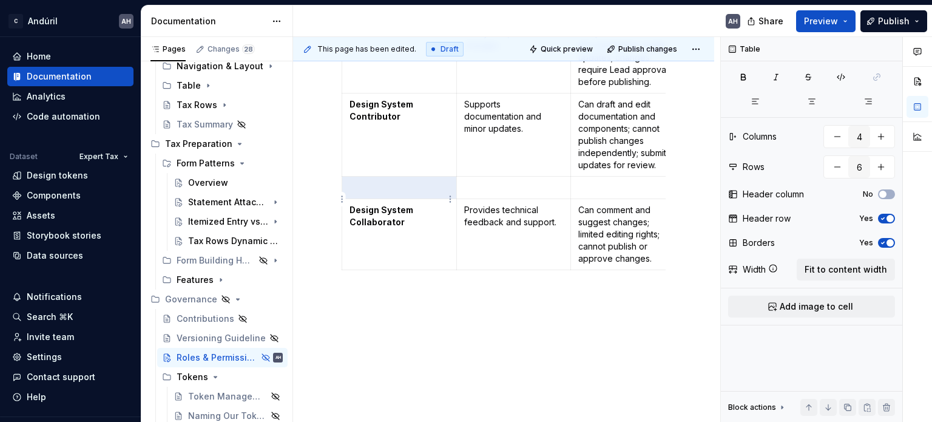
click at [374, 194] on p at bounding box center [400, 187] width 100 height 12
click at [359, 194] on p "Form Pattern Contributor" at bounding box center [400, 187] width 100 height 12
drag, startPoint x: 404, startPoint y: 213, endPoint x: 348, endPoint y: 200, distance: 57.3
click at [348, 199] on td "Form Pattern Contributor" at bounding box center [399, 188] width 115 height 22
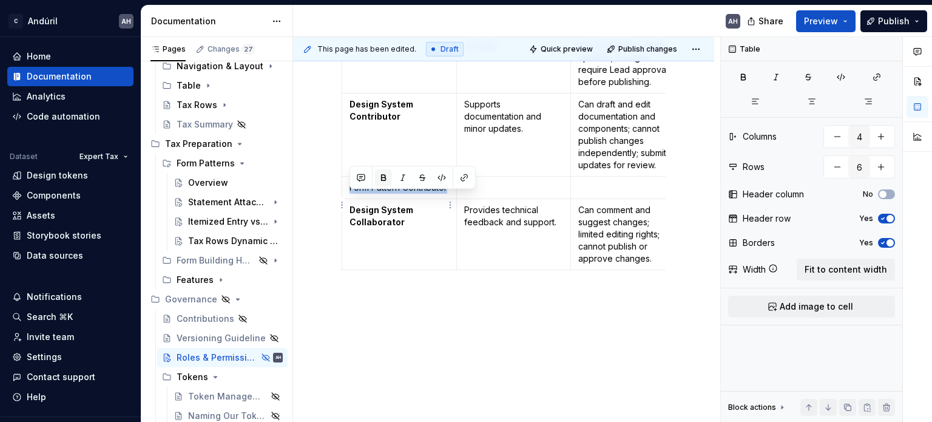
click at [384, 180] on button "button" at bounding box center [383, 177] width 17 height 17
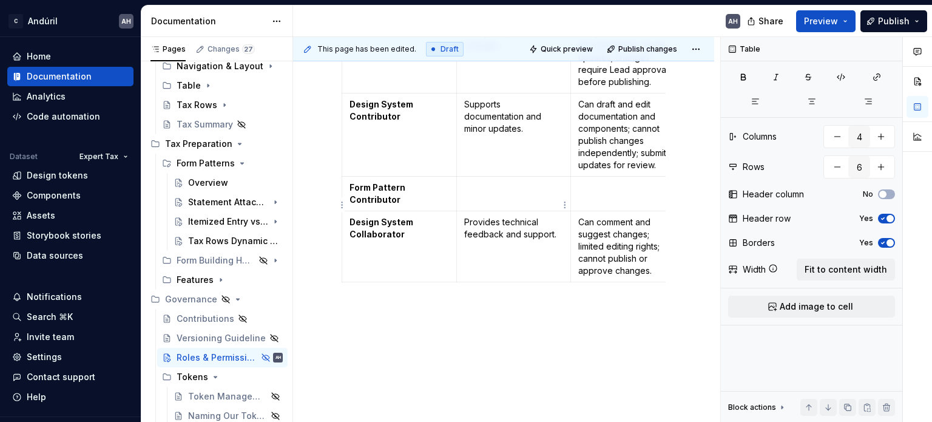
click at [526, 211] on td at bounding box center [513, 194] width 115 height 35
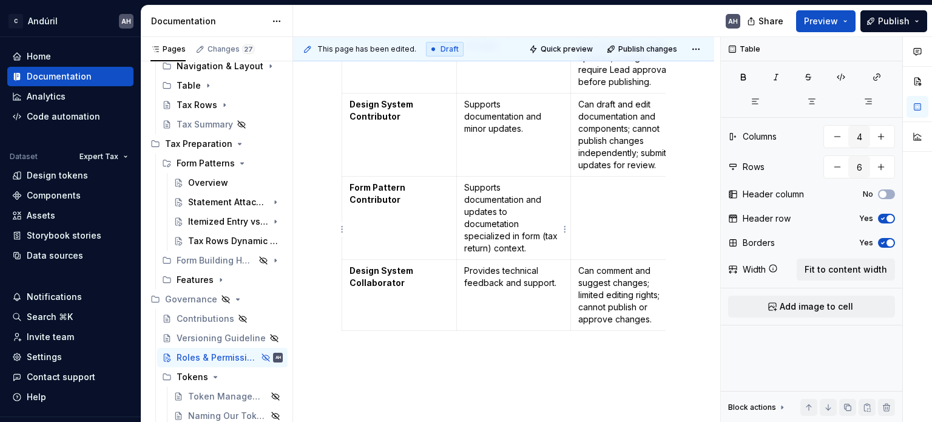
click at [512, 240] on p "Supports documentation and updates to documetation specialized in form (tax ret…" at bounding box center [514, 217] width 100 height 73
click at [614, 224] on td at bounding box center [628, 218] width 115 height 83
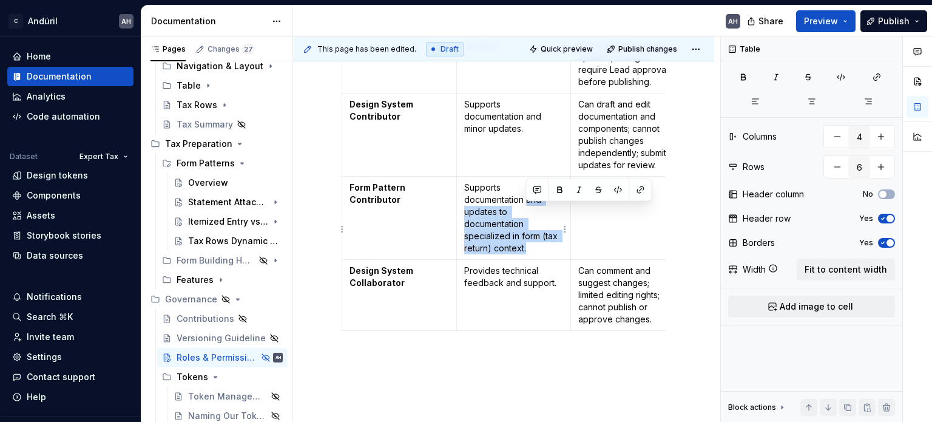
drag, startPoint x: 527, startPoint y: 211, endPoint x: 536, endPoint y: 259, distance: 48.9
click at [536, 254] on p "Supports documentation and updates to documentation specialized in form (tax re…" at bounding box center [514, 217] width 100 height 73
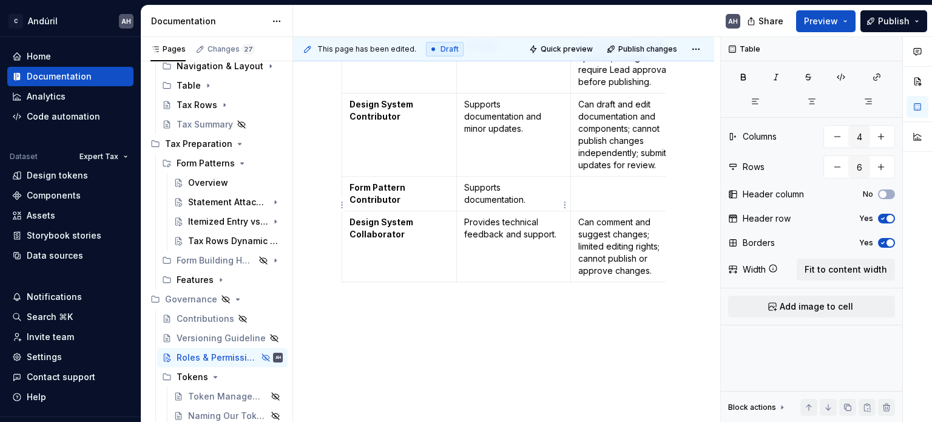
click at [518, 199] on p "Supports documentation." at bounding box center [514, 193] width 100 height 24
click at [546, 199] on p "Supports form pattern documentation." at bounding box center [514, 193] width 100 height 24
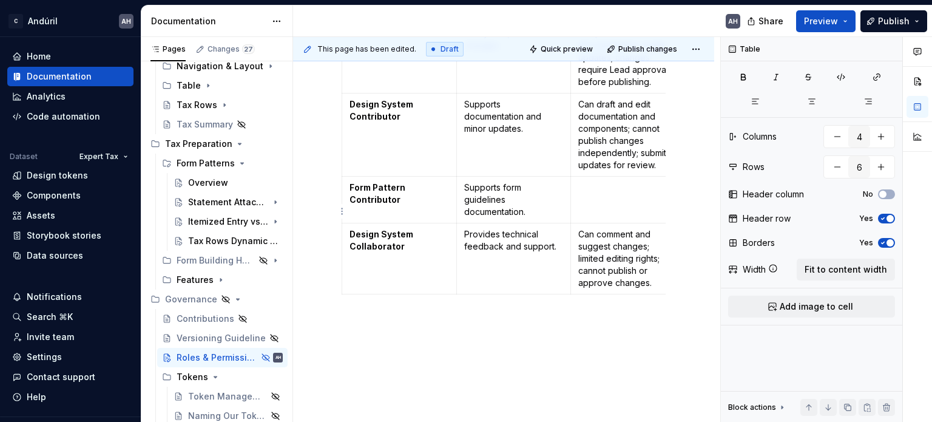
click at [619, 214] on td at bounding box center [628, 200] width 115 height 47
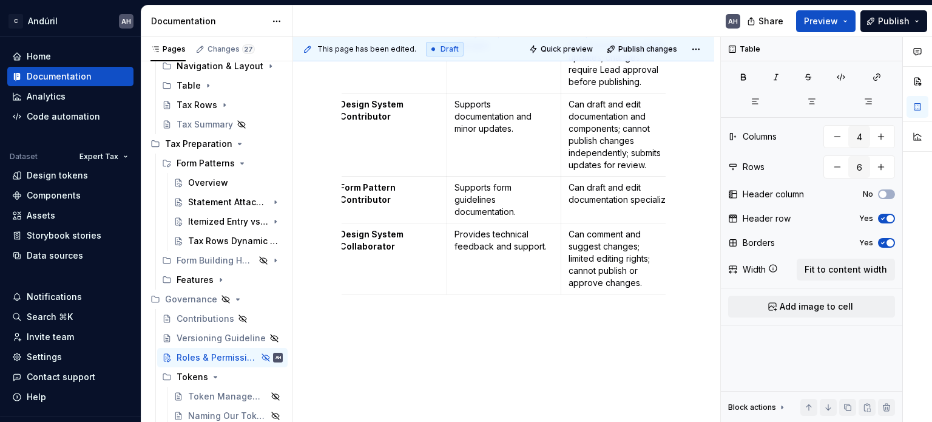
scroll to position [0, 13]
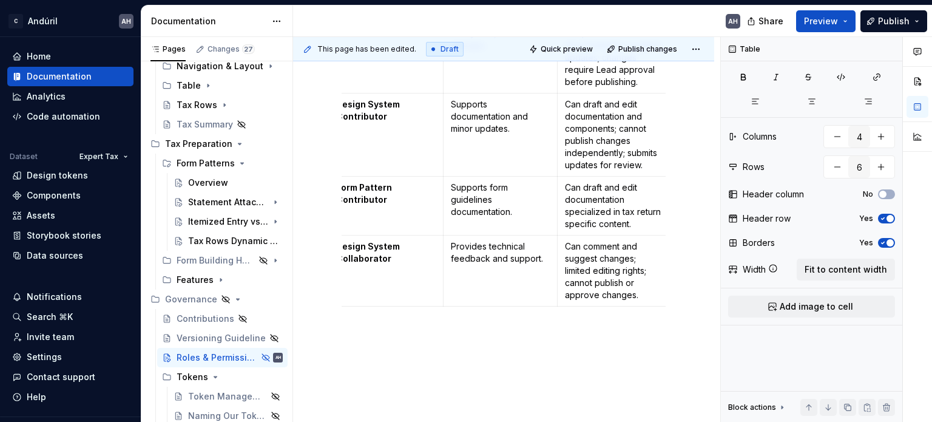
click at [580, 223] on p "Can draft and edit documentation specialized in tax return specific content." at bounding box center [615, 205] width 100 height 49
click at [640, 199] on p "Can draft and edit documentation content specifically for Form Guidelie" at bounding box center [615, 205] width 100 height 49
click at [612, 211] on p "Can draft and edit documentation content specifically for Form Guidelie" at bounding box center [615, 205] width 100 height 49
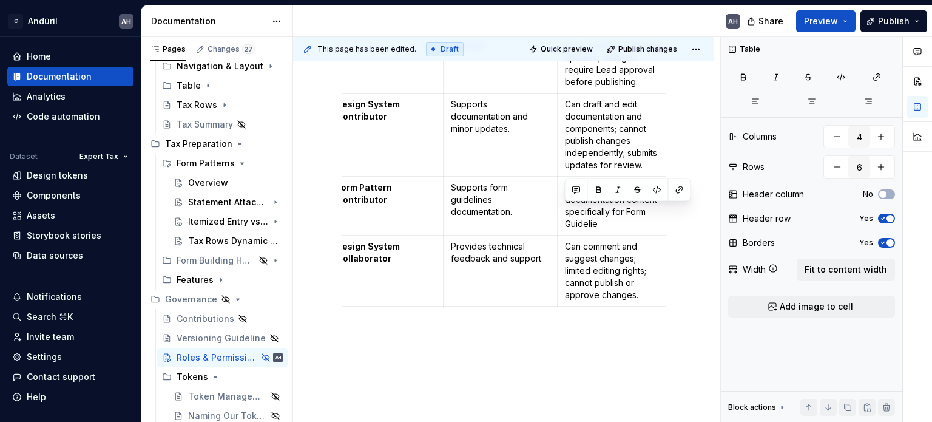
click at [635, 212] on p "Can draft and edit documentation content specifically for Form Guidelie" at bounding box center [615, 205] width 100 height 49
click at [607, 209] on p "Can draft and edit documentation content specifically for Form Guidelie" at bounding box center [615, 205] width 100 height 49
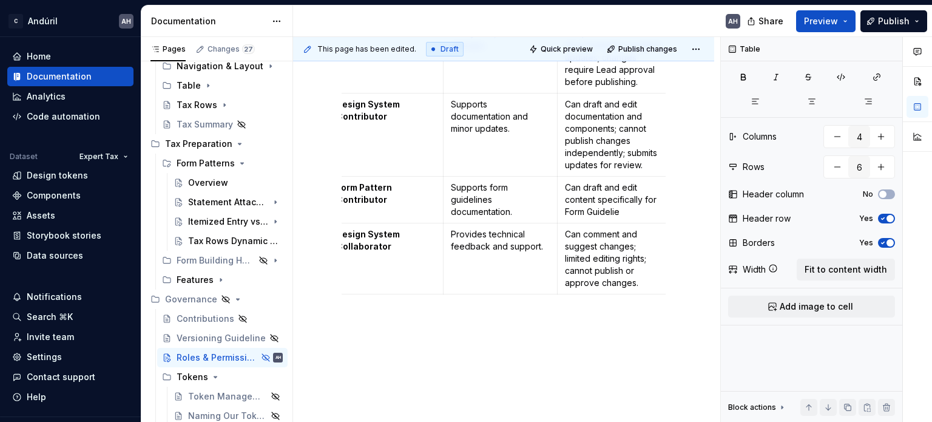
drag, startPoint x: 636, startPoint y: 217, endPoint x: 605, endPoint y: 214, distance: 31.2
click at [605, 214] on p "Can draft and edit content specifically for Form Guidelie" at bounding box center [615, 199] width 100 height 36
click at [597, 213] on p "Can draft and edit content specifically for Form Guidelie" at bounding box center [615, 199] width 100 height 36
click at [634, 218] on p "Can draft and edit content specifically for Form Guidelie" at bounding box center [615, 199] width 100 height 36
click at [510, 299] on div "Role Name Description Permissions Currently Design System Lead Final decision-m…" at bounding box center [504, 101] width 324 height 395
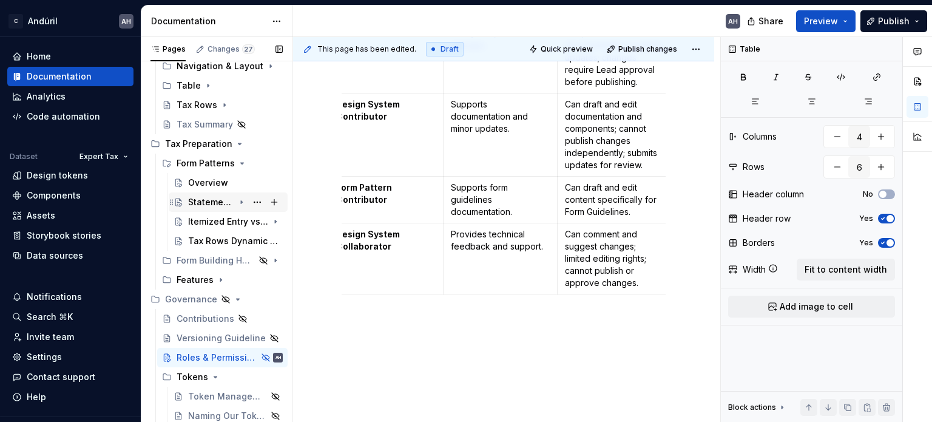
click at [212, 199] on div "Statement Attached" at bounding box center [211, 202] width 46 height 12
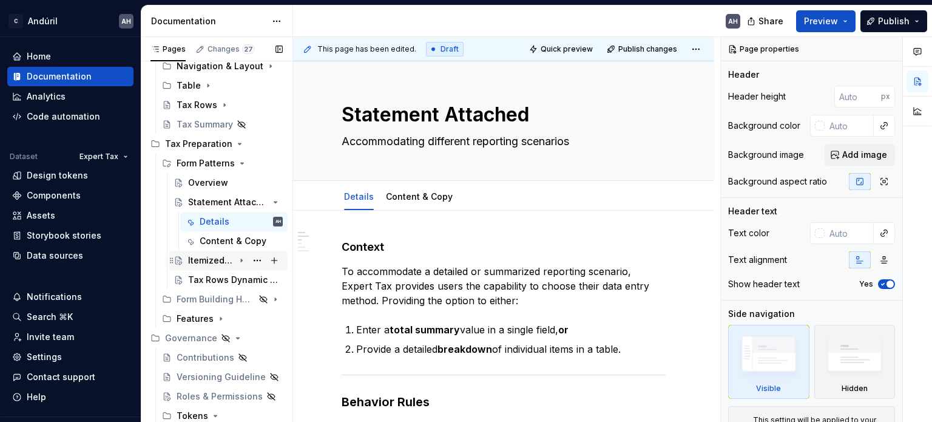
click at [206, 256] on div "Itemized Entry vs Total Amount" at bounding box center [211, 260] width 46 height 12
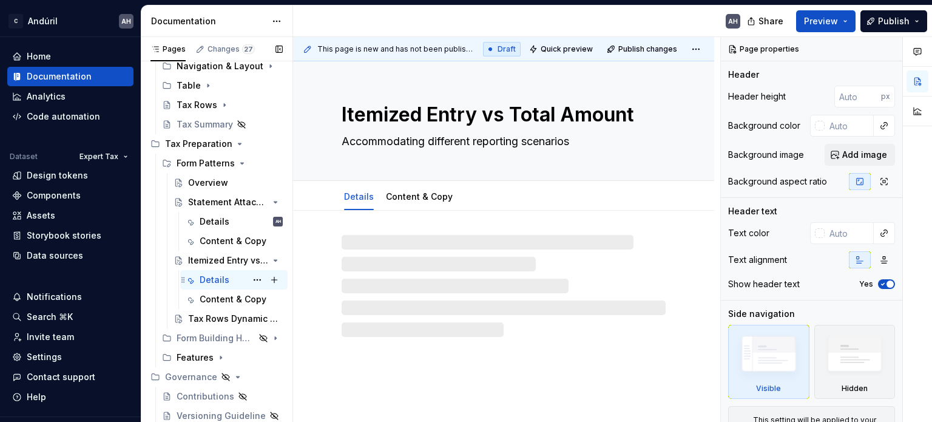
click at [212, 274] on div "Details" at bounding box center [215, 280] width 30 height 12
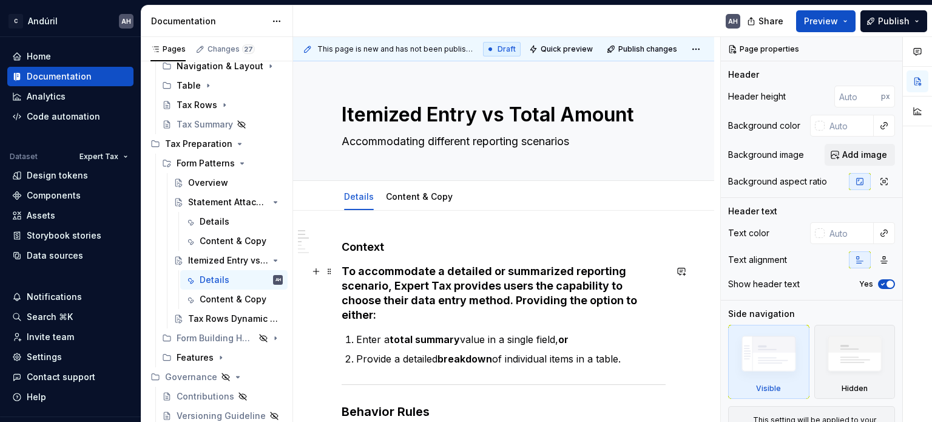
click at [405, 283] on h4 "To accommodate a detailed or summarized reporting scenario, Expert Tax provides…" at bounding box center [504, 293] width 324 height 58
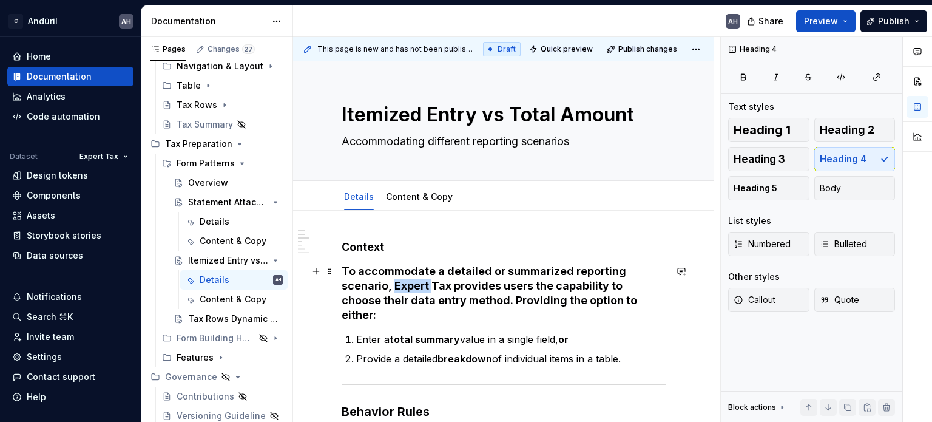
click at [405, 283] on h4 "To accommodate a detailed or summarized reporting scenario, Expert Tax provides…" at bounding box center [504, 293] width 324 height 58
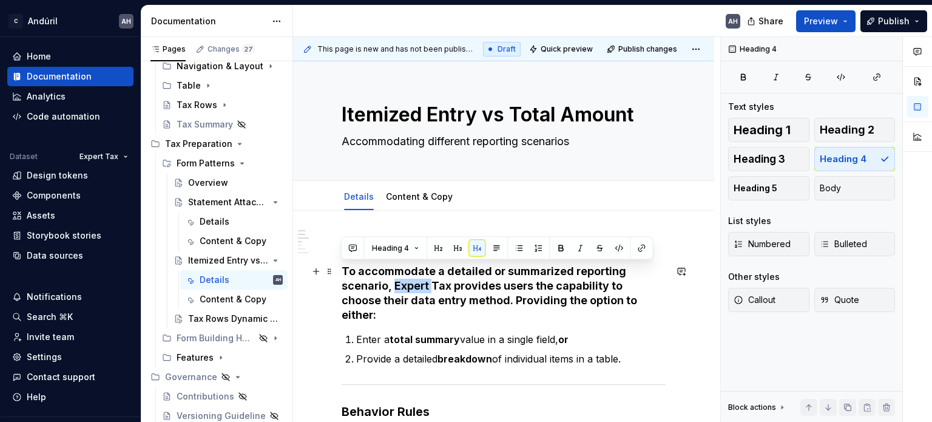
click at [405, 283] on h4 "To accommodate a detailed or summarized reporting scenario, Expert Tax provides…" at bounding box center [504, 293] width 324 height 58
click at [353, 274] on h4 "To accommodate a detailed or summarized reporting scenario, Expert Tax provides…" at bounding box center [504, 293] width 324 height 58
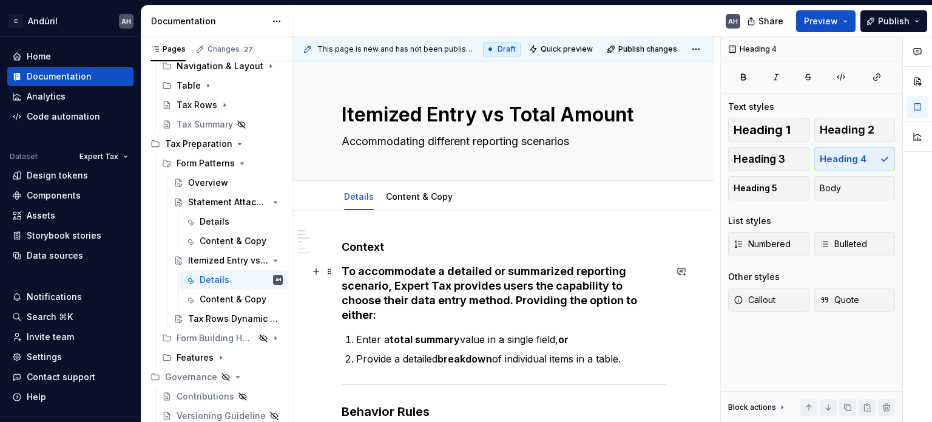
click at [345, 271] on h4 "To accommodate a detailed or summarized reporting scenario, Expert Tax provides…" at bounding box center [504, 293] width 324 height 58
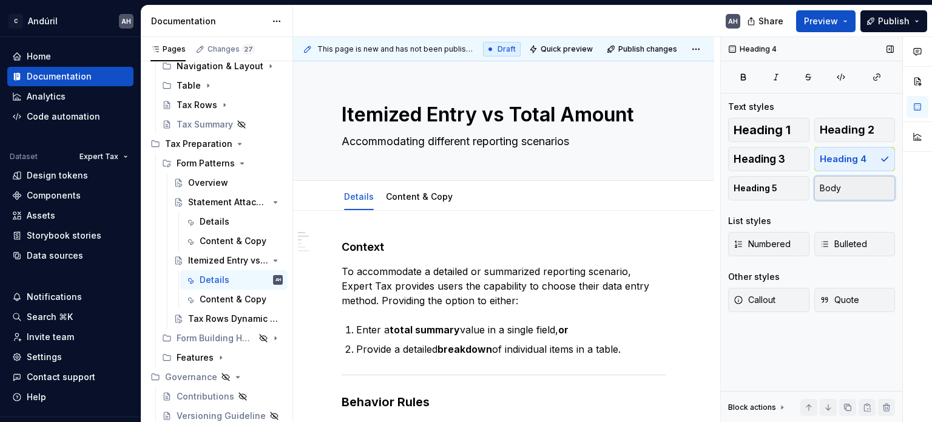
click at [867, 182] on button "Body" at bounding box center [854, 188] width 81 height 24
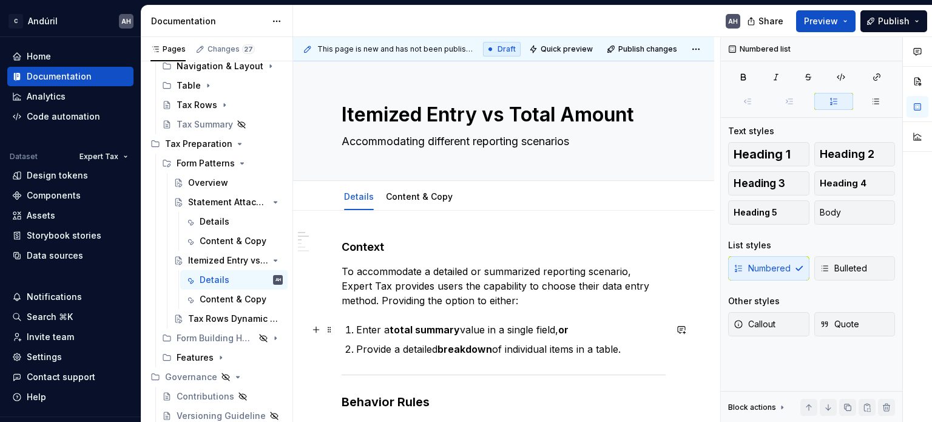
click at [441, 326] on strong "total summary" at bounding box center [425, 329] width 70 height 12
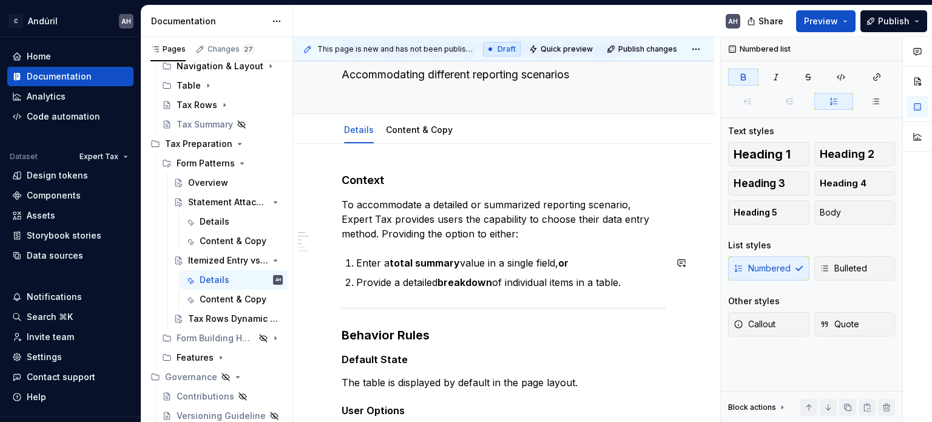
scroll to position [121, 0]
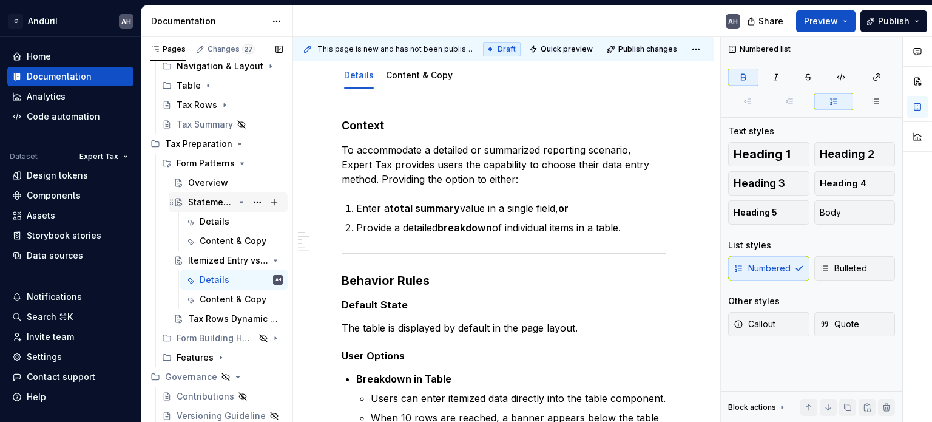
click at [204, 205] on div "Statement Attached" at bounding box center [211, 202] width 46 height 12
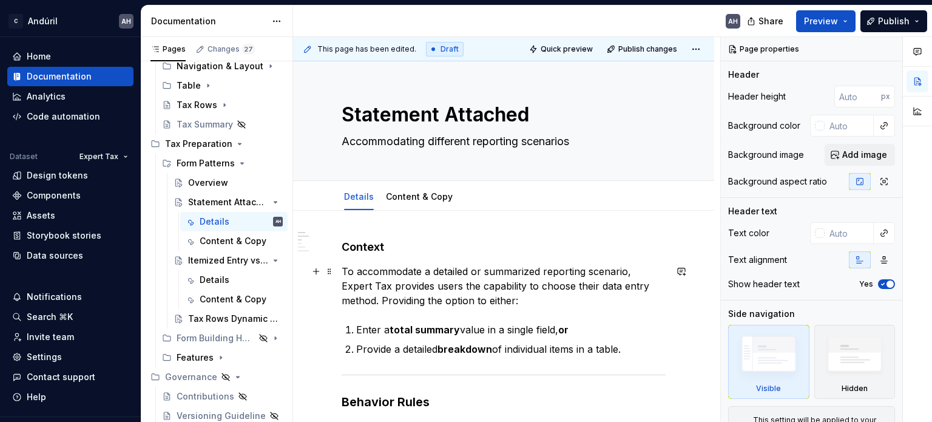
click at [370, 271] on p "To accommodate a detailed or summarized reporting scenario, Expert Tax provides…" at bounding box center [504, 286] width 324 height 44
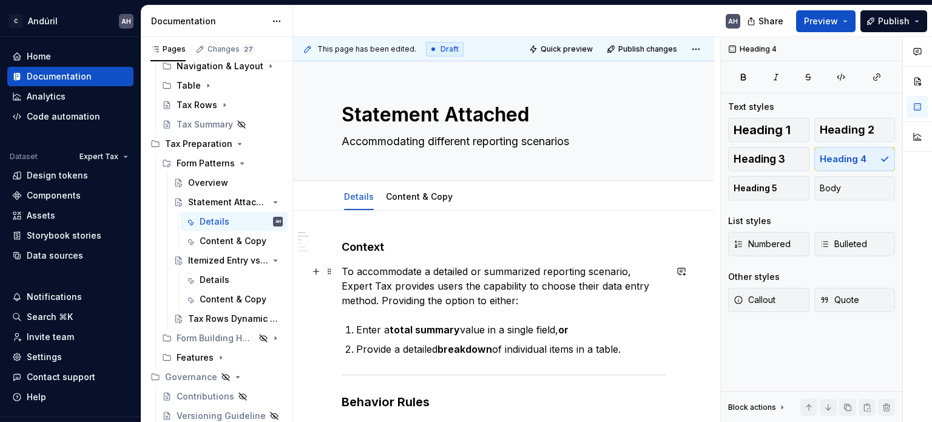
click at [493, 298] on p "To accommodate a detailed or summarized reporting scenario, Expert Tax provides…" at bounding box center [504, 286] width 324 height 44
type textarea "*"
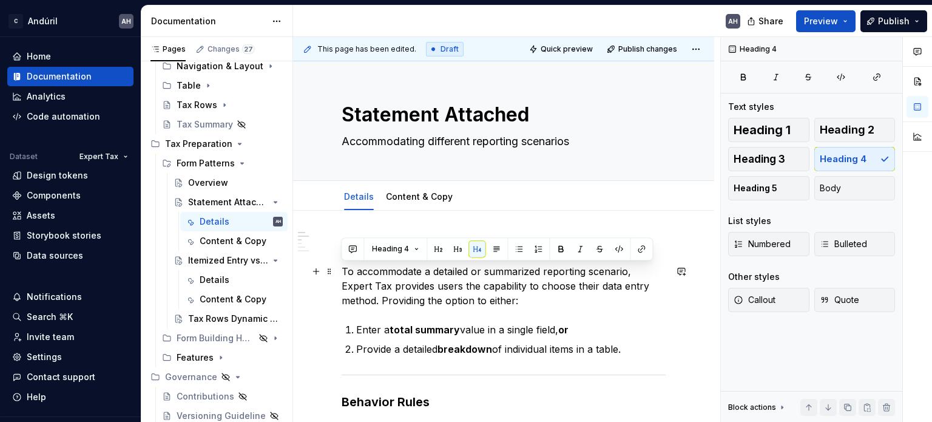
drag, startPoint x: 343, startPoint y: 269, endPoint x: 483, endPoint y: 300, distance: 143.0
click at [483, 300] on p "To accommodate a detailed or summarized reporting scenario, Expert Tax provides…" at bounding box center [504, 286] width 324 height 44
click at [477, 285] on p "To accommodate a detailed or summarized reporting scenario, Expert Tax provides…" at bounding box center [504, 286] width 324 height 44
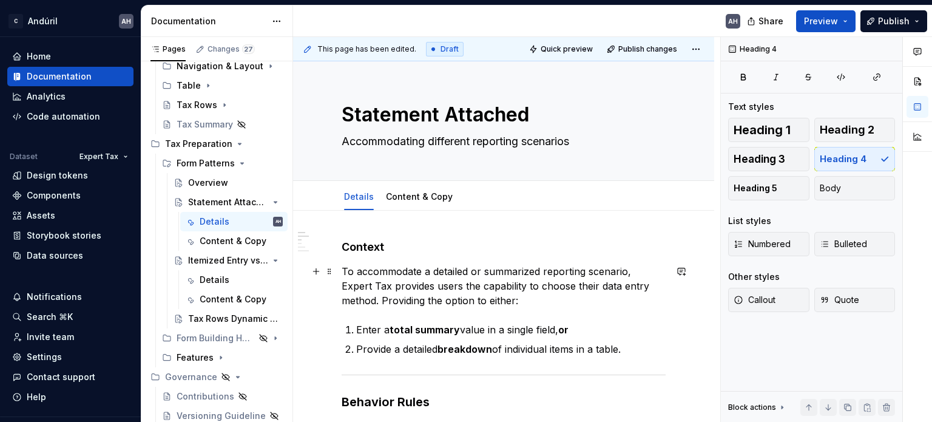
click at [432, 270] on p "To accommodate a detailed or summarized reporting scenario, Expert Tax provides…" at bounding box center [504, 286] width 324 height 44
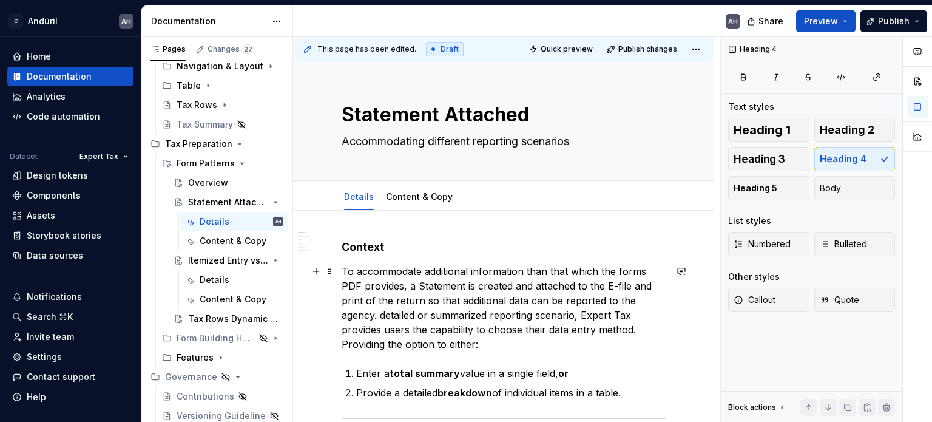
click at [455, 301] on p "To accommodate additional information than that which the forms PDF provides, a…" at bounding box center [504, 307] width 324 height 87
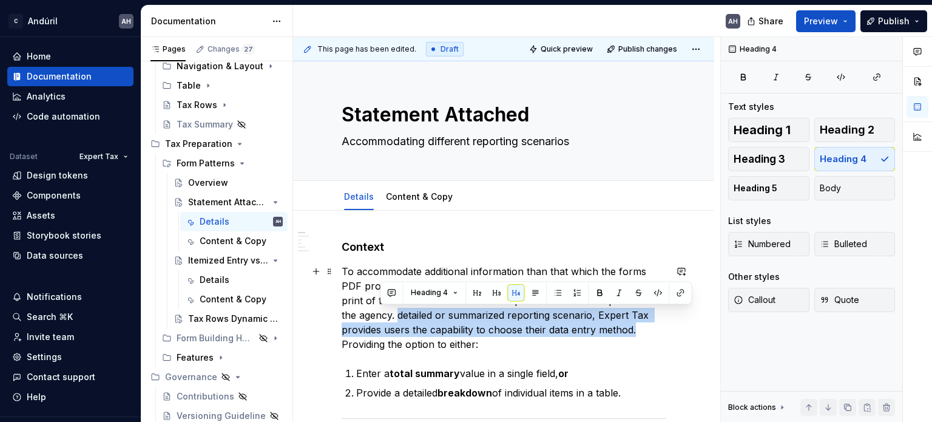
drag, startPoint x: 380, startPoint y: 313, endPoint x: 635, endPoint y: 328, distance: 256.0
click at [635, 328] on p "To accommodate additional information than that which the forms PDF provides, a…" at bounding box center [504, 307] width 324 height 87
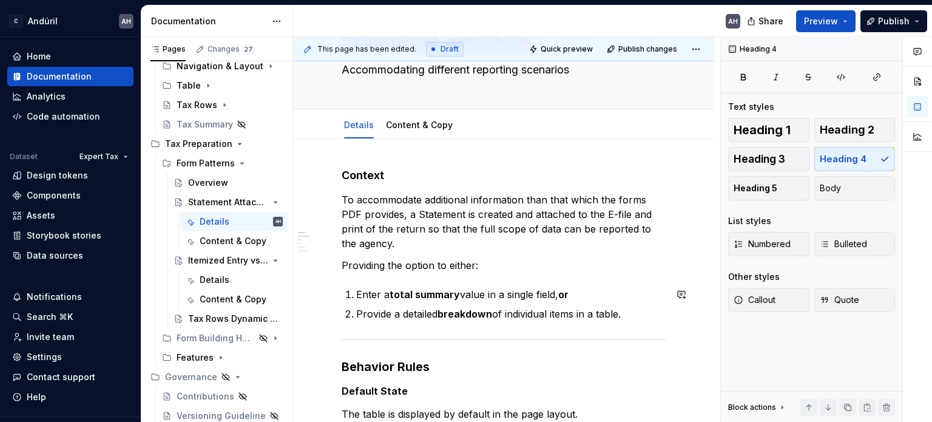
scroll to position [61, 0]
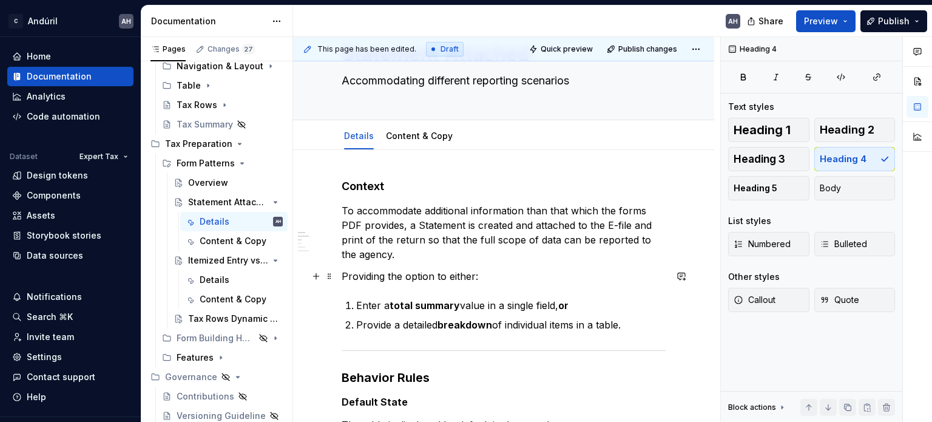
click at [393, 277] on p "Providing the option to either:" at bounding box center [504, 276] width 324 height 15
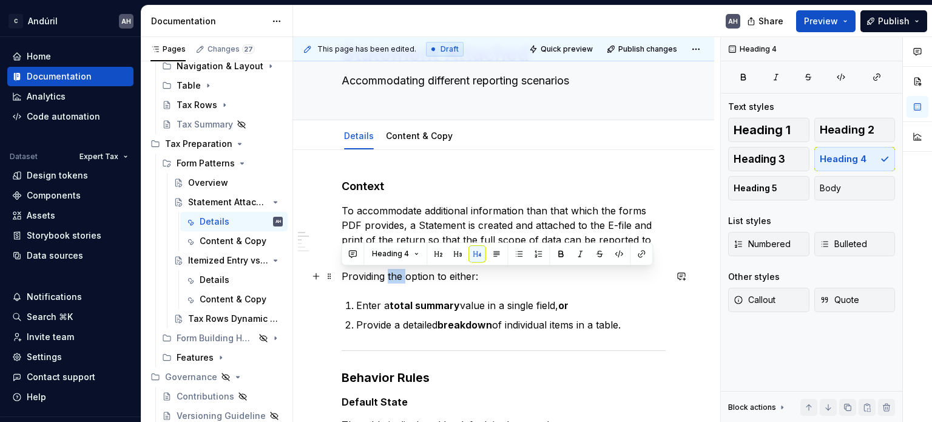
click at [393, 277] on p "Providing the option to either:" at bounding box center [504, 276] width 324 height 15
click at [483, 279] on p "Providing the option to either:" at bounding box center [504, 276] width 324 height 15
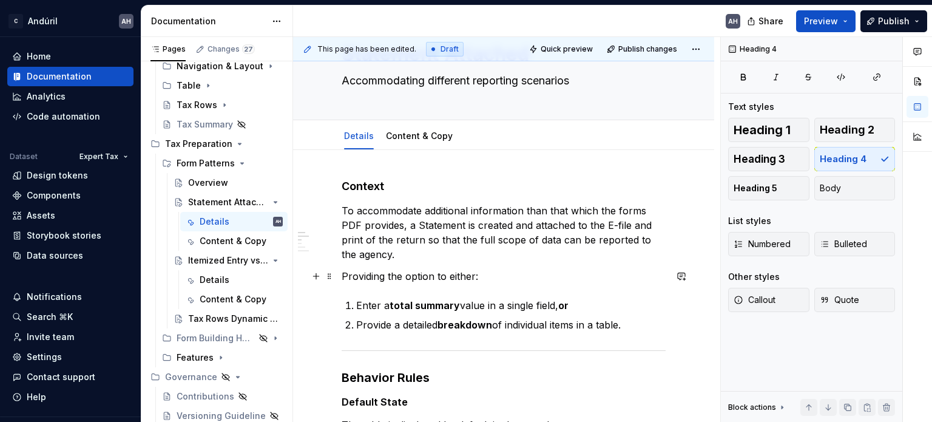
click at [493, 276] on p "Providing the option to either:" at bounding box center [504, 276] width 324 height 15
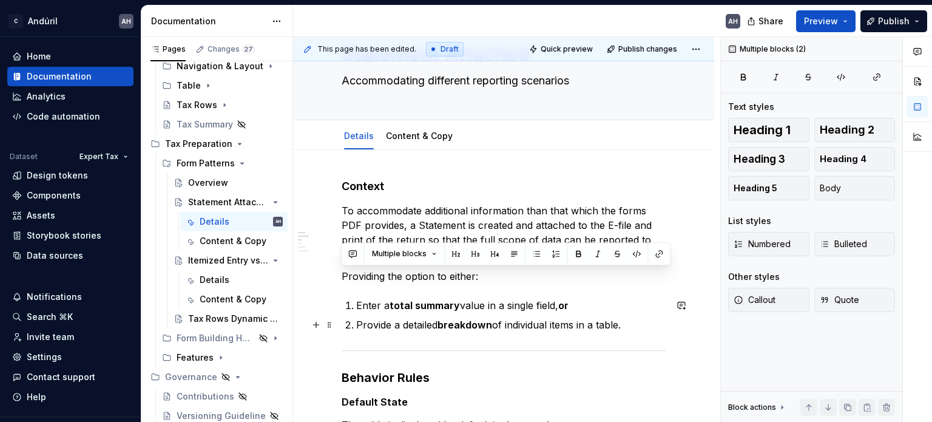
drag, startPoint x: 342, startPoint y: 276, endPoint x: 631, endPoint y: 323, distance: 292.2
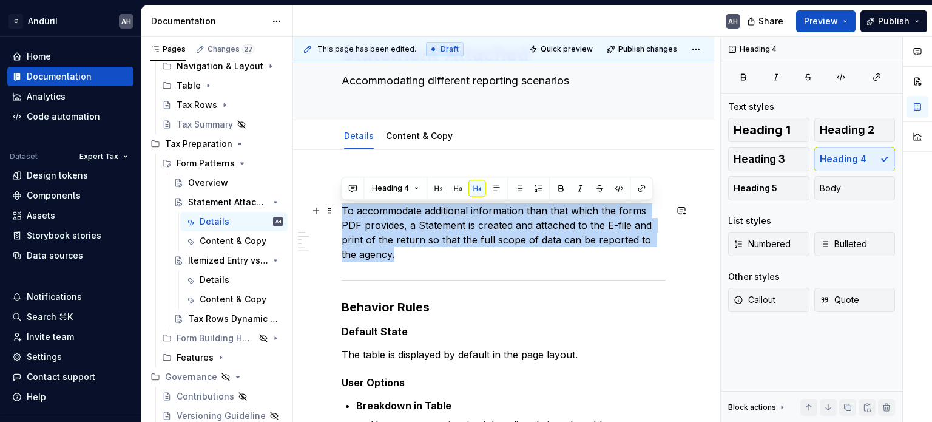
drag, startPoint x: 396, startPoint y: 255, endPoint x: 339, endPoint y: 210, distance: 72.6
copy p "To accommodate additional information than that which the forms PDF provides, a…"
click at [405, 229] on p "To accommodate additional information than that which the forms PDF provides, a…" at bounding box center [504, 232] width 324 height 58
drag, startPoint x: 372, startPoint y: 253, endPoint x: 340, endPoint y: 213, distance: 51.4
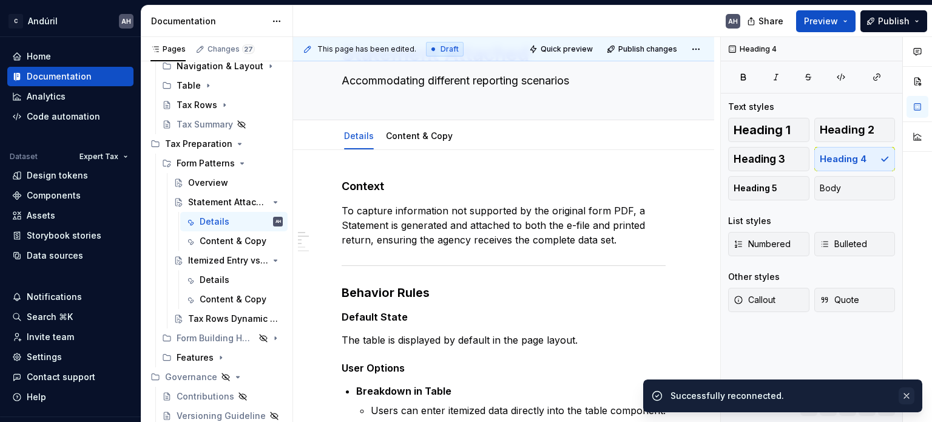
click at [906, 397] on button "button" at bounding box center [907, 395] width 16 height 17
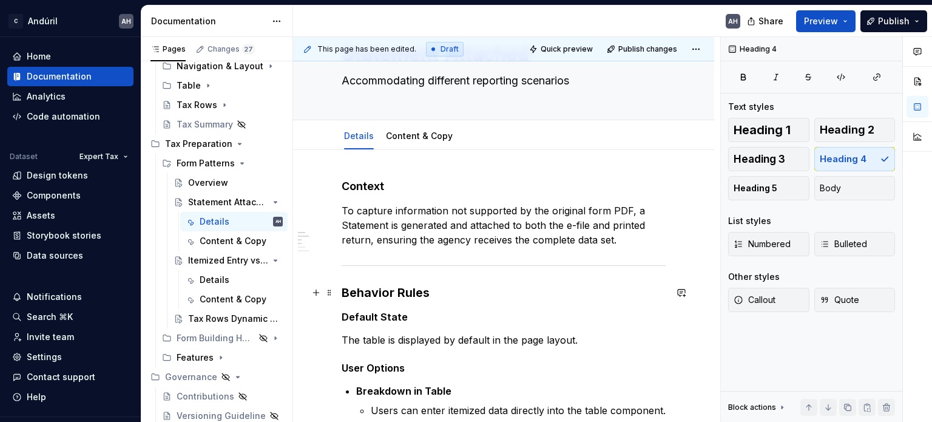
click at [401, 289] on h3 "Behavior Rules" at bounding box center [504, 292] width 324 height 17
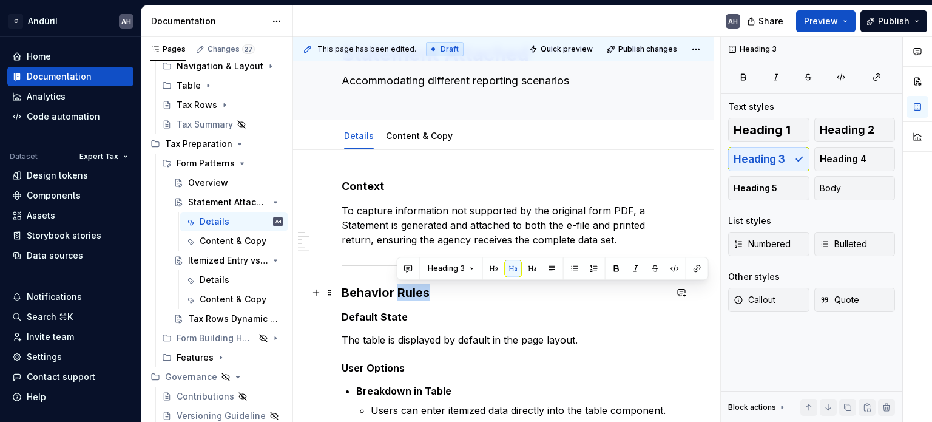
click at [401, 289] on h3 "Behavior Rules" at bounding box center [504, 292] width 324 height 17
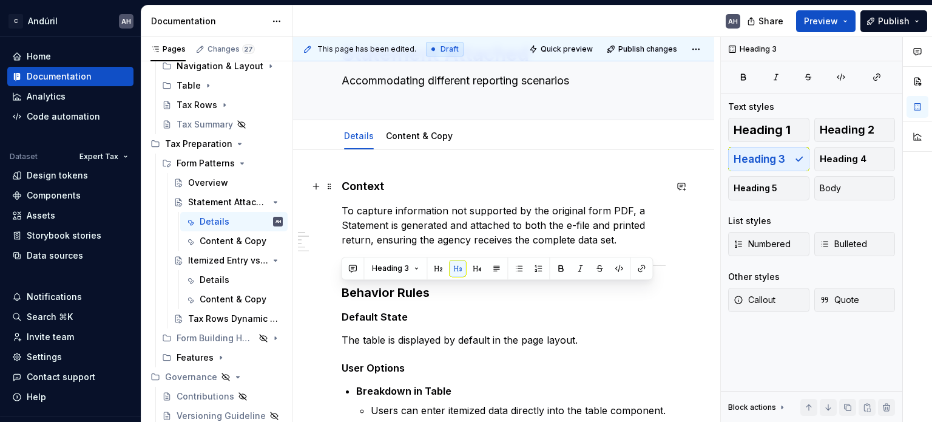
click at [367, 188] on h4 "Context" at bounding box center [504, 186] width 324 height 15
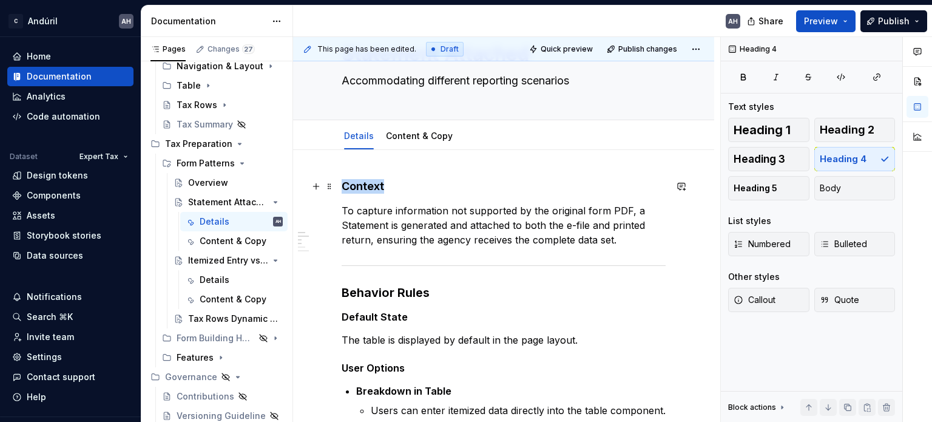
click at [367, 188] on h4 "Context" at bounding box center [504, 186] width 324 height 15
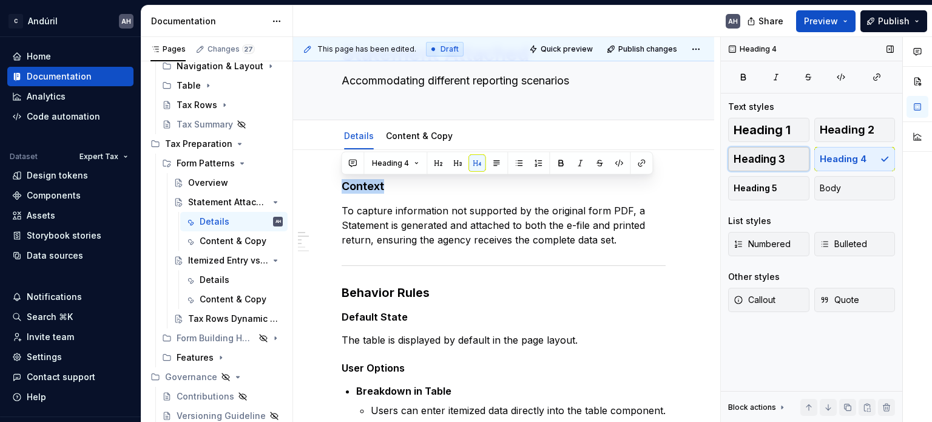
click at [782, 154] on span "Heading 3" at bounding box center [760, 159] width 52 height 12
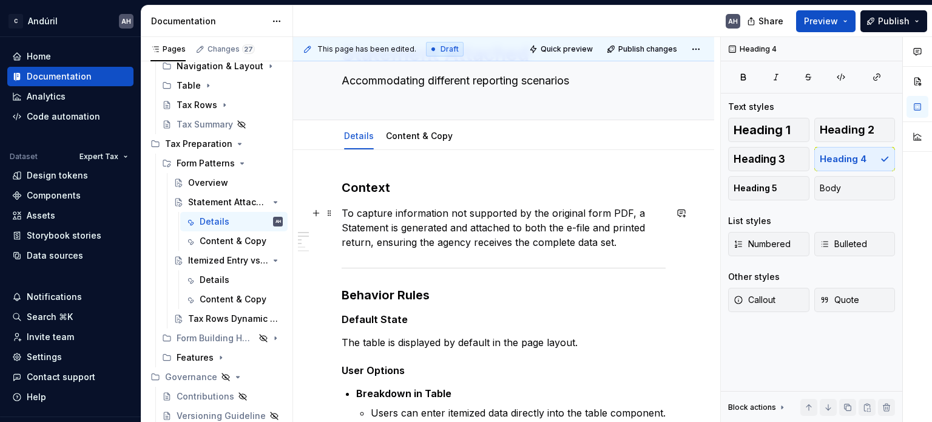
click at [419, 244] on p "To capture information not supported by the original form PDF, a Statement is g…" at bounding box center [504, 228] width 324 height 44
click at [642, 242] on p "To capture information not supported by the original form PDF, a Statement is g…" at bounding box center [504, 228] width 324 height 44
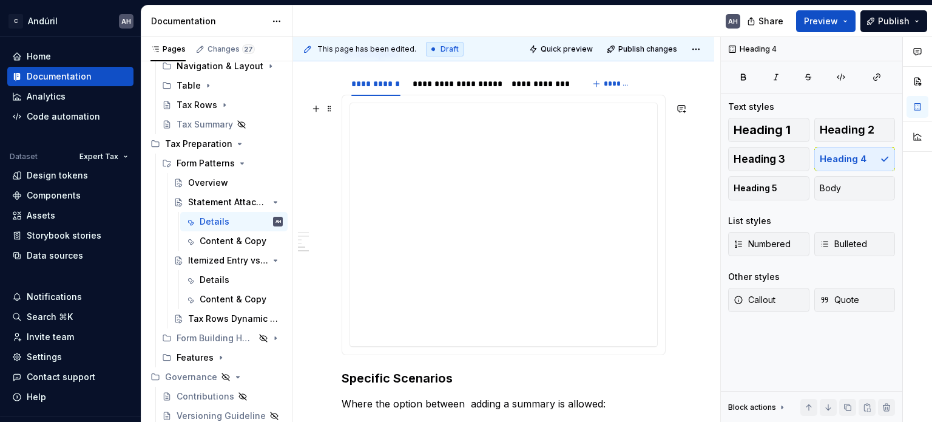
scroll to position [728, 0]
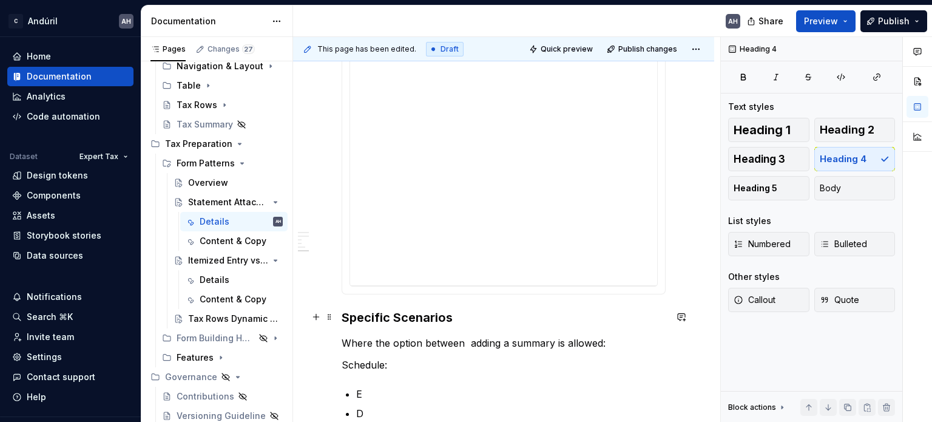
click at [486, 317] on h3 "Specific Scenarios" at bounding box center [504, 317] width 324 height 17
click at [344, 317] on h3 "Specific Scenarios" at bounding box center [504, 317] width 324 height 17
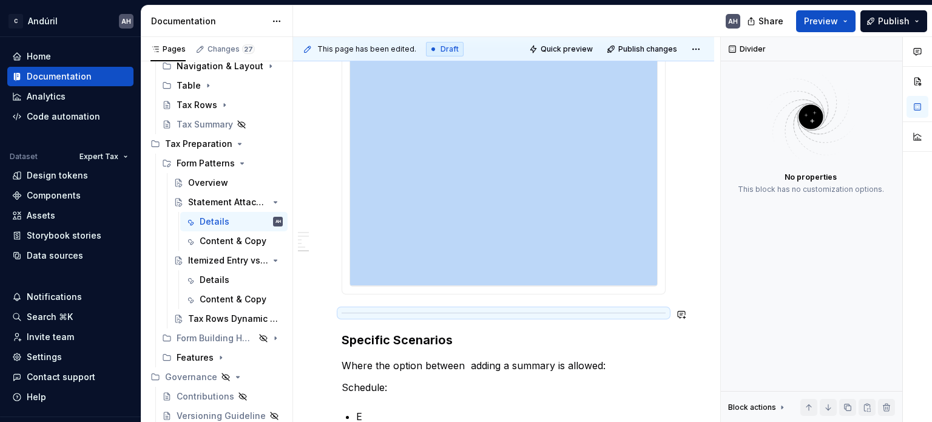
click at [378, 320] on div "Context To capture information not supported by the original form PDF, a Statem…" at bounding box center [504, 2] width 324 height 982
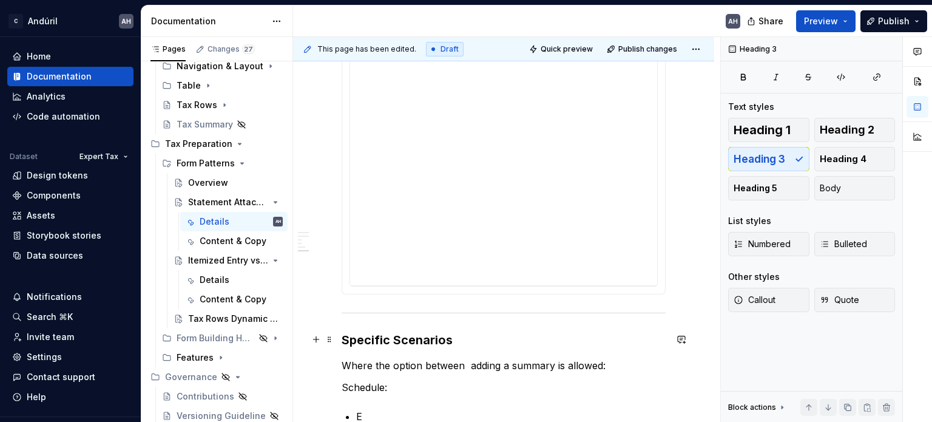
click at [485, 342] on h3 "Specific Scenarios" at bounding box center [504, 339] width 324 height 17
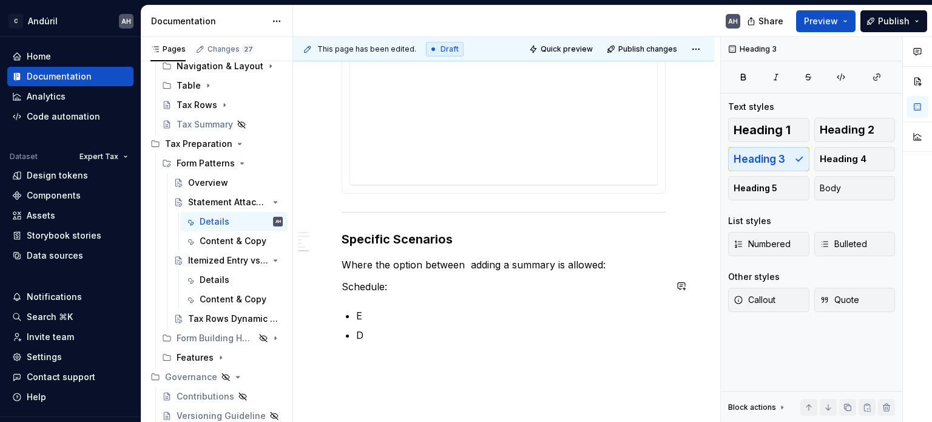
scroll to position [850, 0]
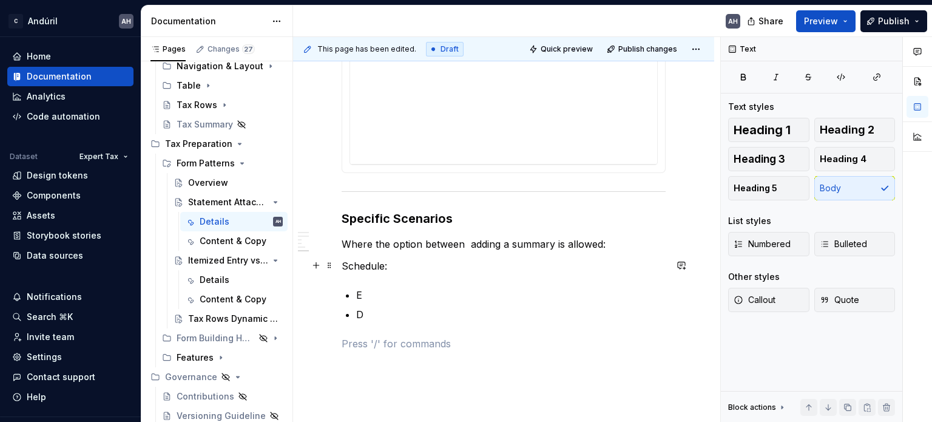
click at [427, 262] on p "Schedule:" at bounding box center [504, 266] width 324 height 15
click at [467, 238] on p "Where the option between adding a summary is allowed:" at bounding box center [504, 244] width 324 height 15
click at [428, 240] on p "Where the option between adding a summary is allowed:" at bounding box center [504, 244] width 324 height 15
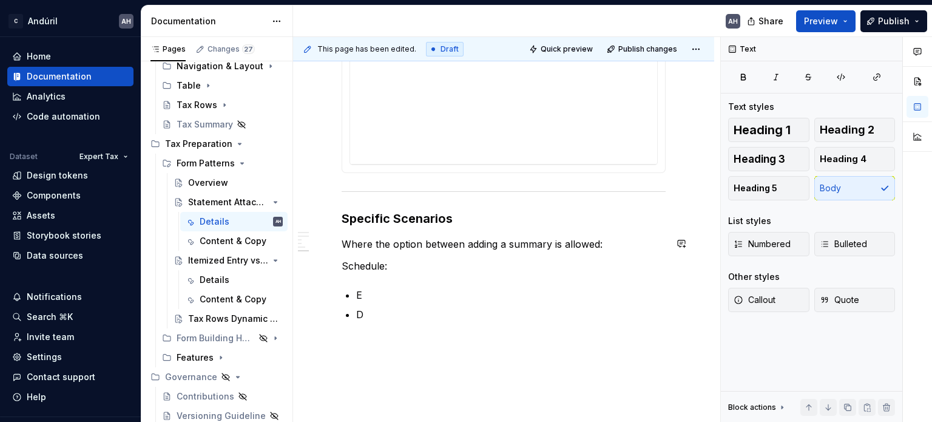
click at [613, 247] on p "Where the option between adding a summary is allowed:" at bounding box center [504, 244] width 324 height 15
click at [425, 269] on p "Schedule:" at bounding box center [504, 266] width 324 height 15
click at [348, 242] on p "Where the option between adding a summary is allowed:" at bounding box center [504, 244] width 324 height 15
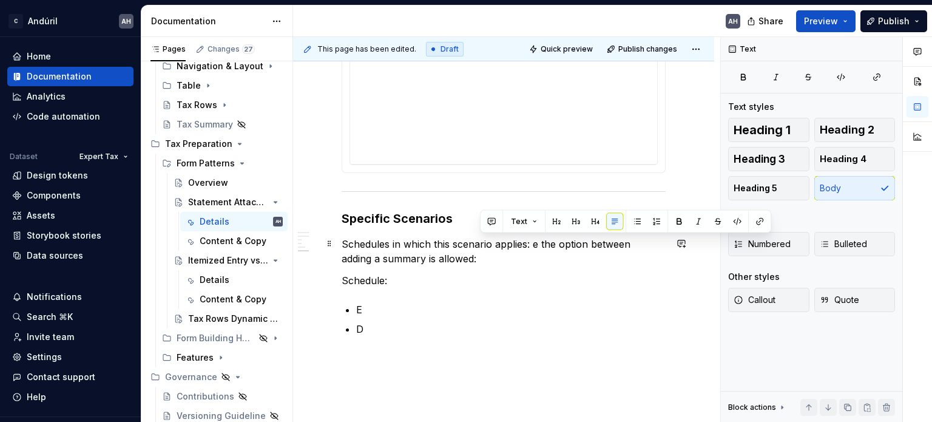
drag, startPoint x: 535, startPoint y: 242, endPoint x: 534, endPoint y: 259, distance: 17.0
click at [534, 259] on p "Schedules in which this scenario applies: e the option between adding a summary…" at bounding box center [504, 251] width 324 height 29
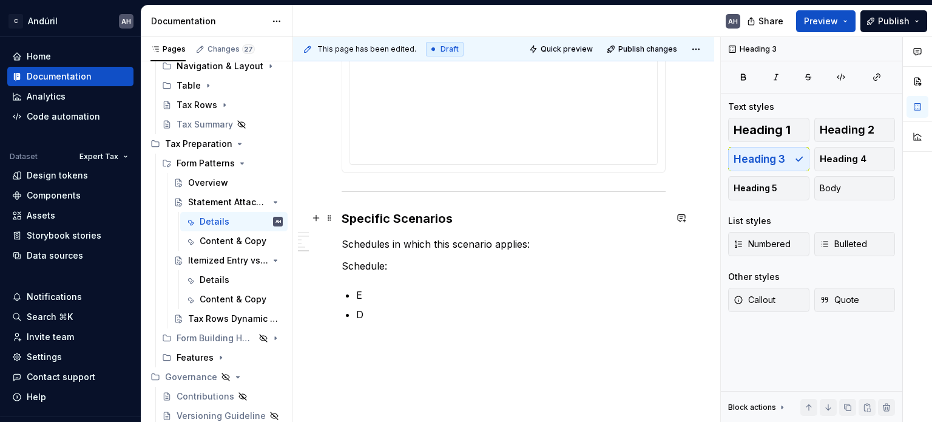
click at [407, 218] on h3 "Specific Scenarios" at bounding box center [504, 218] width 324 height 17
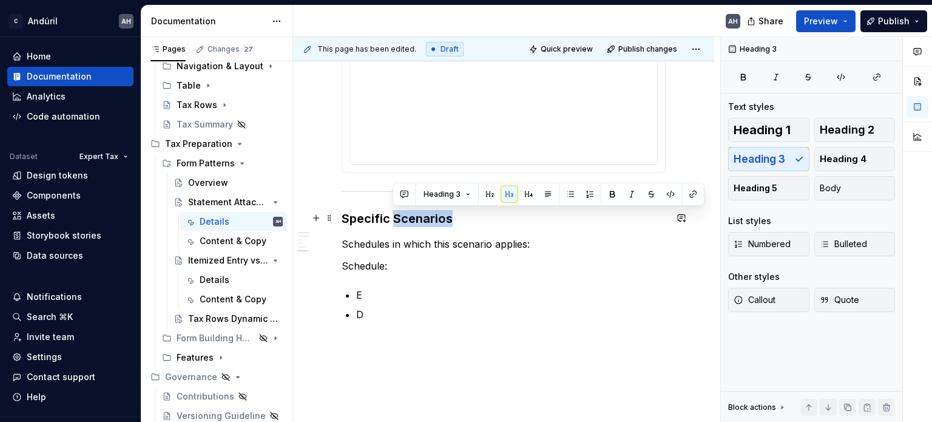
click at [407, 218] on h3 "Specific Scenarios" at bounding box center [504, 218] width 324 height 17
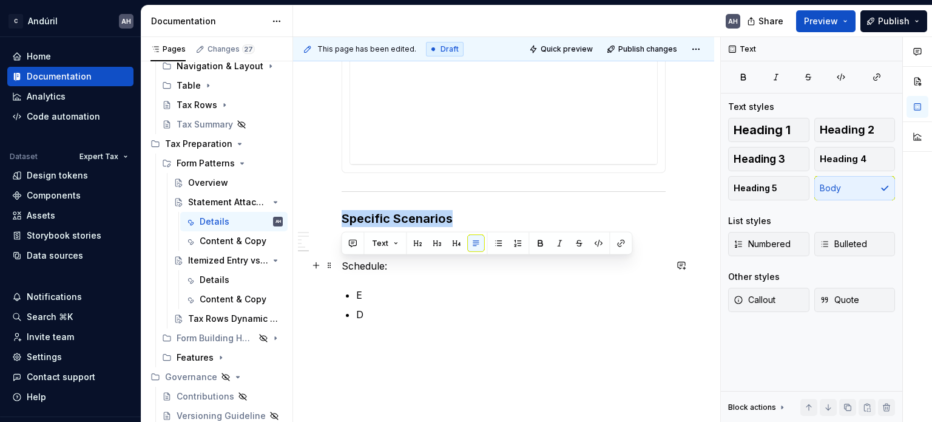
drag, startPoint x: 374, startPoint y: 268, endPoint x: 336, endPoint y: 266, distance: 38.3
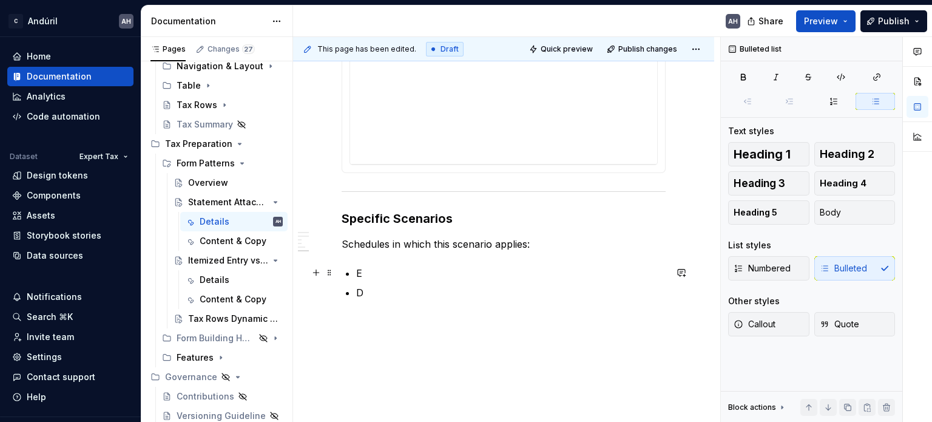
click at [394, 271] on p "E" at bounding box center [510, 273] width 309 height 15
click at [357, 290] on p "D" at bounding box center [510, 292] width 309 height 15
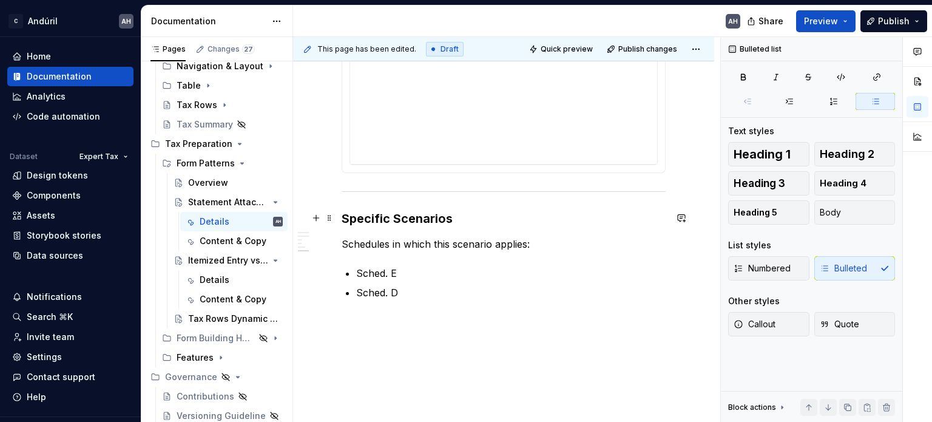
click at [477, 225] on h3 "Specific Scenarios" at bounding box center [504, 218] width 324 height 17
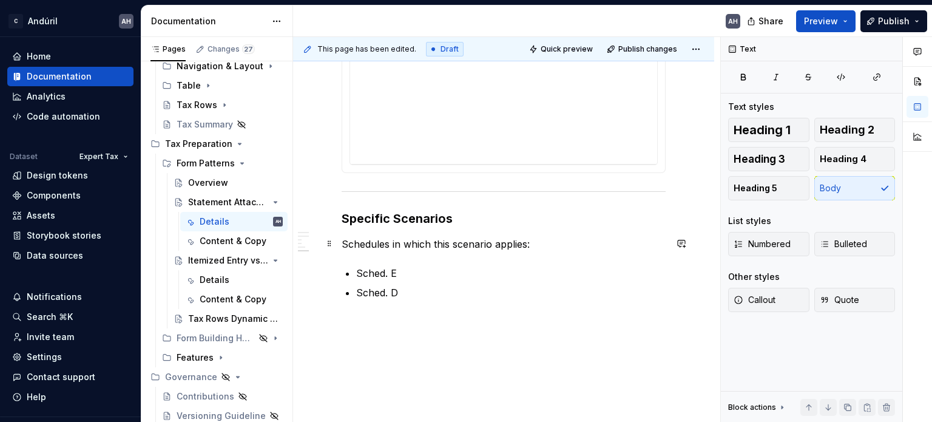
click at [437, 243] on p "Schedules in which this scenario applies:" at bounding box center [504, 244] width 324 height 15
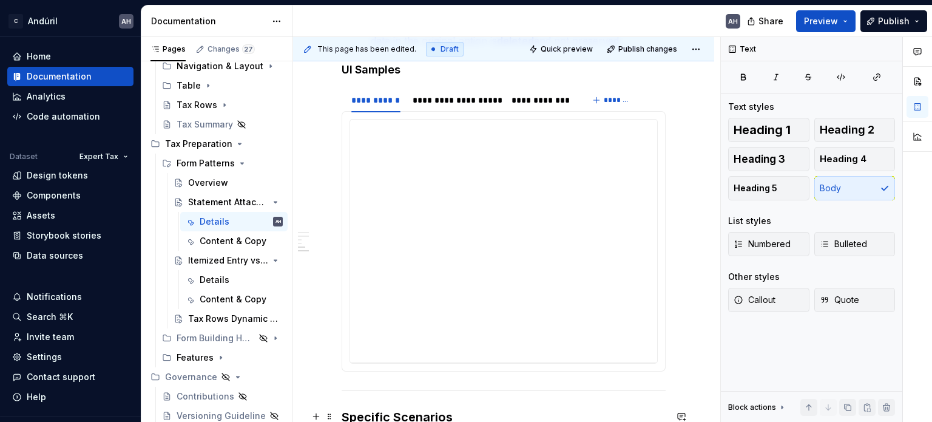
scroll to position [607, 0]
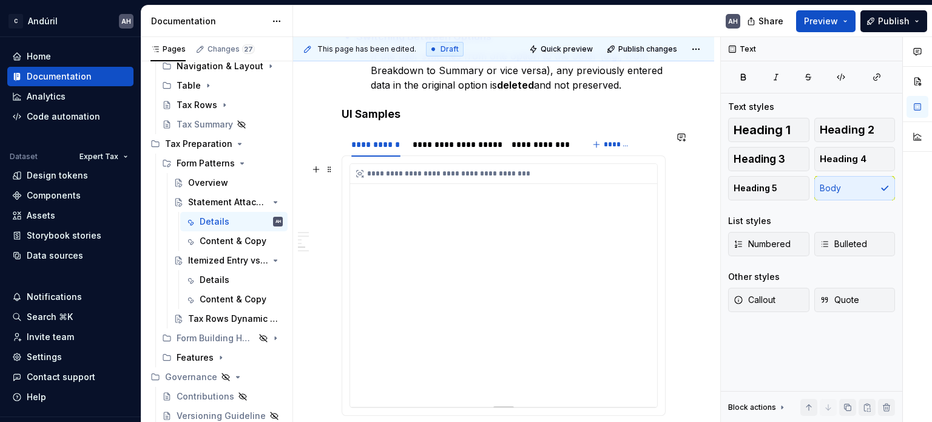
type textarea "*"
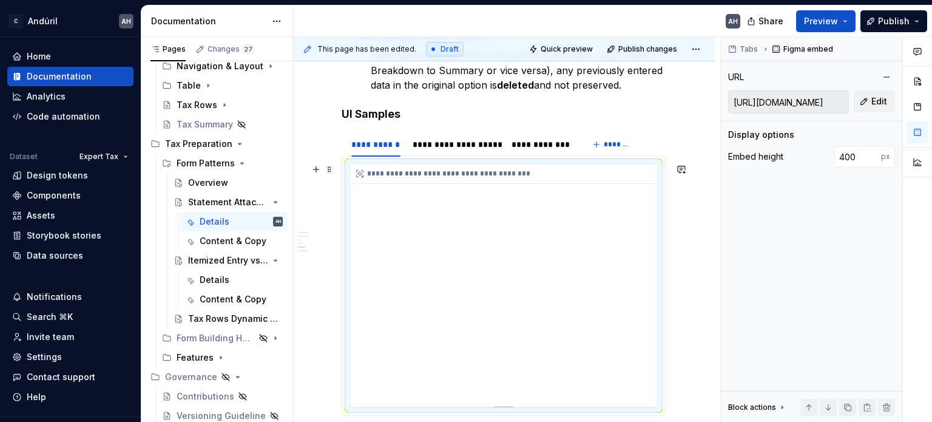
click at [433, 235] on div "**********" at bounding box center [503, 285] width 307 height 243
click at [883, 104] on span "Edit" at bounding box center [879, 101] width 16 height 12
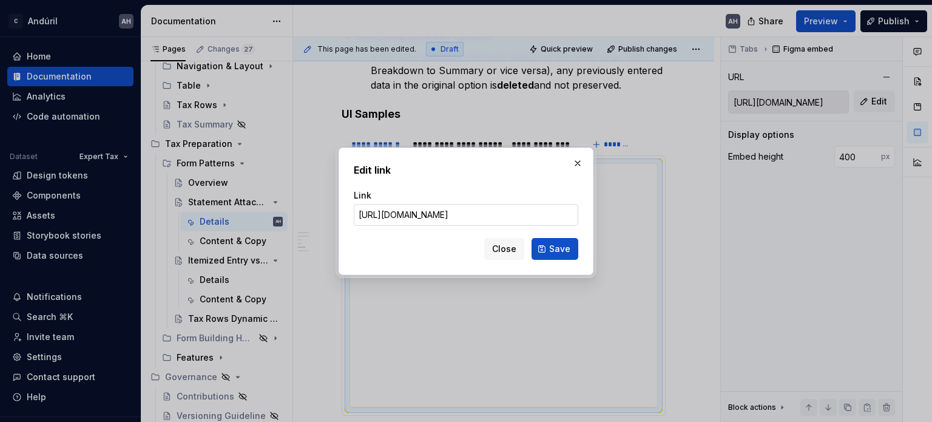
scroll to position [0, 268]
type input "[URL][DOMAIN_NAME]"
click at [548, 249] on button "Save" at bounding box center [555, 249] width 47 height 22
type input "[URL][DOMAIN_NAME]"
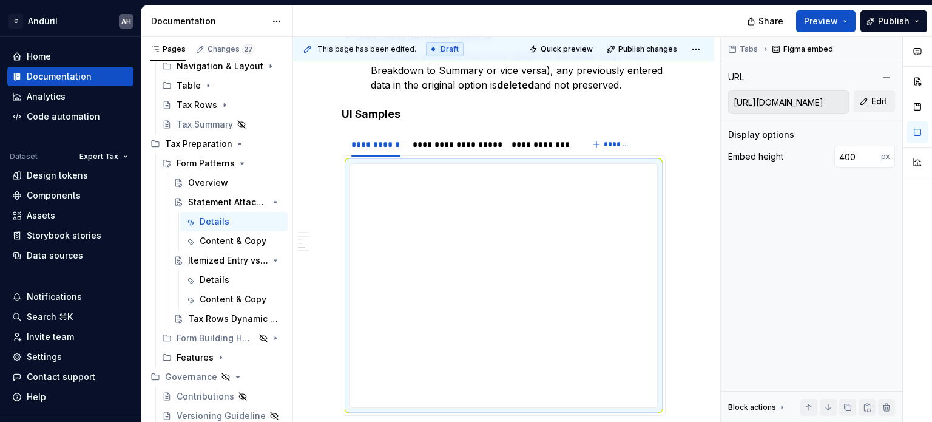
type textarea "*"
